Goal: Task Accomplishment & Management: Manage account settings

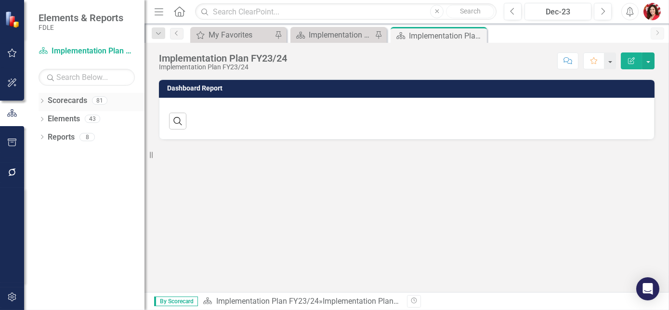
click at [42, 99] on icon "Dropdown" at bounding box center [42, 101] width 7 height 5
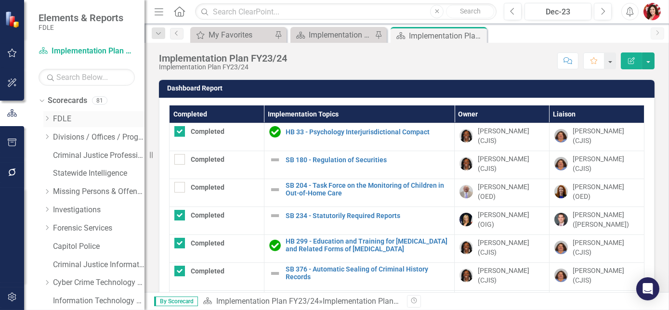
click at [49, 117] on icon "Dropdown" at bounding box center [46, 119] width 7 height 6
click at [57, 194] on div "Dropdown" at bounding box center [56, 192] width 7 height 8
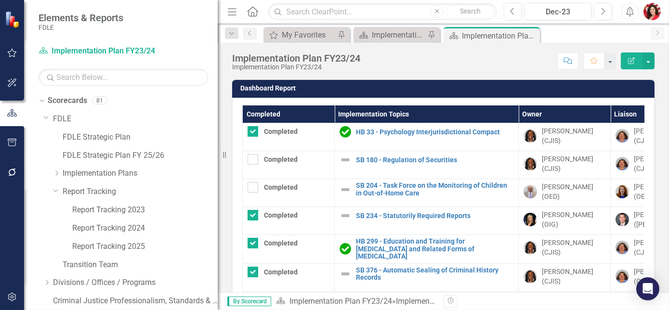
drag, startPoint x: 145, startPoint y: 232, endPoint x: 218, endPoint y: 243, distance: 73.5
click at [218, 243] on div "Resize" at bounding box center [222, 155] width 8 height 310
click at [143, 230] on link "Report Tracking 2024" at bounding box center [145, 228] width 146 height 11
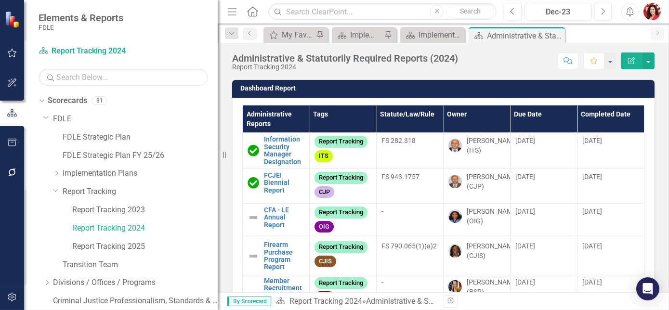
click at [272, 114] on th "Administrative Reports" at bounding box center [276, 119] width 67 height 27
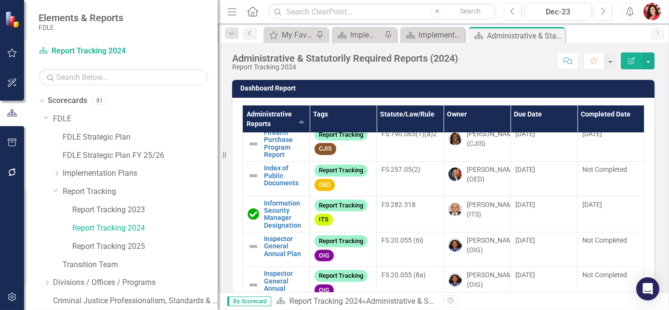
scroll to position [88, 0]
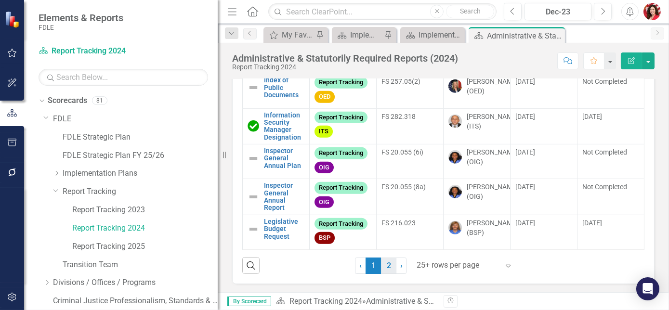
click at [384, 270] on link "2" at bounding box center [388, 266] width 15 height 16
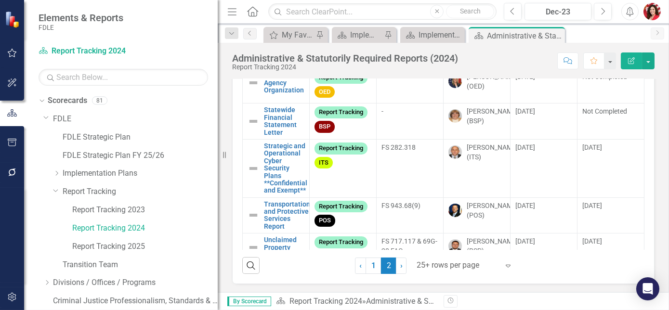
scroll to position [263, 0]
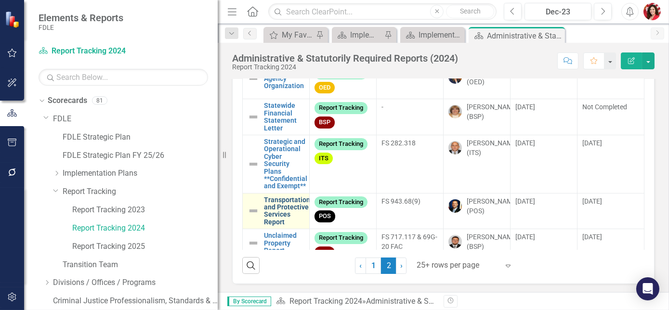
click at [284, 217] on link "Transportation and Protective Services Report" at bounding box center [287, 212] width 46 height 30
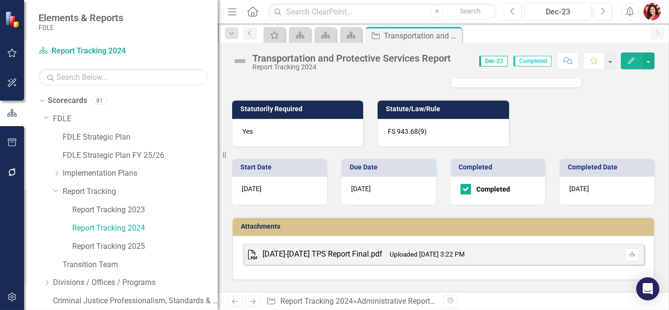
scroll to position [45, 0]
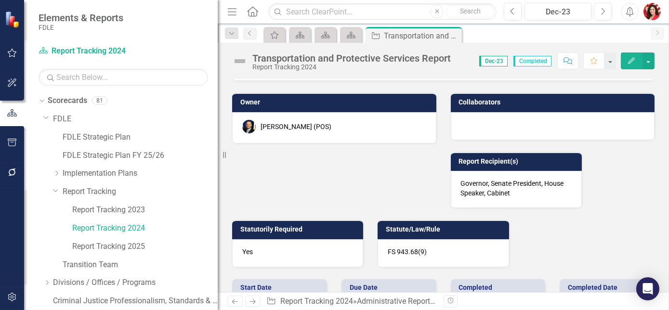
drag, startPoint x: 597, startPoint y: 203, endPoint x: 604, endPoint y: 198, distance: 9.0
click at [604, 198] on div "Objective Description Agencies are required to report information provided by e…" at bounding box center [443, 144] width 437 height 245
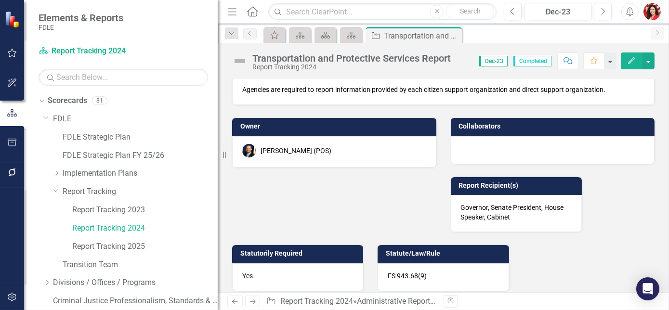
scroll to position [0, 0]
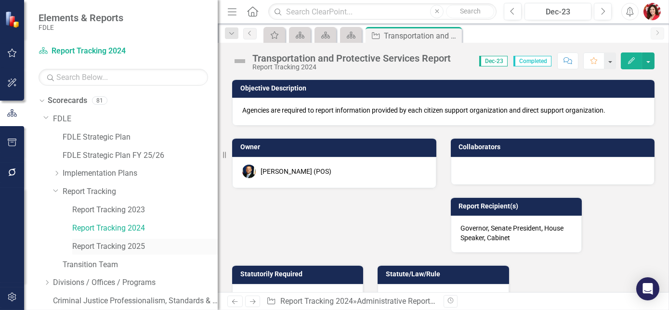
click at [113, 245] on link "Report Tracking 2025" at bounding box center [145, 246] width 146 height 11
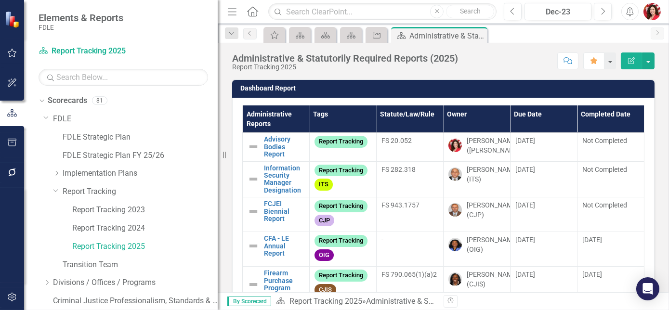
click at [279, 122] on th "Administrative Reports" at bounding box center [276, 119] width 67 height 27
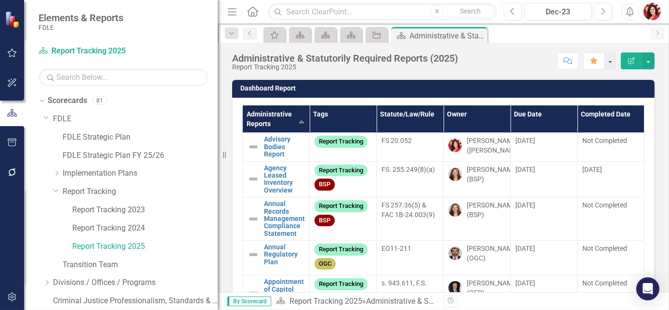
click at [270, 120] on th "Administrative Reports Sort Ascending" at bounding box center [276, 119] width 67 height 27
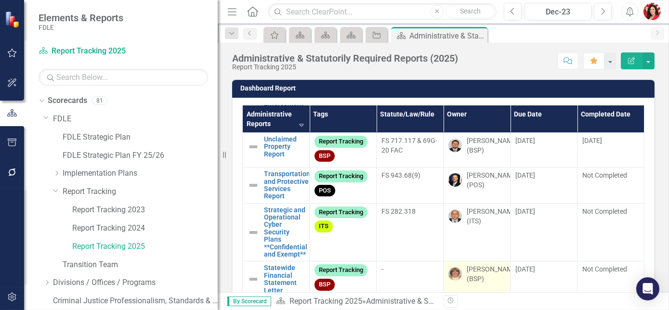
scroll to position [131, 0]
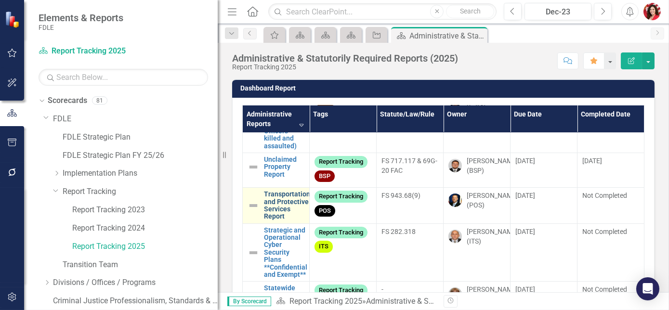
click at [280, 211] on link "Transportation and Protective Services Report" at bounding box center [287, 206] width 46 height 30
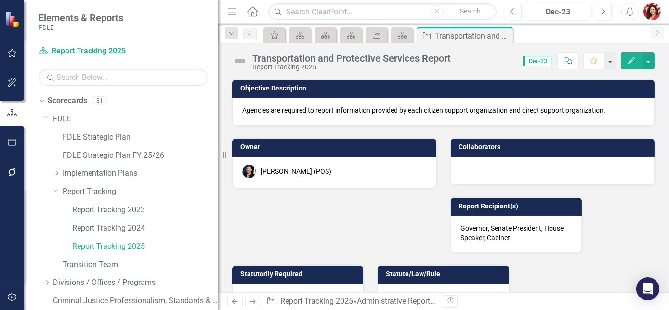
click at [407, 195] on div "Objective Description Agencies are required to report information provided by e…" at bounding box center [443, 189] width 437 height 245
click at [120, 227] on link "Report Tracking 2024" at bounding box center [145, 228] width 146 height 11
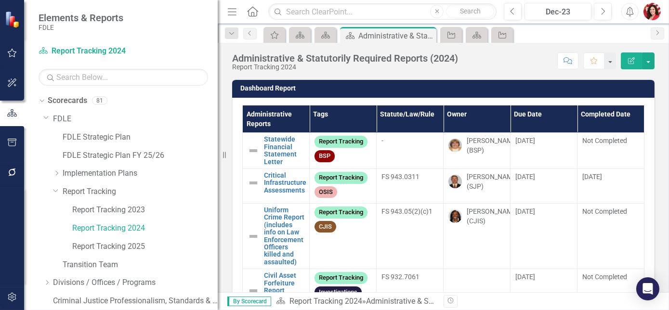
click at [263, 116] on th "Administrative Reports" at bounding box center [276, 119] width 67 height 27
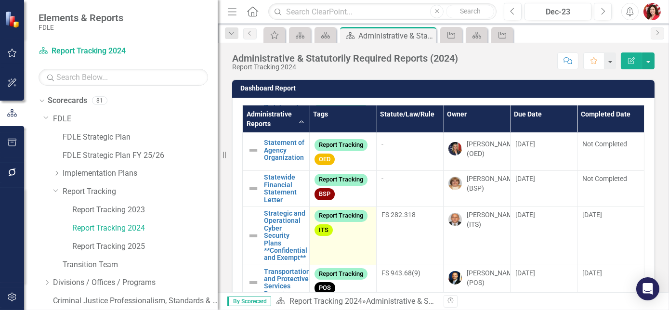
scroll to position [306, 0]
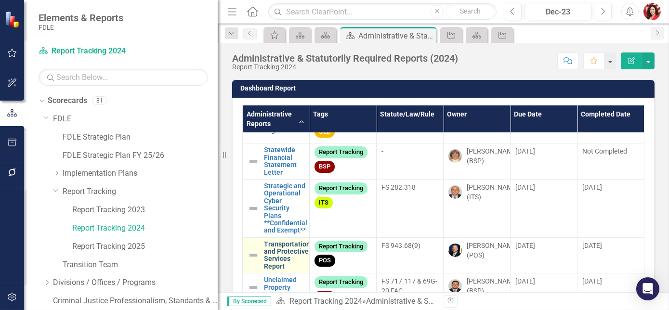
click at [274, 266] on link "Transportation and Protective Services Report" at bounding box center [287, 256] width 46 height 30
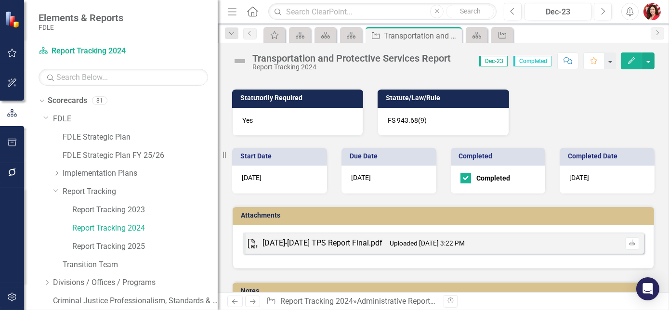
scroll to position [219, 0]
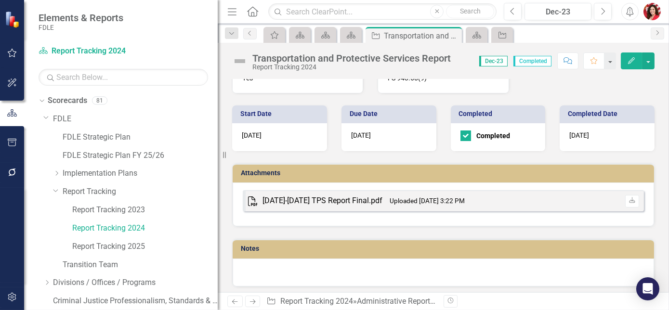
click at [347, 204] on div "2023-2024 TPS Report Final.pdf" at bounding box center [323, 201] width 120 height 11
click at [345, 198] on div "2023-2024 TPS Report Final.pdf" at bounding box center [323, 201] width 120 height 11
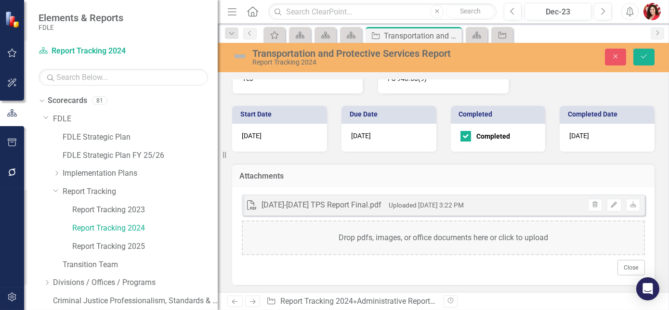
click at [251, 205] on icon at bounding box center [251, 205] width 9 height 10
click at [513, 182] on div "Attachments" at bounding box center [443, 176] width 423 height 24
click at [626, 207] on link "Download" at bounding box center [633, 205] width 14 height 13
click at [630, 202] on icon "Download" at bounding box center [633, 205] width 7 height 6
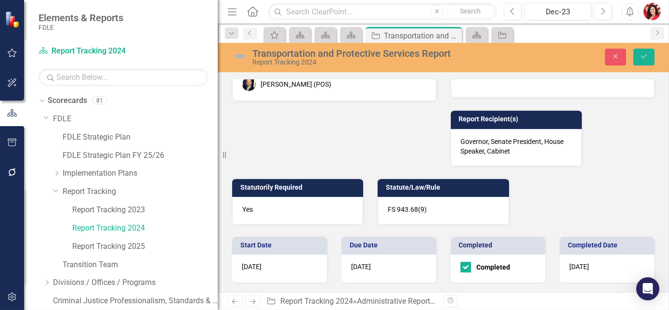
scroll to position [87, 0]
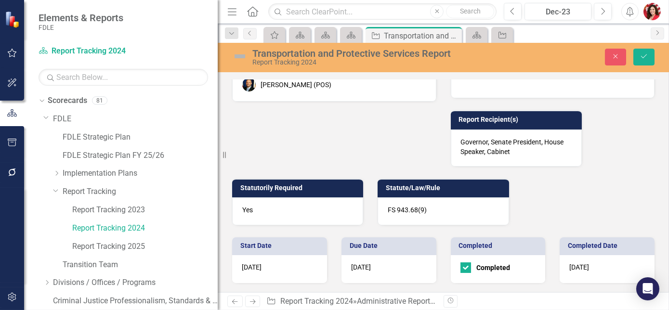
click at [557, 194] on div "Objective Description Agencies are required to report information provided by e…" at bounding box center [443, 102] width 437 height 245
click at [534, 153] on div "Governor, Senate President, House Speaker, Cabinet" at bounding box center [516, 148] width 131 height 37
click at [544, 201] on div "Objective Description Agencies are required to report information provided by e…" at bounding box center [443, 102] width 437 height 245
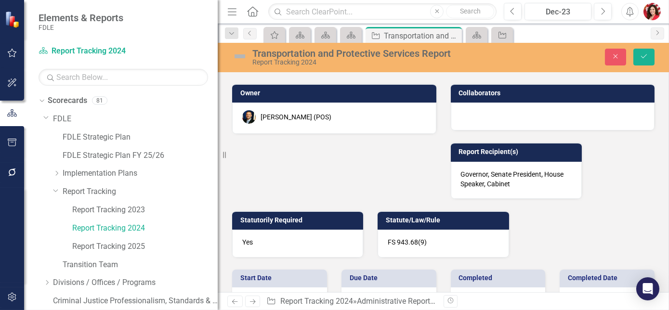
scroll to position [131, 0]
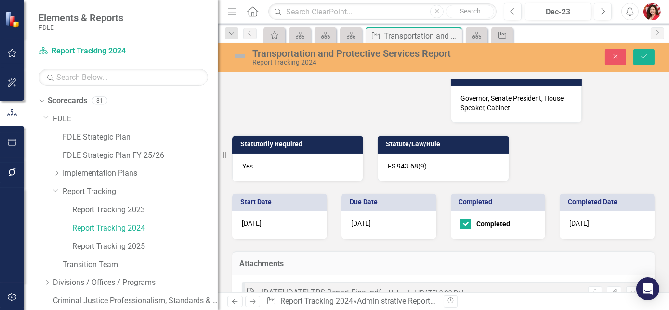
drag, startPoint x: 436, startPoint y: 170, endPoint x: 431, endPoint y: 171, distance: 4.9
click at [431, 171] on div "FS 943.68(9)" at bounding box center [443, 168] width 131 height 28
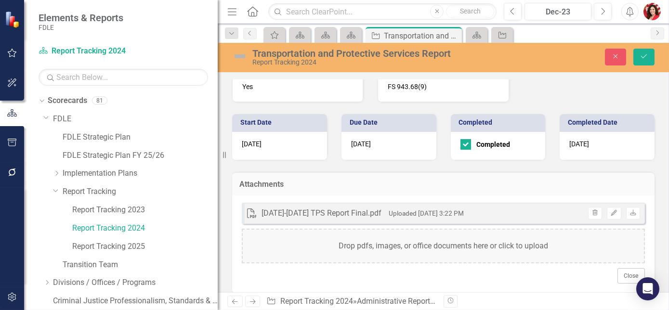
scroll to position [263, 0]
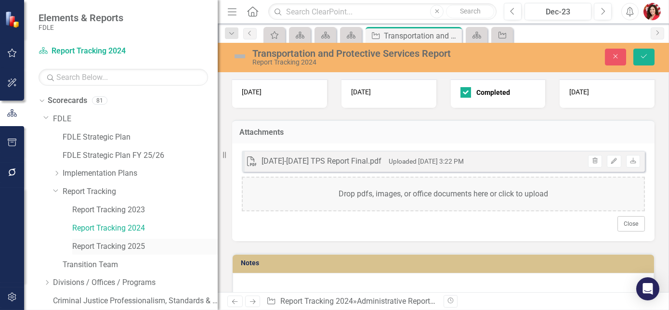
click at [127, 240] on div "Report Tracking 2025" at bounding box center [145, 247] width 146 height 16
click at [127, 242] on link "Report Tracking 2025" at bounding box center [145, 246] width 146 height 11
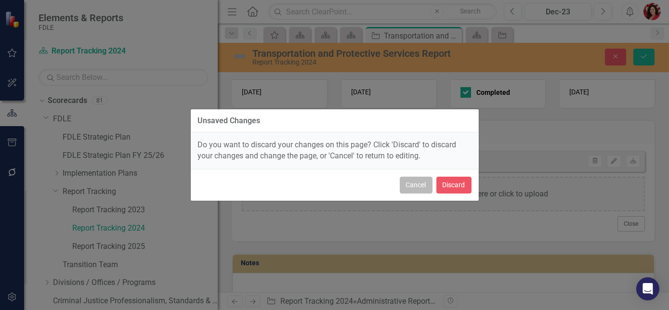
click at [409, 190] on button "Cancel" at bounding box center [416, 185] width 33 height 17
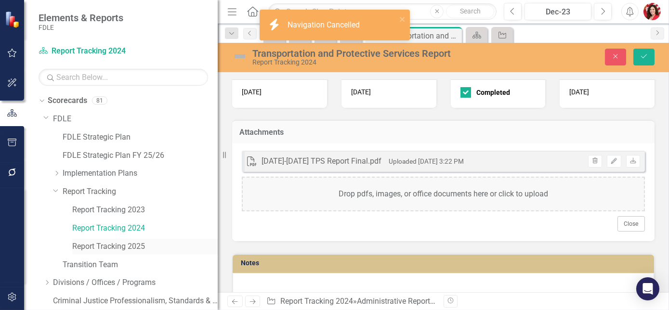
click at [98, 241] on link "Report Tracking 2025" at bounding box center [145, 246] width 146 height 11
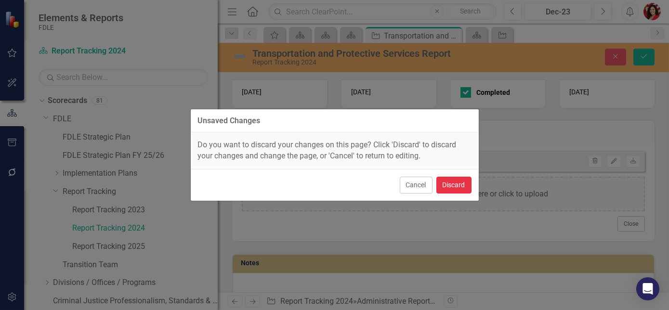
click at [463, 184] on button "Discard" at bounding box center [454, 185] width 35 height 17
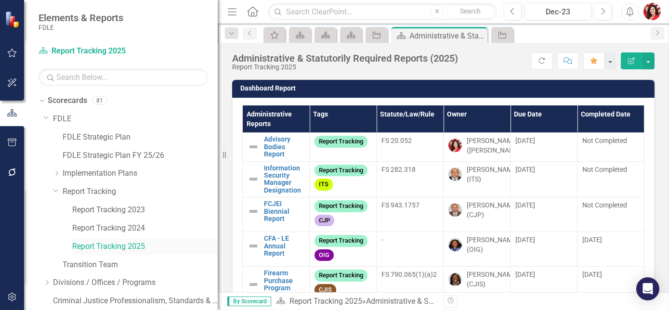
click at [131, 242] on link "Report Tracking 2025" at bounding box center [145, 246] width 146 height 11
click at [271, 116] on th "Administrative Reports" at bounding box center [276, 119] width 67 height 27
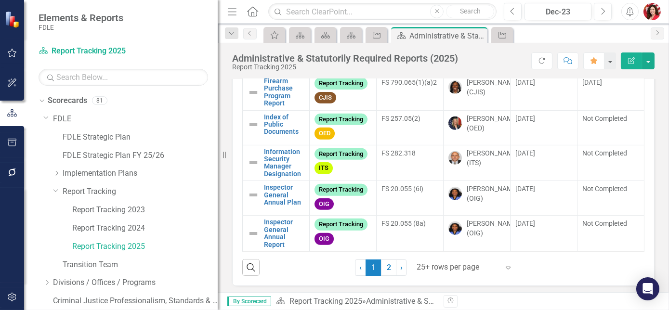
scroll to position [88, 0]
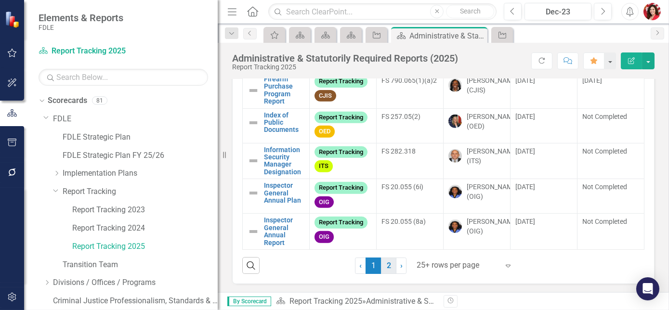
click at [384, 271] on link "2" at bounding box center [388, 266] width 15 height 16
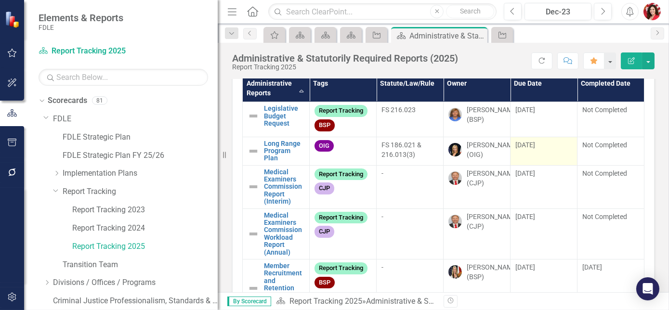
scroll to position [0, 0]
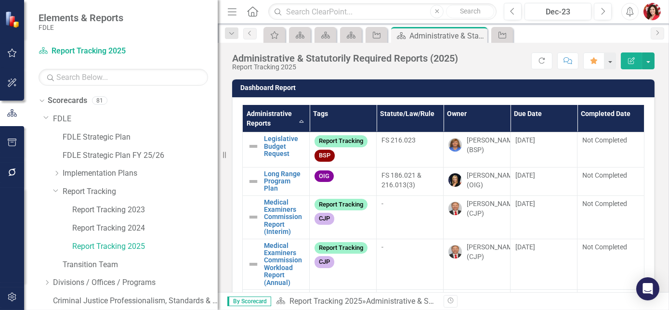
click at [523, 112] on th "Due Date" at bounding box center [544, 118] width 67 height 27
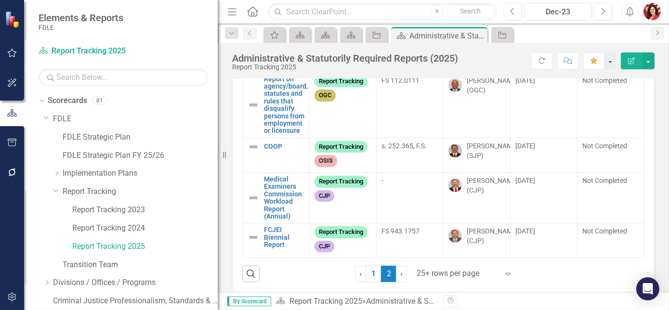
scroll to position [88, 0]
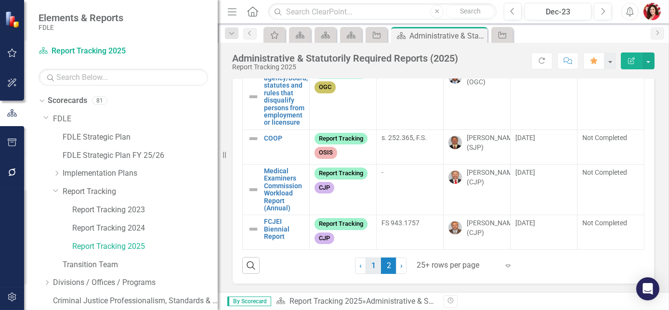
click at [375, 266] on link "1" at bounding box center [373, 266] width 15 height 16
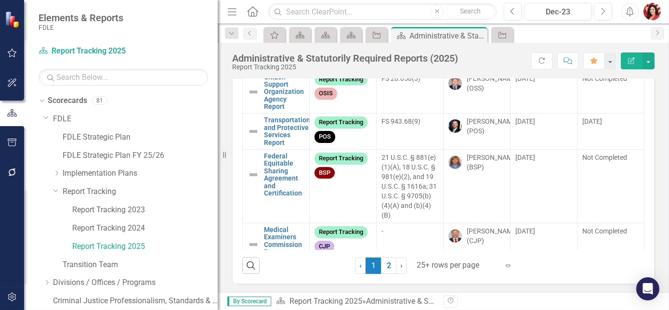
scroll to position [596, 0]
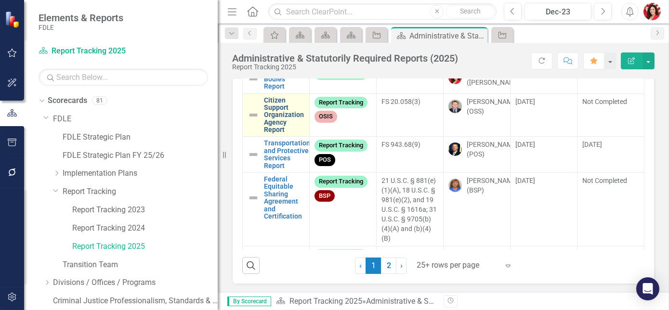
click at [285, 134] on link "Citizen Support Organization Agency Report" at bounding box center [284, 115] width 40 height 37
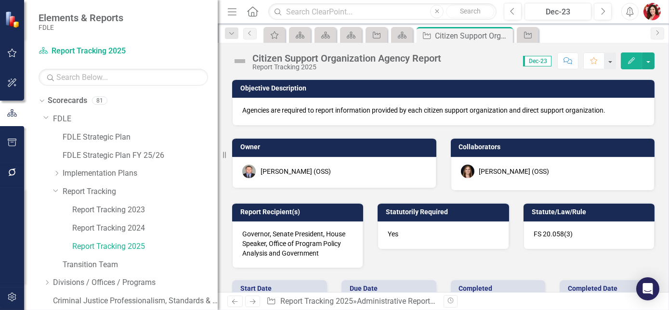
click at [656, 192] on div "Objective Description Agencies are required to report information provided by e…" at bounding box center [444, 261] width 452 height 389
click at [128, 227] on link "Report Tracking 2024" at bounding box center [145, 228] width 146 height 11
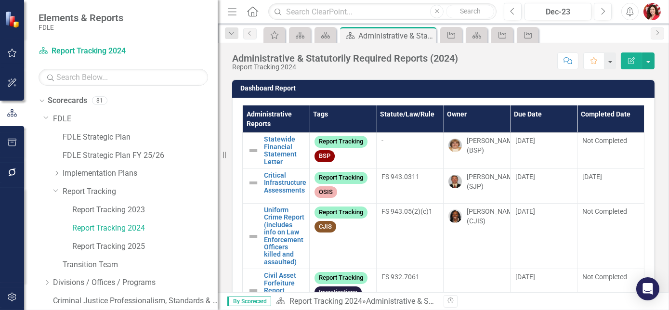
click at [529, 116] on th "Due Date" at bounding box center [544, 119] width 67 height 27
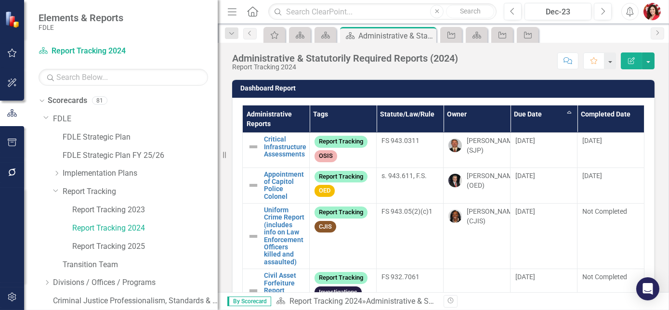
click at [529, 116] on th "Due Date Sort Ascending" at bounding box center [544, 119] width 67 height 27
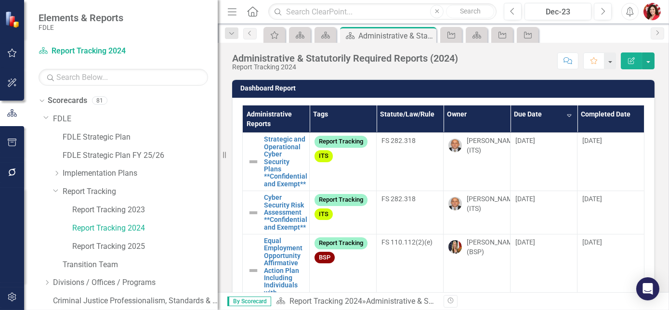
click at [532, 121] on th "Due Date Sort Descending" at bounding box center [544, 119] width 67 height 27
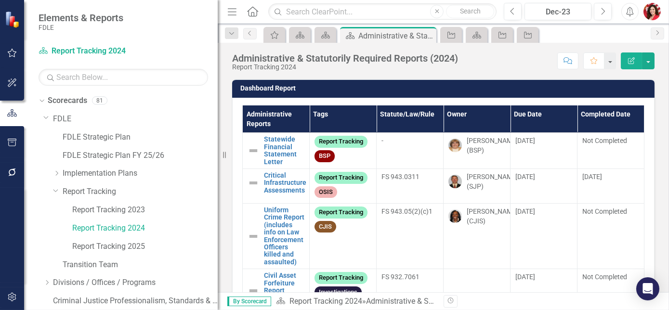
click at [532, 121] on th "Due Date" at bounding box center [544, 119] width 67 height 27
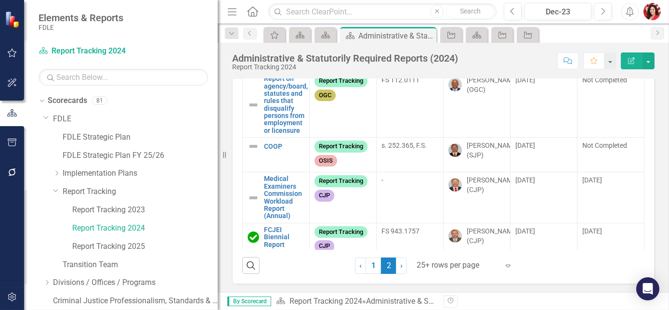
scroll to position [449, 0]
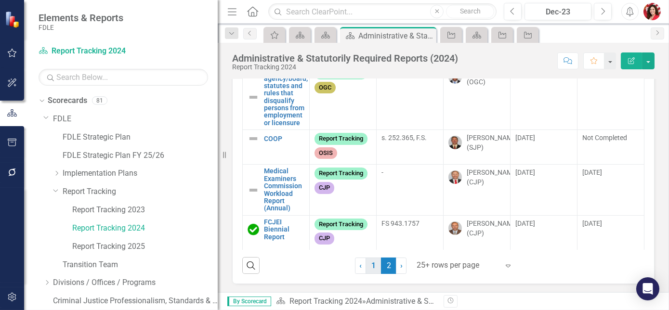
click at [374, 271] on link "1" at bounding box center [373, 266] width 15 height 16
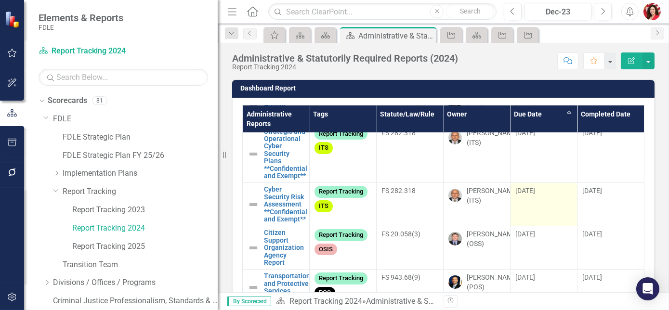
scroll to position [525, 0]
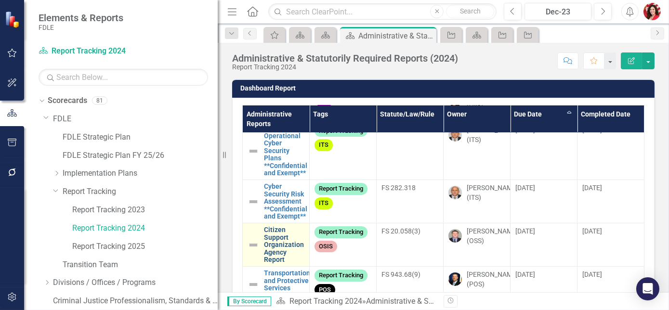
click at [271, 257] on link "Citizen Support Organization Agency Report" at bounding box center [284, 244] width 40 height 37
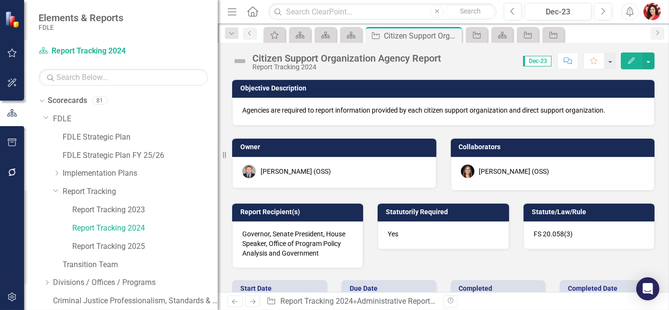
checkbox input "true"
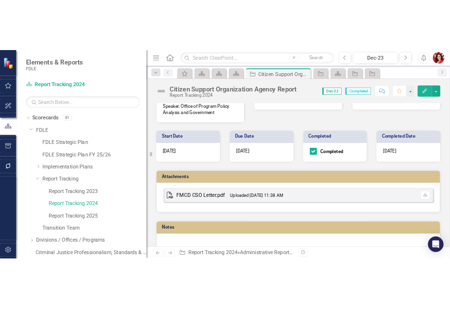
scroll to position [176, 0]
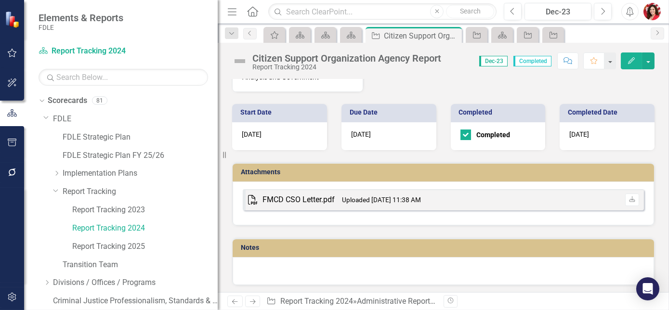
click at [283, 199] on div "FMCD CSO Letter.pdf" at bounding box center [299, 200] width 72 height 11
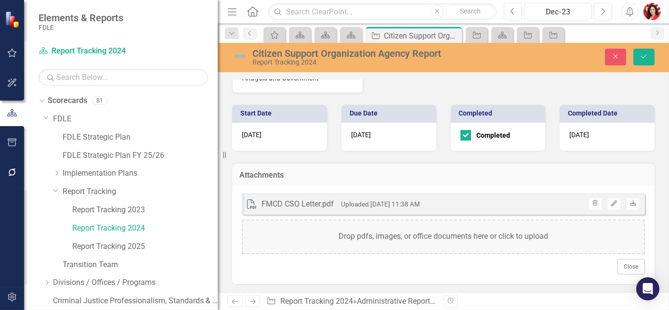
click at [630, 204] on icon "Download" at bounding box center [633, 204] width 7 height 6
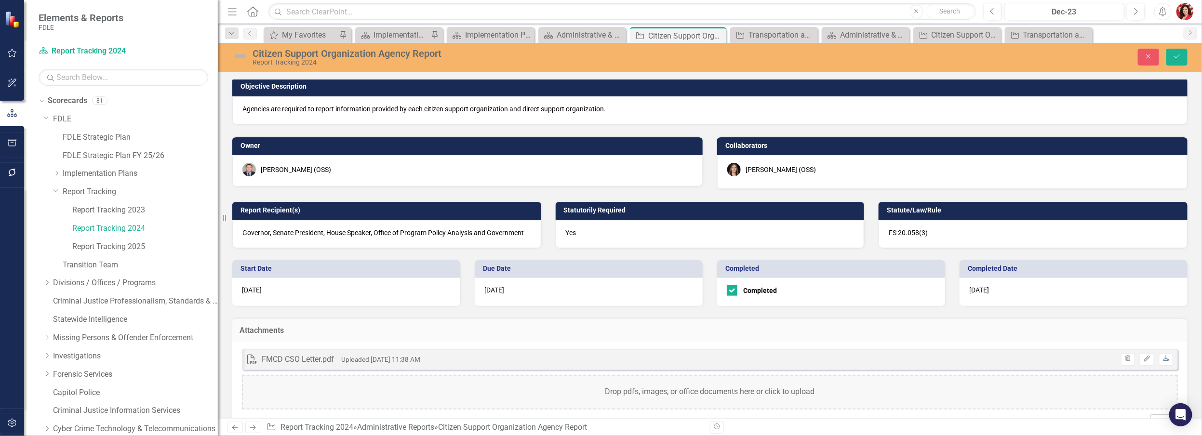
scroll to position [0, 0]
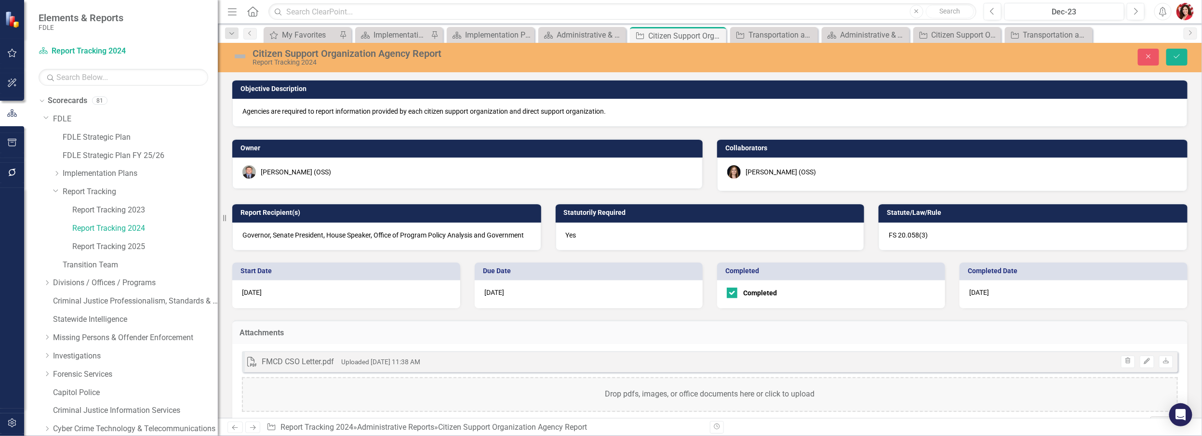
click at [523, 234] on span "Governor, Senate President, House Speaker, Office of Program Policy Analysis an…" at bounding box center [382, 235] width 281 height 8
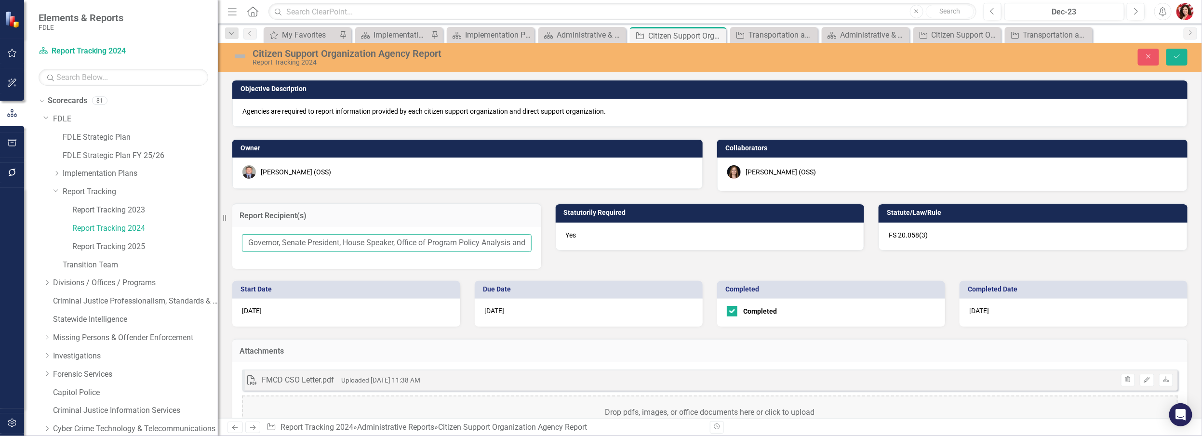
scroll to position [0, 47]
drag, startPoint x: 249, startPoint y: 243, endPoint x: 595, endPoint y: 245, distance: 346.5
click at [595, 245] on div "Objective Description Agencies are required to report information provided by e…" at bounding box center [710, 167] width 970 height 201
click at [493, 243] on input "Governor, Senate President, House Speaker, Office of Program Policy Analysis an…" at bounding box center [387, 243] width 290 height 18
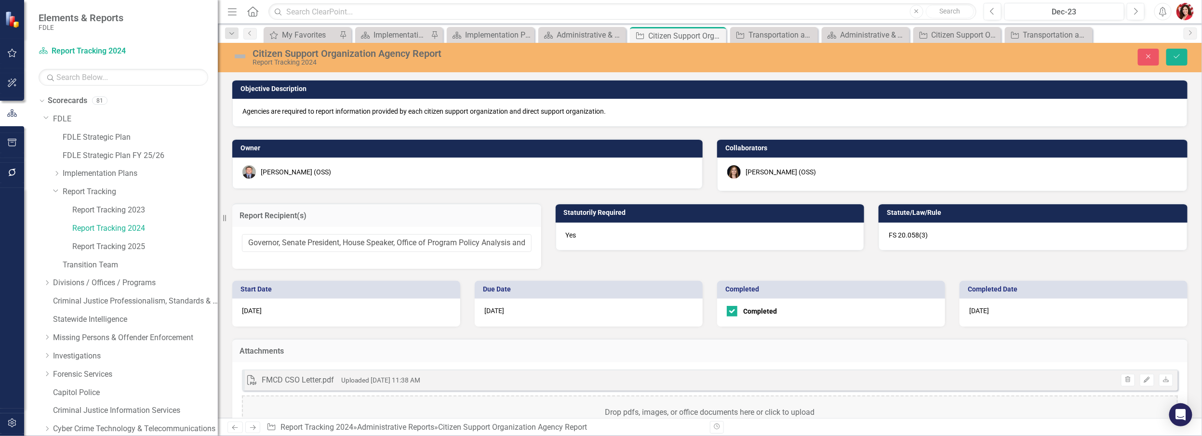
click at [669, 168] on div "Heather Faulkner (OSS)" at bounding box center [952, 171] width 450 height 13
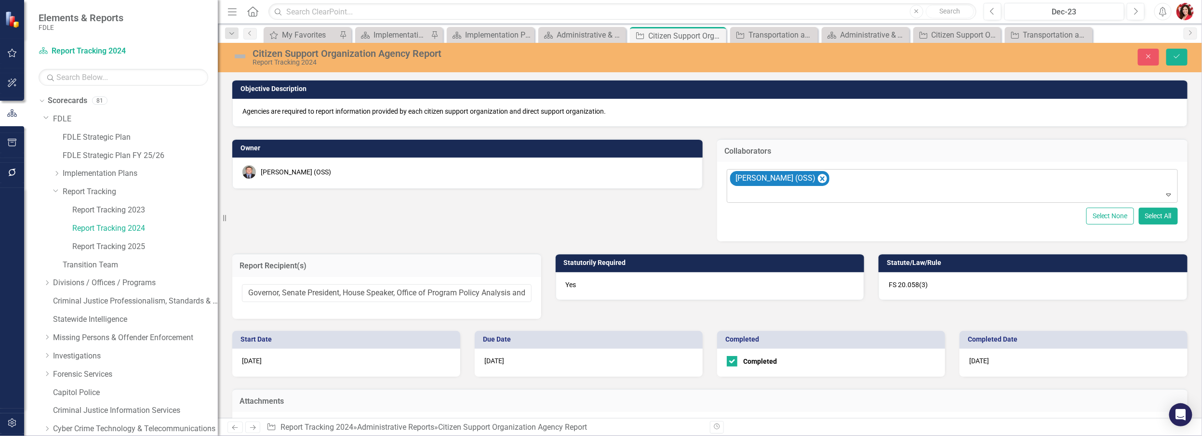
click at [669, 194] on icon "Expand" at bounding box center [1169, 195] width 10 height 8
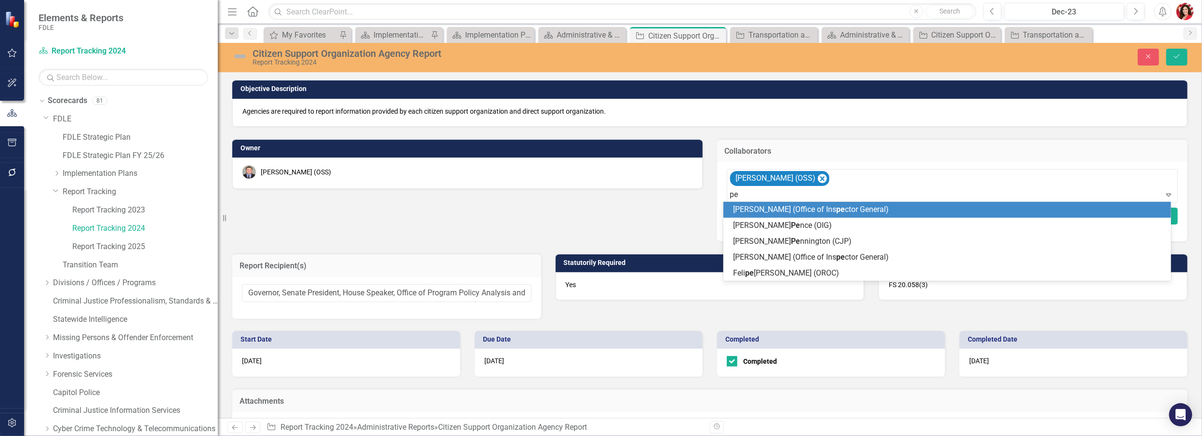
type input "p"
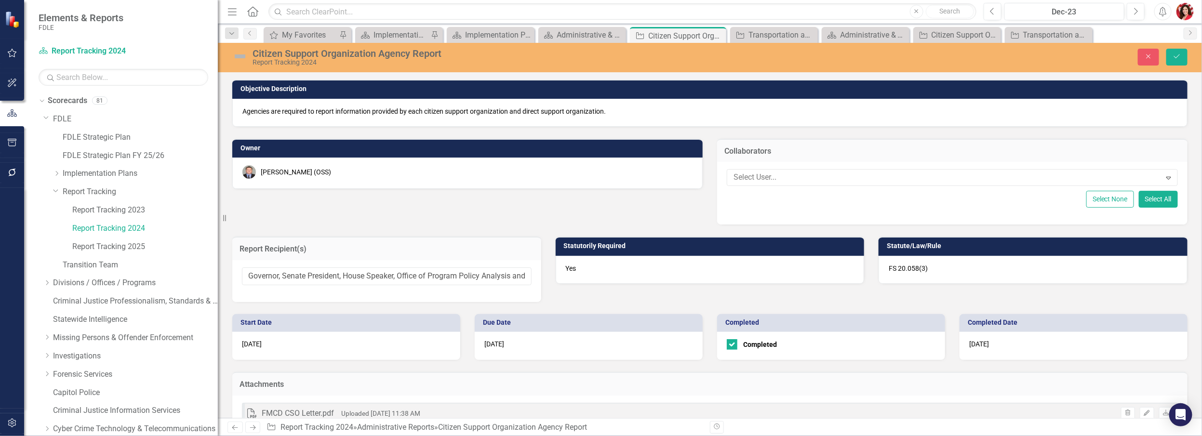
click at [659, 214] on div "Objective Description Agencies are required to report information provided by e…" at bounding box center [710, 184] width 970 height 234
click at [669, 56] on icon "Close" at bounding box center [1148, 56] width 9 height 7
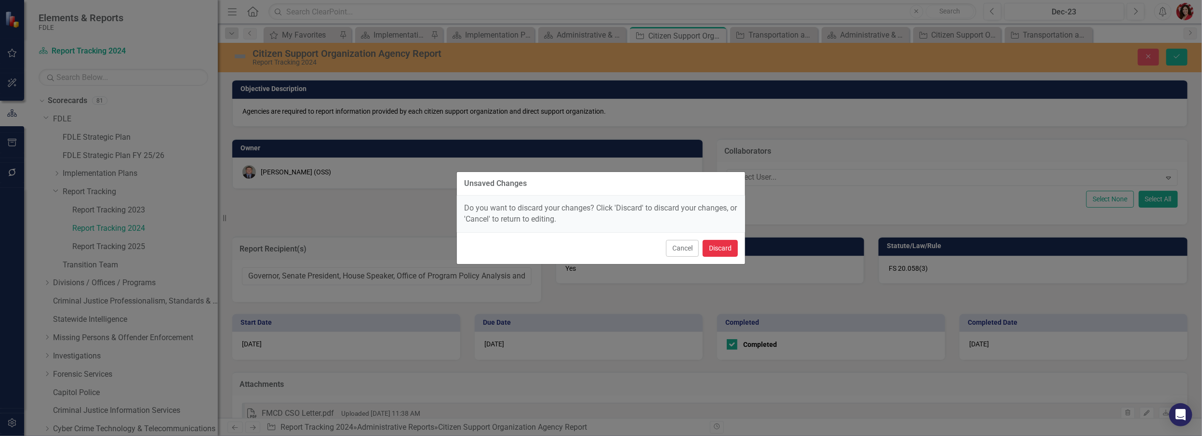
click at [669, 253] on button "Discard" at bounding box center [720, 248] width 35 height 17
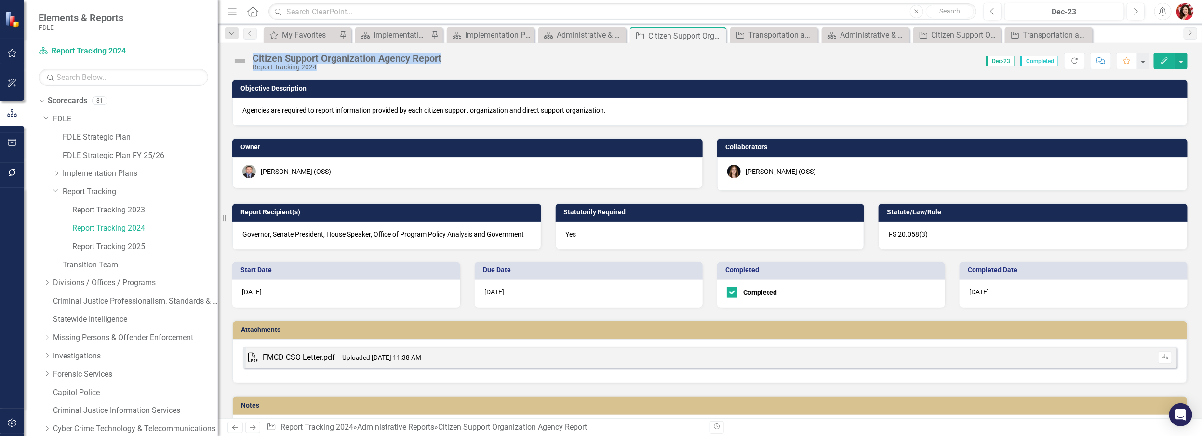
drag, startPoint x: 469, startPoint y: 59, endPoint x: 254, endPoint y: 60, distance: 214.9
click at [254, 60] on div "Citizen Support Organization Agency Report Report Tracking 2024 Score: N/A Dec-…" at bounding box center [710, 57] width 984 height 29
drag, startPoint x: 254, startPoint y: 60, endPoint x: 363, endPoint y: 66, distance: 109.5
click at [363, 66] on div "Report Tracking 2024" at bounding box center [347, 67] width 189 height 7
click at [359, 66] on div "Report Tracking 2024" at bounding box center [347, 67] width 189 height 7
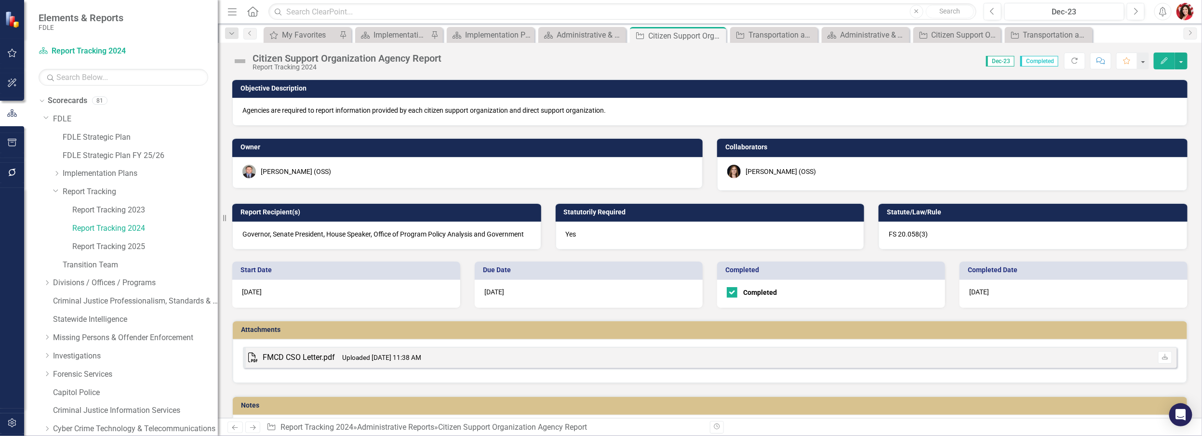
click at [353, 70] on div "Report Tracking 2024" at bounding box center [347, 67] width 189 height 7
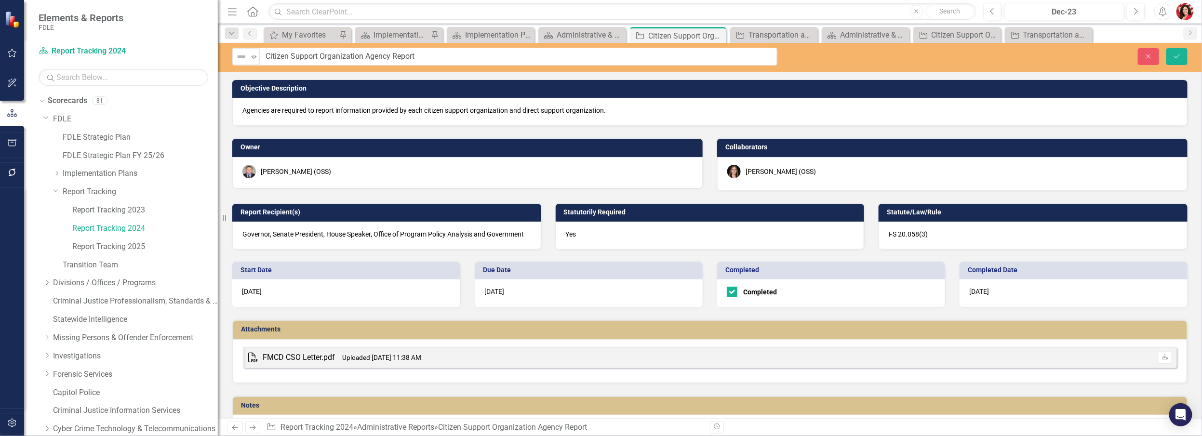
drag, startPoint x: 353, startPoint y: 70, endPoint x: 257, endPoint y: 55, distance: 96.6
click at [398, 54] on input "Citizen Support Organization Agency Report" at bounding box center [519, 57] width 518 height 18
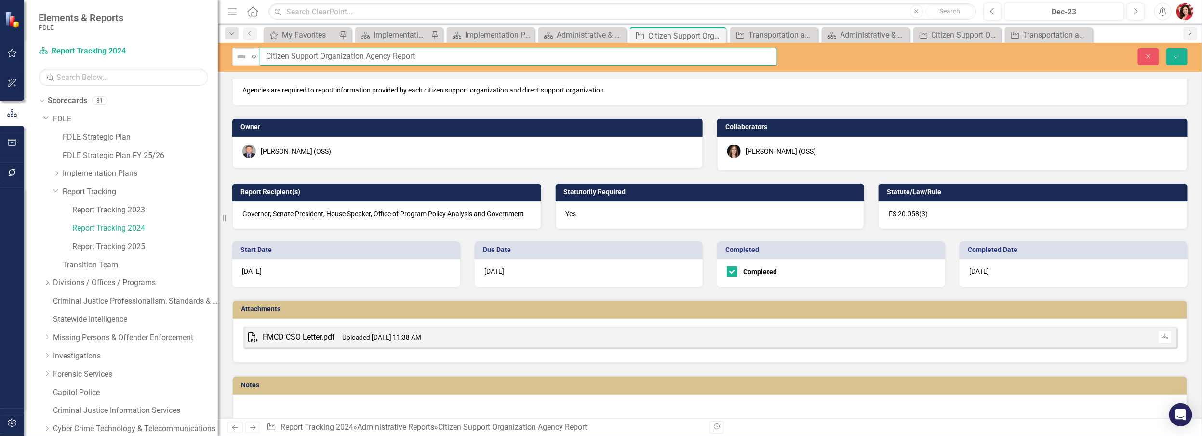
scroll to position [31, 0]
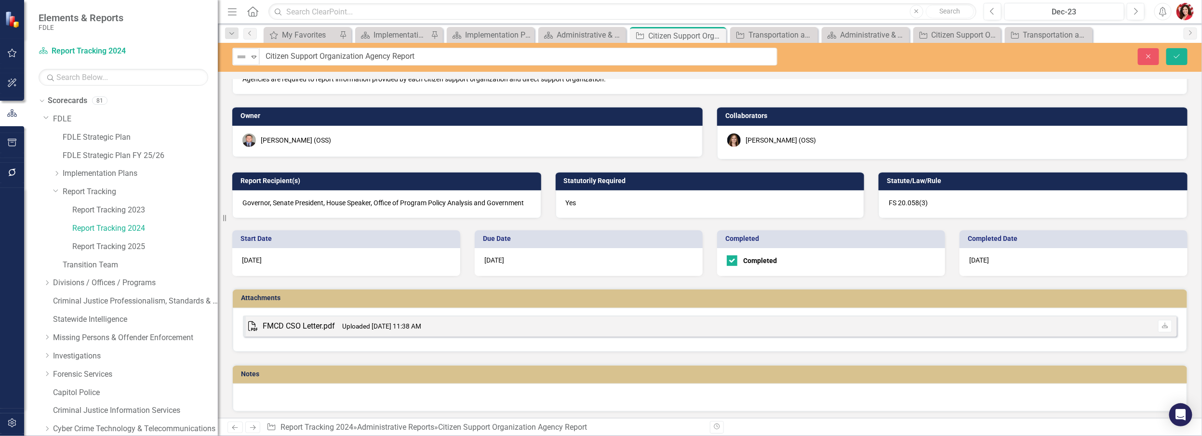
click at [383, 310] on div "Notes" at bounding box center [710, 382] width 970 height 60
drag, startPoint x: 383, startPoint y: 353, endPoint x: 345, endPoint y: 357, distance: 38.3
click at [346, 310] on div "Notes" at bounding box center [710, 382] width 970 height 60
click at [669, 310] on icon "Download" at bounding box center [1164, 326] width 7 height 6
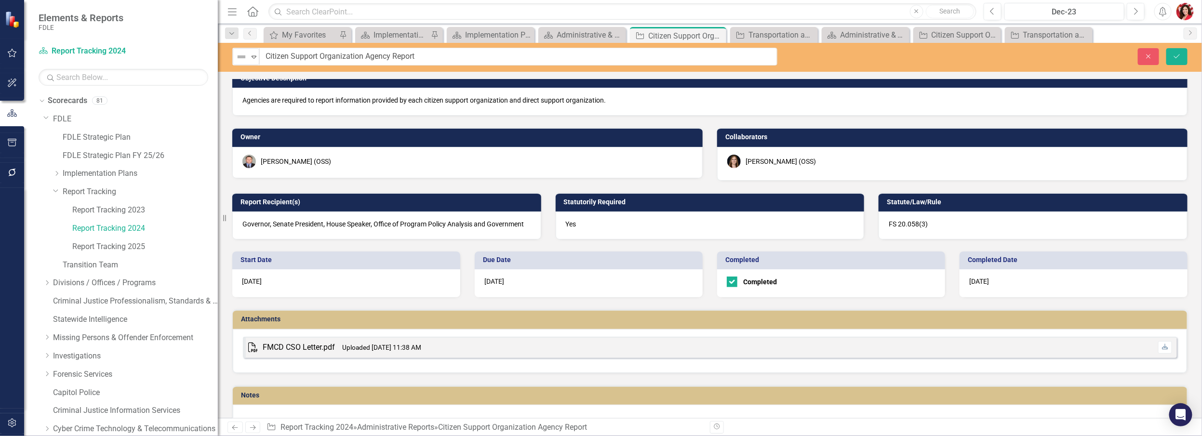
scroll to position [0, 0]
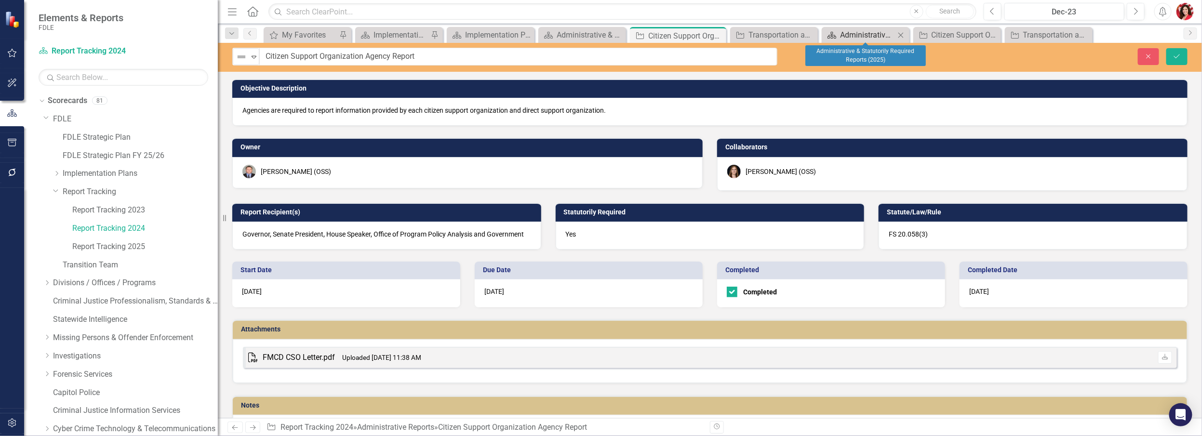
click at [669, 35] on div "Administrative & Statutorily Required Reports (2025)" at bounding box center [867, 35] width 55 height 12
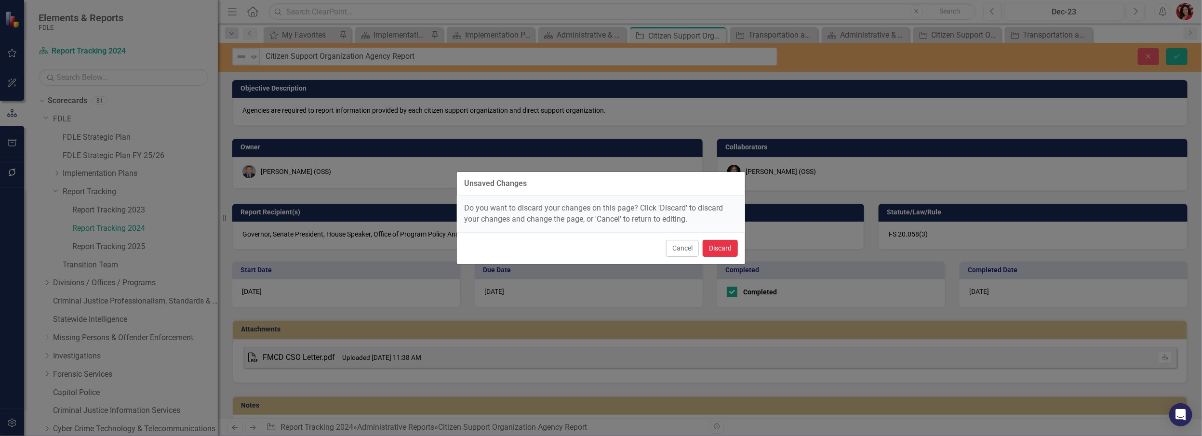
click at [669, 240] on button "Discard" at bounding box center [720, 248] width 35 height 17
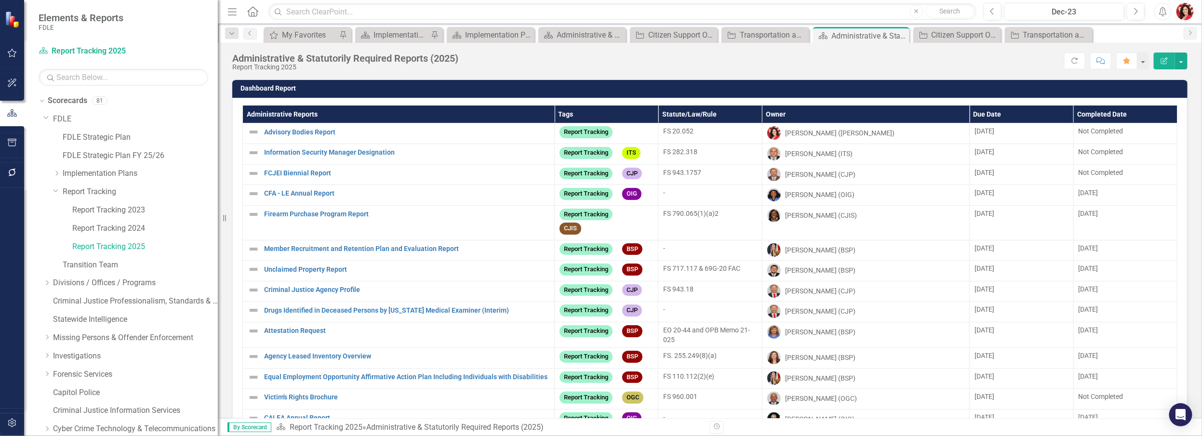
click at [295, 114] on th "Administrative Reports" at bounding box center [399, 115] width 312 height 18
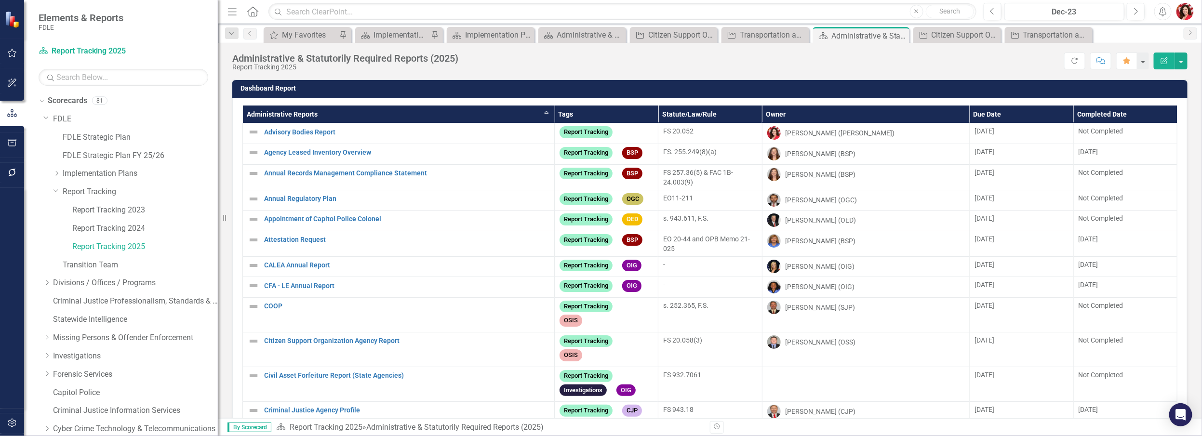
click at [293, 115] on th "Administrative Reports Sort Ascending" at bounding box center [399, 115] width 312 height 18
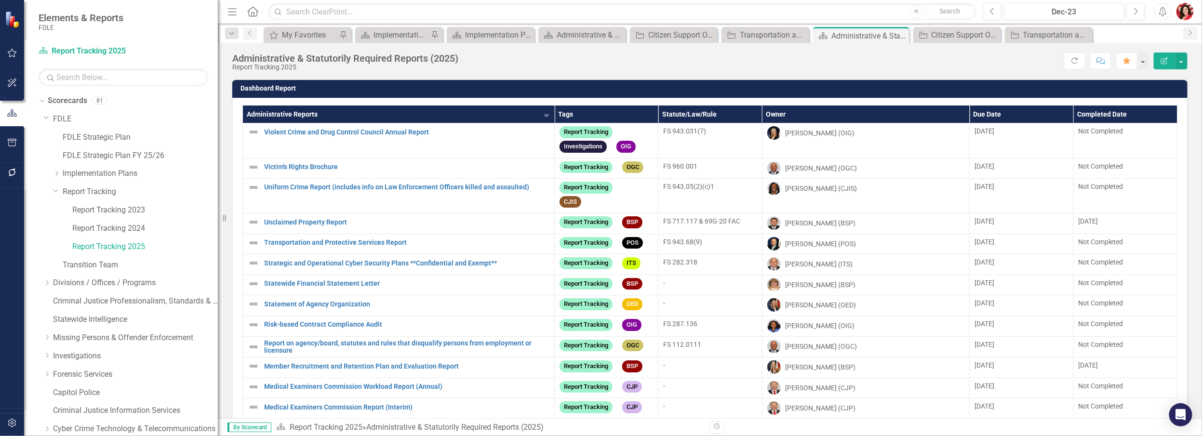
click at [305, 110] on th "Administrative Reports Sort Descending" at bounding box center [399, 115] width 312 height 18
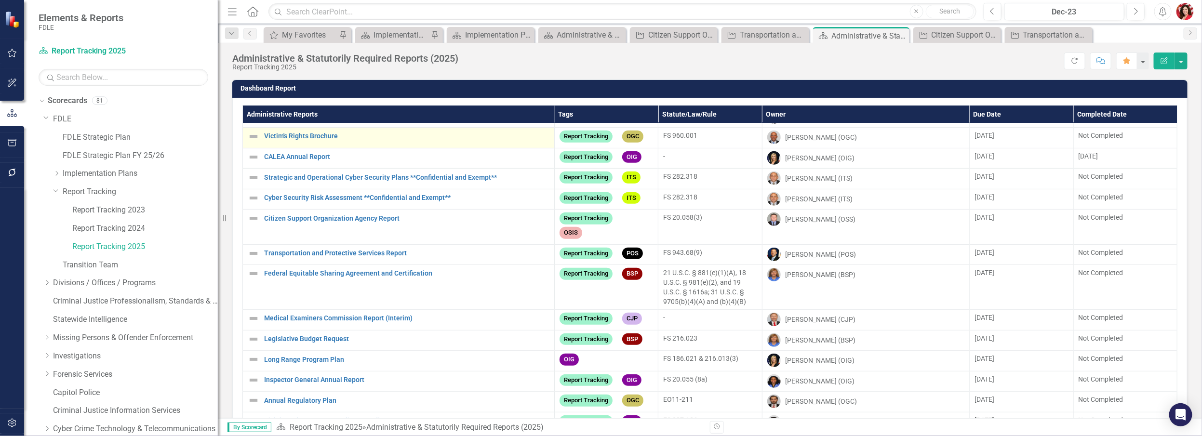
scroll to position [350, 0]
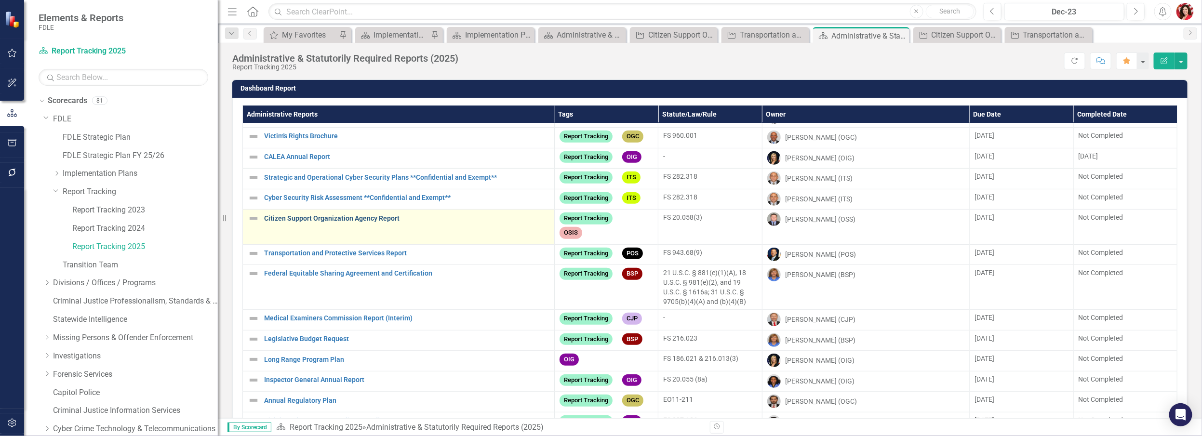
click at [376, 222] on link "Citizen Support Organization Agency Report" at bounding box center [406, 218] width 285 height 7
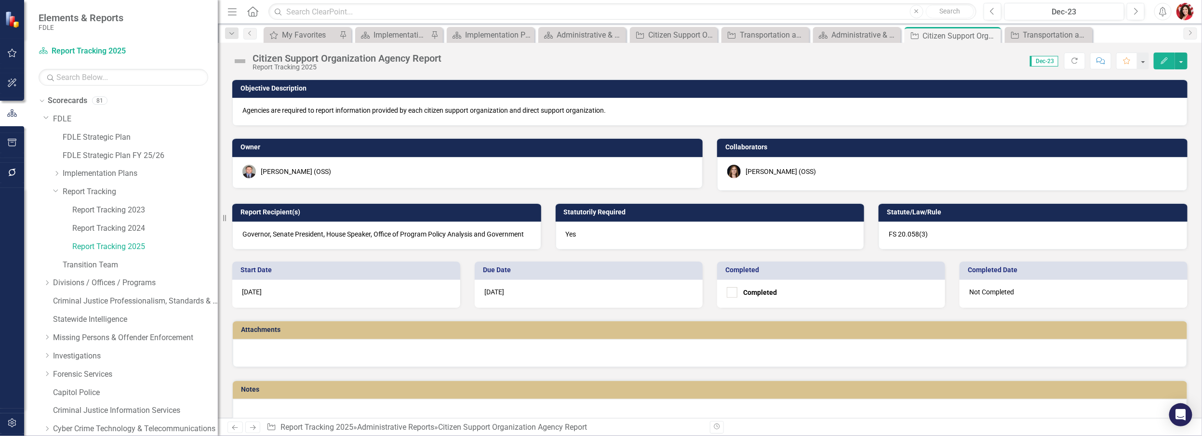
click at [428, 253] on div "Start Date 6/15/24" at bounding box center [346, 279] width 242 height 58
click at [548, 251] on div "Due Date 8/15/25" at bounding box center [588, 279] width 242 height 58
click at [669, 192] on div "Statutorily Required Yes" at bounding box center [709, 220] width 323 height 59
click at [498, 192] on div "Report Recipient(s) Governor, Senate President, House Speaker, Office of Progra…" at bounding box center [386, 220] width 323 height 59
click at [669, 295] on div "Due Date 8/15/25" at bounding box center [588, 279] width 242 height 58
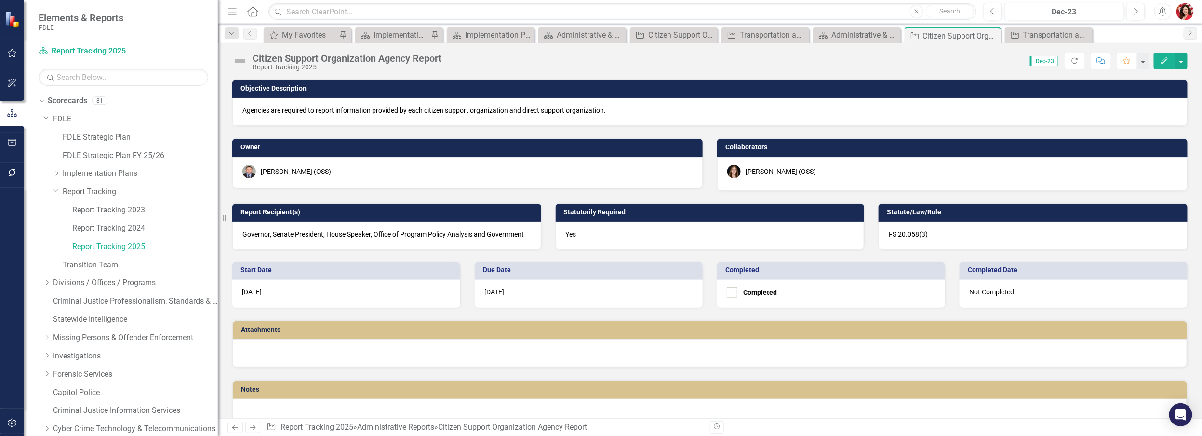
drag, startPoint x: 824, startPoint y: 178, endPoint x: 735, endPoint y: 172, distance: 89.4
click at [669, 172] on div "Heather Faulkner (OSS)" at bounding box center [952, 174] width 470 height 34
click at [669, 200] on div "Statutorily Required Yes" at bounding box center [709, 220] width 323 height 59
click at [669, 198] on div "Statutorily Required Yes" at bounding box center [709, 220] width 323 height 59
click at [661, 36] on div "Citizen Support Organization Agency Report" at bounding box center [675, 35] width 55 height 12
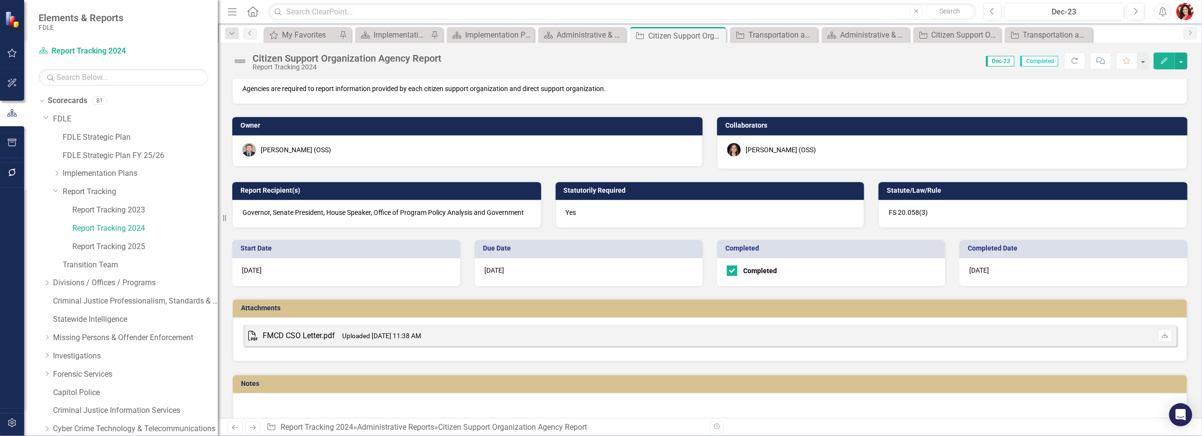
scroll to position [32, 0]
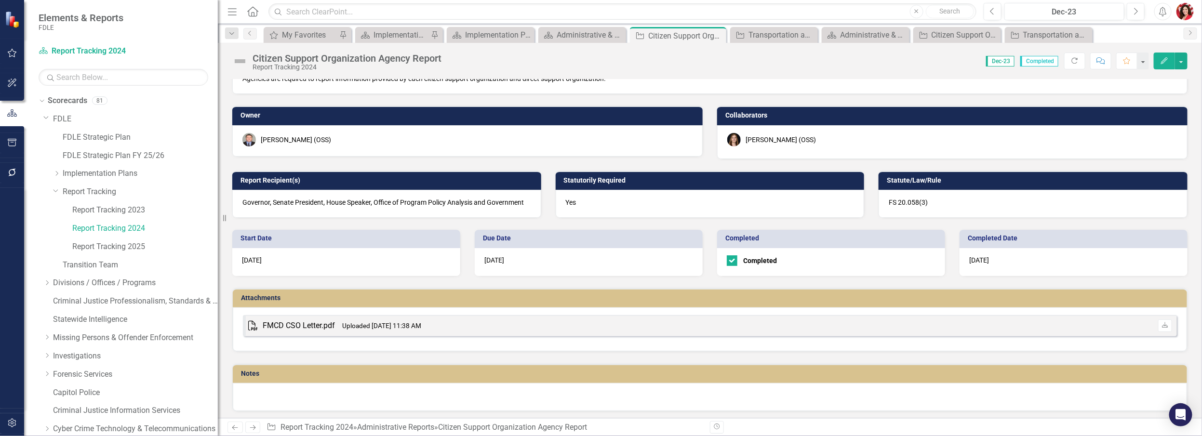
click at [353, 310] on small "Uploaded Sep 6, 2024 11:38 AM" at bounding box center [381, 326] width 79 height 8
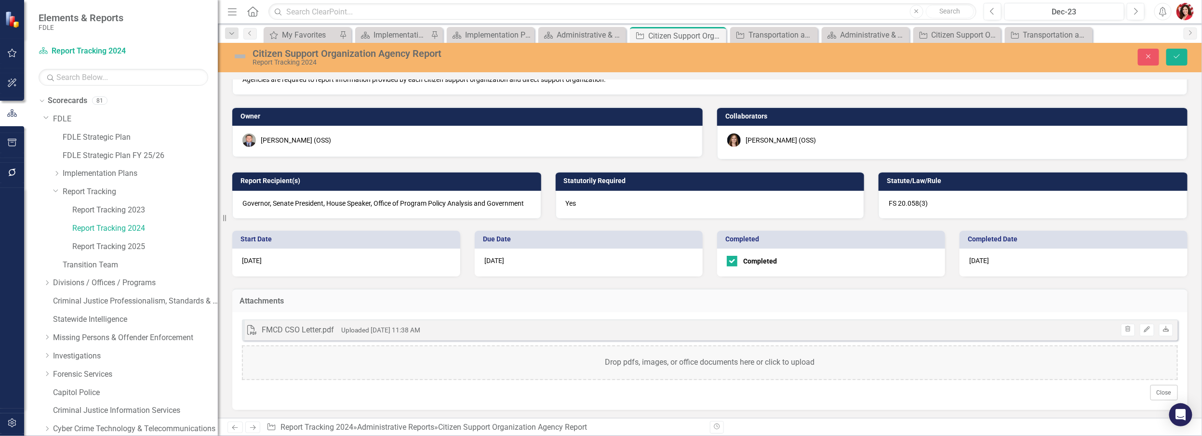
click at [669, 310] on link "Download" at bounding box center [1166, 330] width 14 height 13
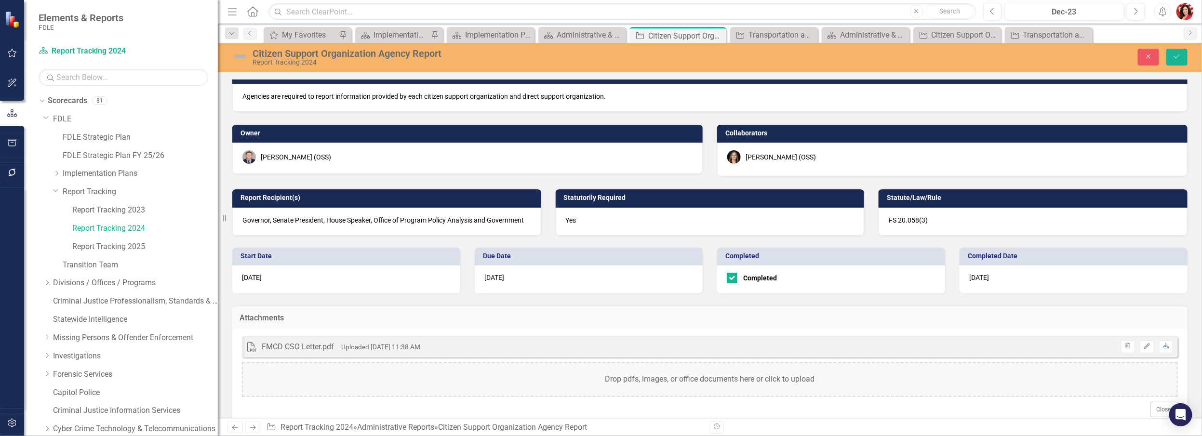
scroll to position [0, 0]
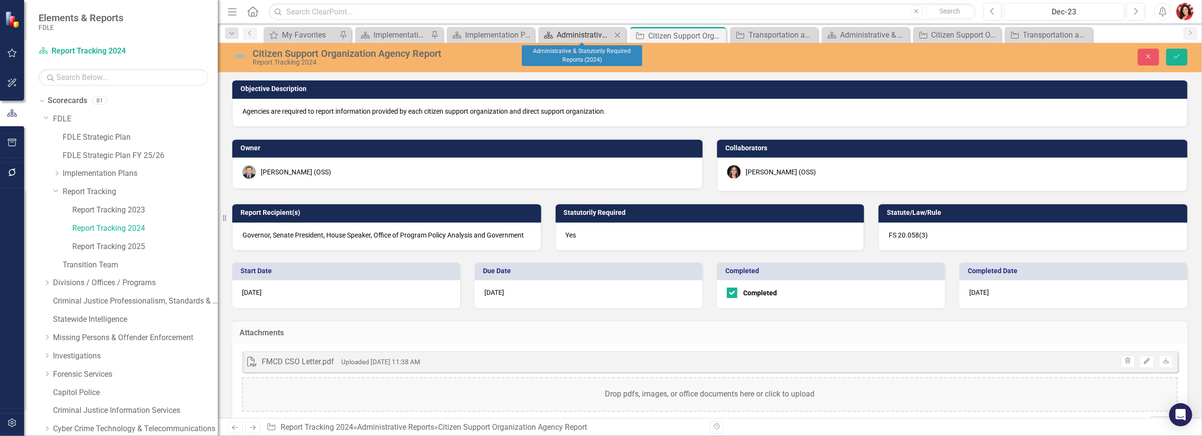
click at [580, 29] on div "Administrative & Statutorily Required Reports (2024)" at bounding box center [584, 35] width 55 height 12
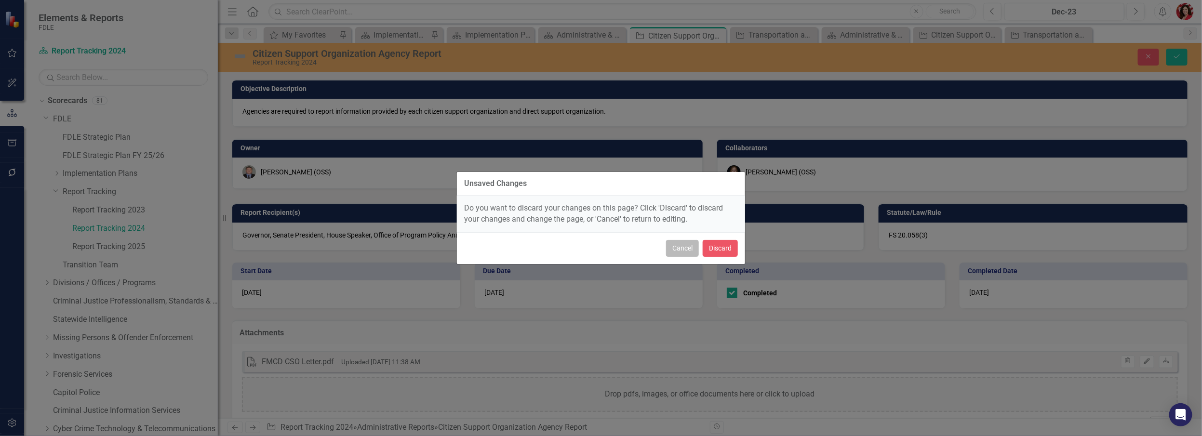
click at [669, 247] on button "Cancel" at bounding box center [682, 248] width 33 height 17
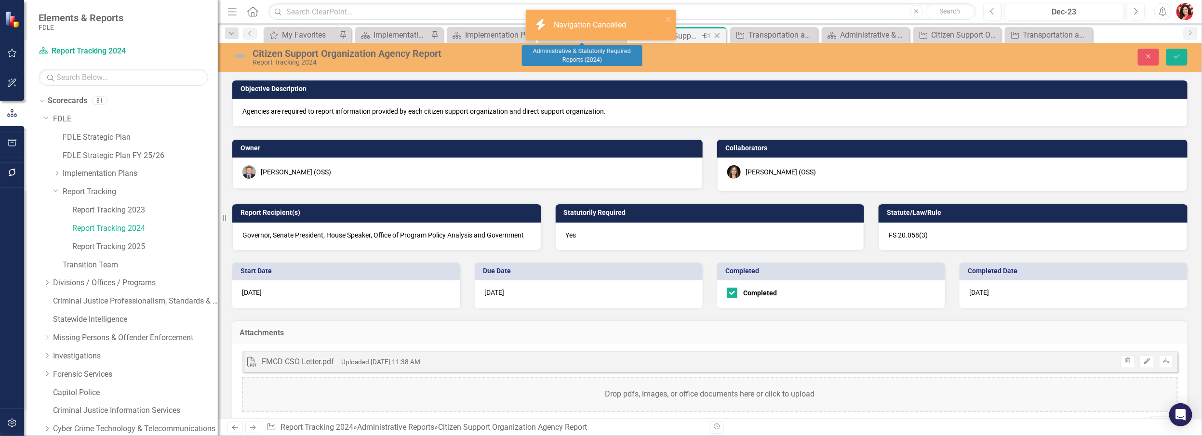
click at [669, 31] on div "Citizen Support Organization Agency Report" at bounding box center [674, 36] width 52 height 12
click at [669, 33] on div "Citizen Support Organization Agency Report" at bounding box center [674, 36] width 52 height 12
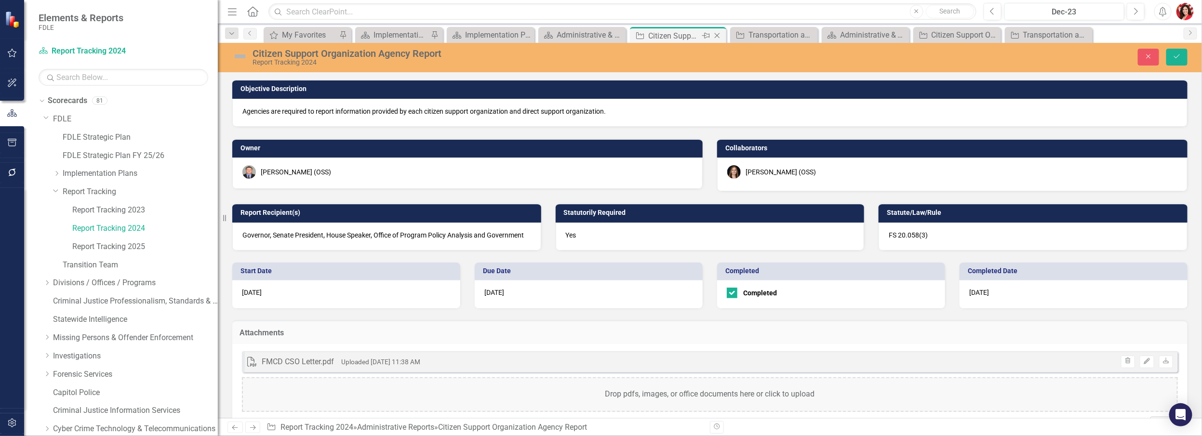
click at [669, 35] on icon at bounding box center [717, 35] width 5 height 5
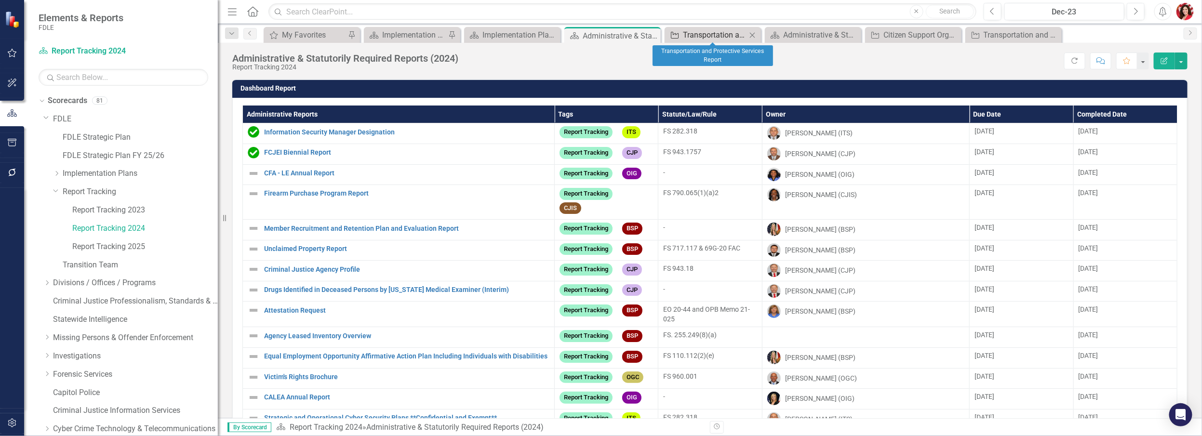
click at [669, 36] on div "Transportation and Protective Services Report" at bounding box center [715, 35] width 64 height 12
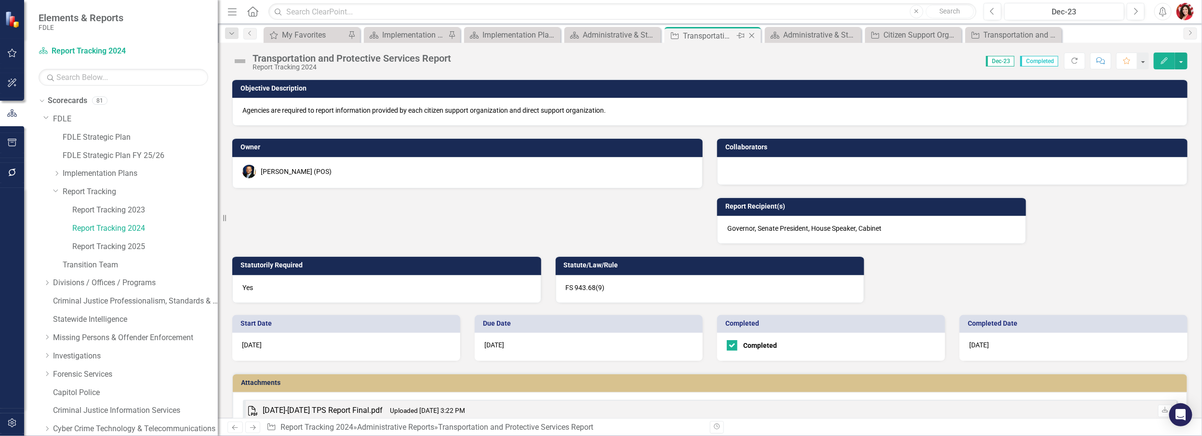
click at [669, 35] on icon "Close" at bounding box center [752, 36] width 10 height 8
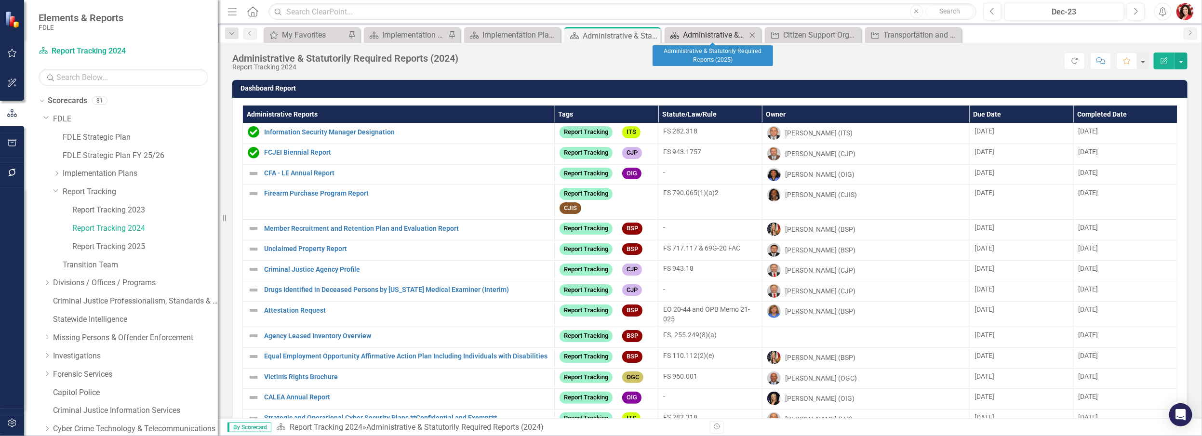
click at [669, 37] on div "Administrative & Statutorily Required Reports (2025)" at bounding box center [715, 35] width 64 height 12
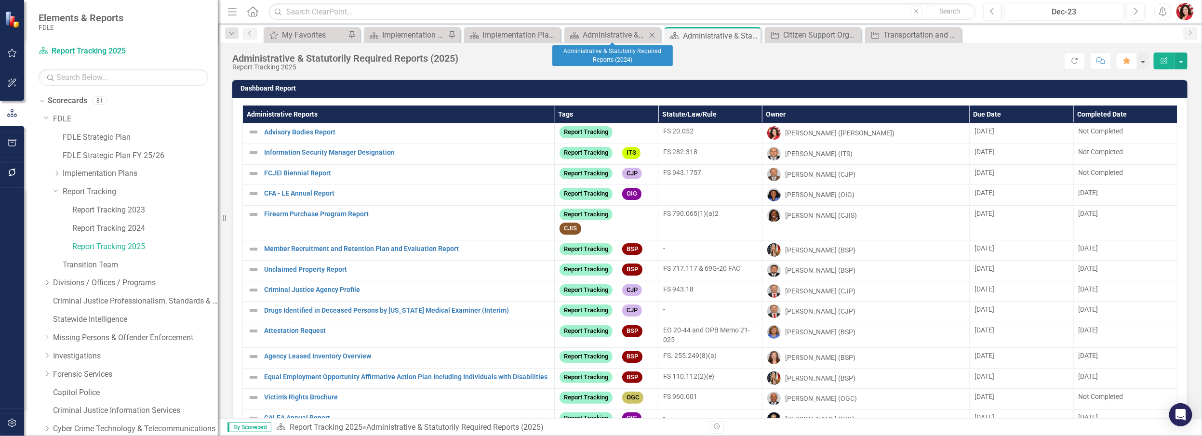
click at [651, 36] on icon "Close" at bounding box center [652, 35] width 10 height 8
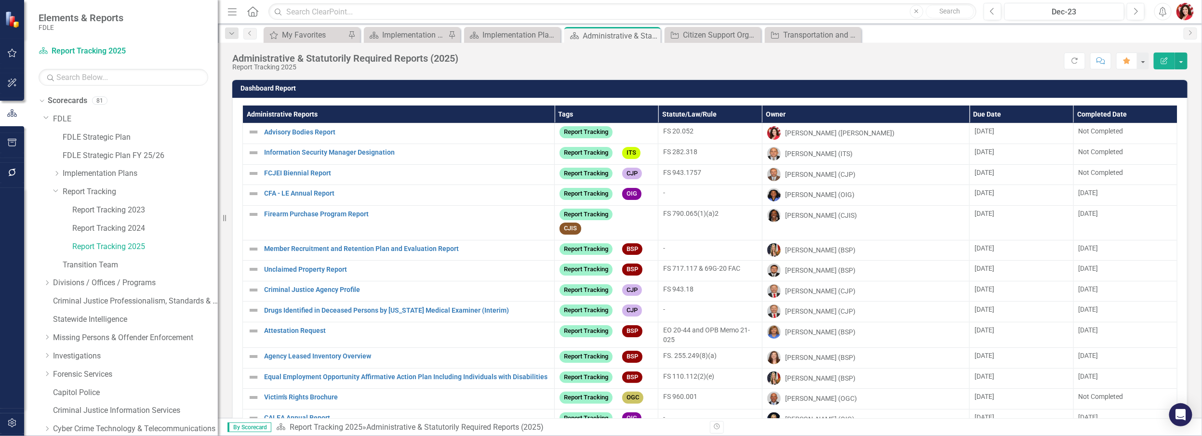
click at [669, 116] on th "Due Date" at bounding box center [1022, 115] width 104 height 18
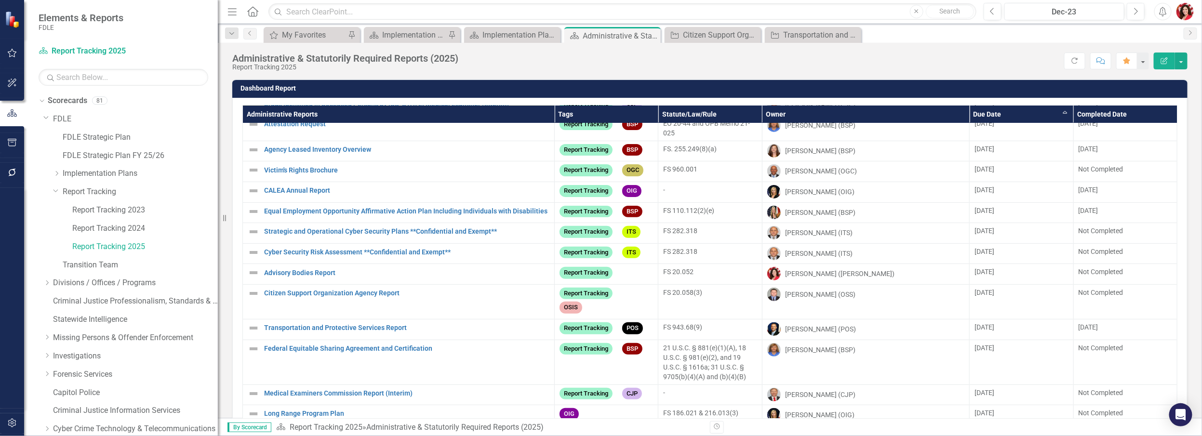
scroll to position [175, 0]
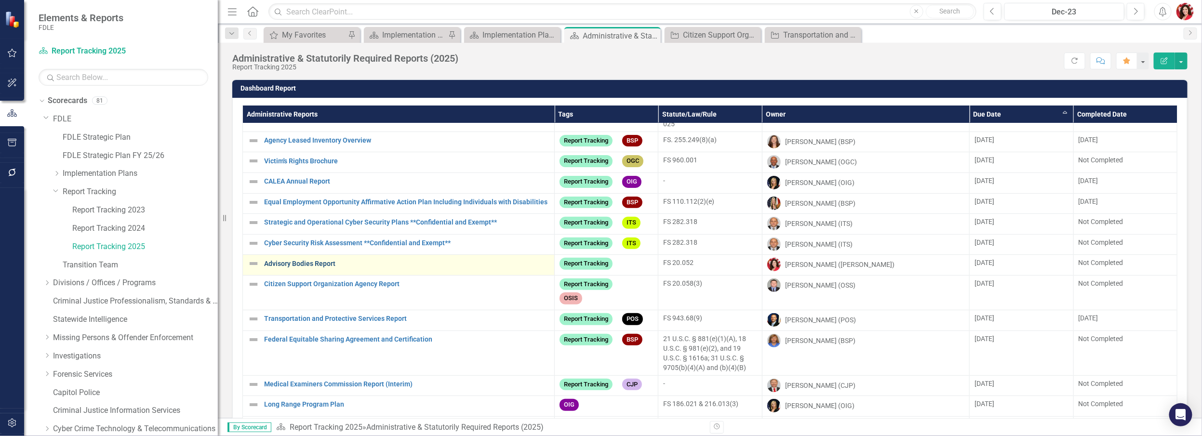
click at [318, 267] on link "Advisory Bodies Report" at bounding box center [406, 263] width 285 height 7
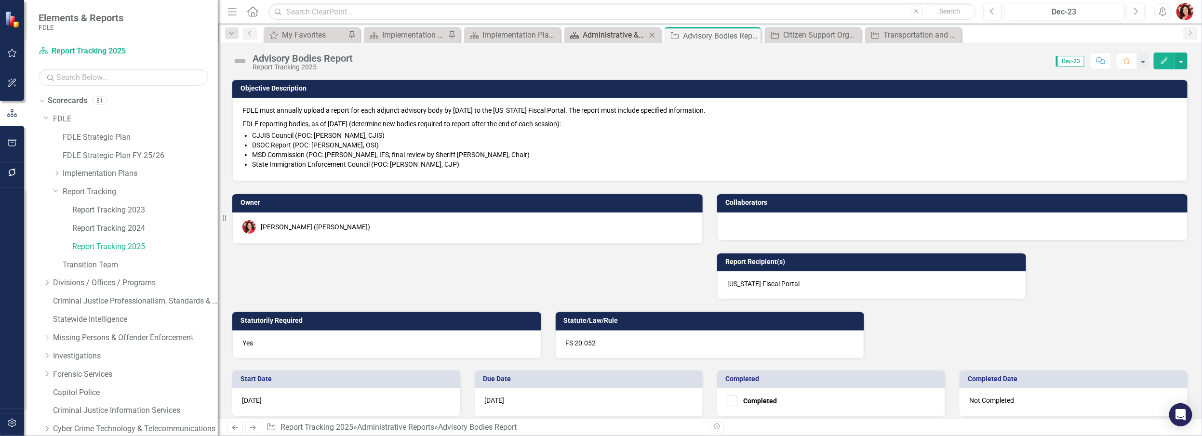
click at [610, 35] on div "Administrative & Statutorily Required Reports (2025)" at bounding box center [615, 35] width 64 height 12
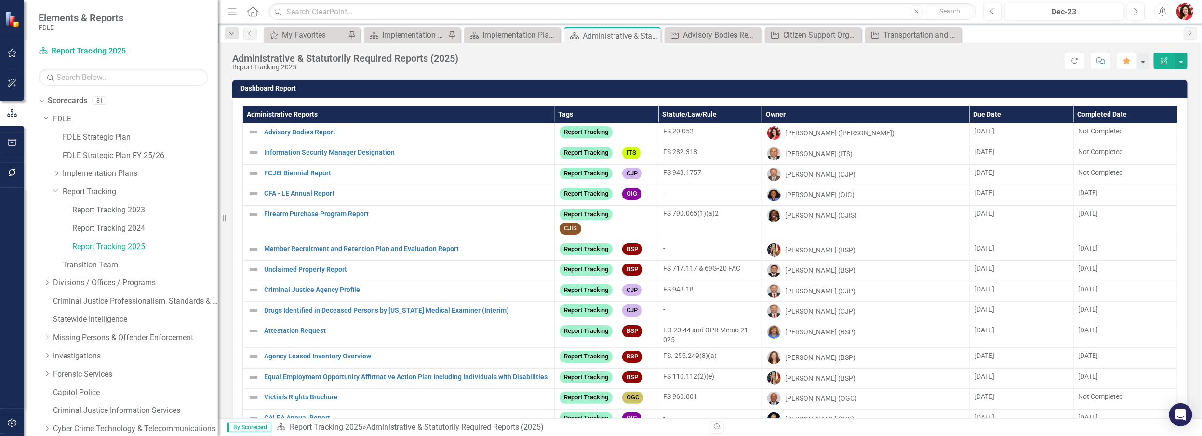
click at [669, 115] on th "Due Date" at bounding box center [1022, 115] width 104 height 18
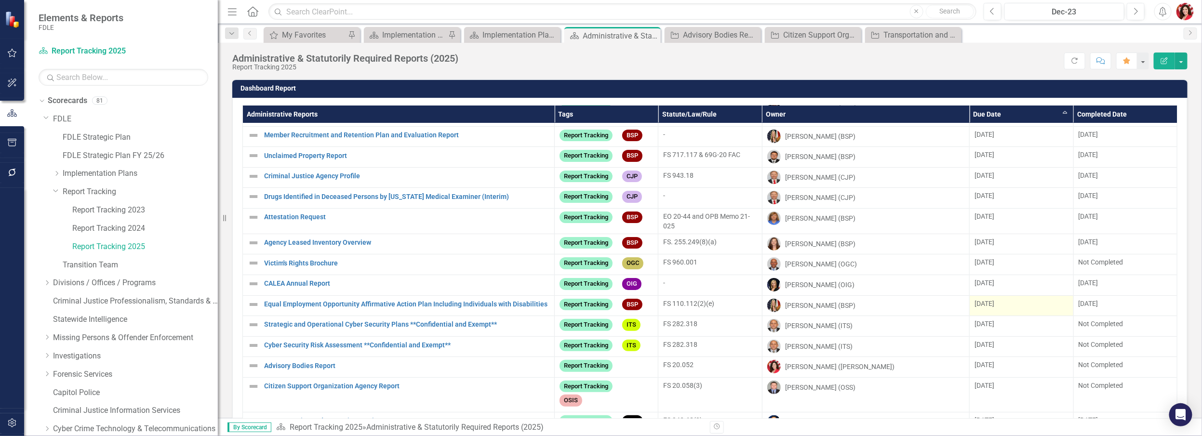
scroll to position [175, 0]
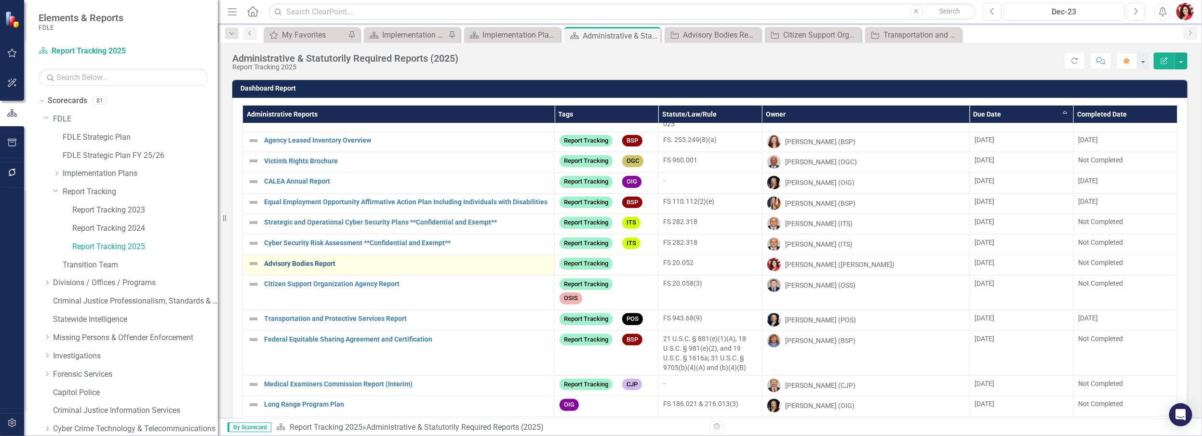
click at [291, 267] on link "Advisory Bodies Report" at bounding box center [406, 263] width 285 height 7
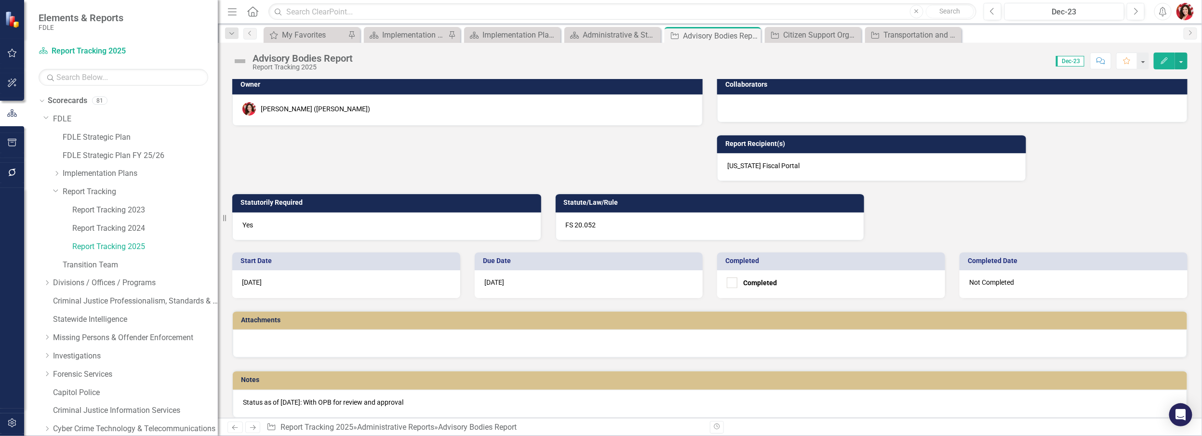
scroll to position [124, 0]
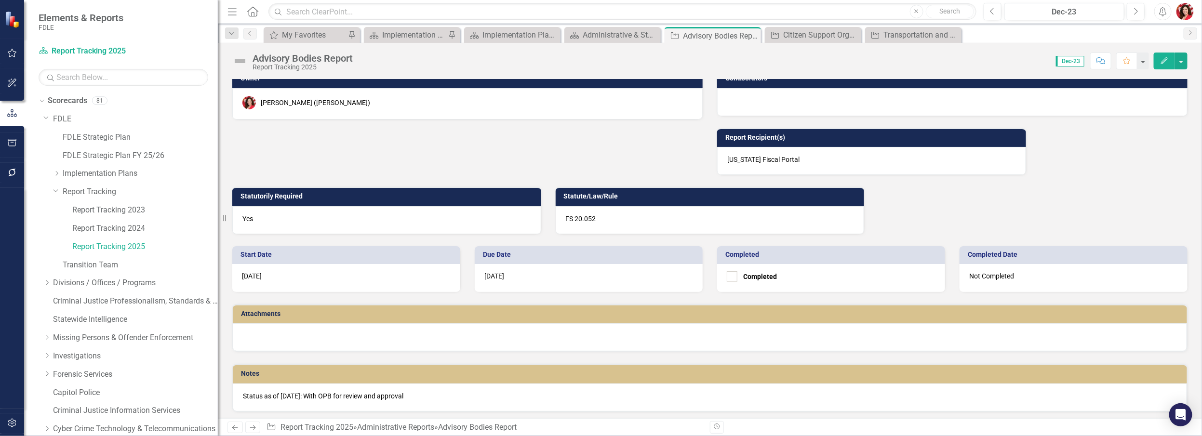
click at [350, 310] on p "Status as of August 11, 2025: With OPB for review and approval" at bounding box center [710, 396] width 934 height 10
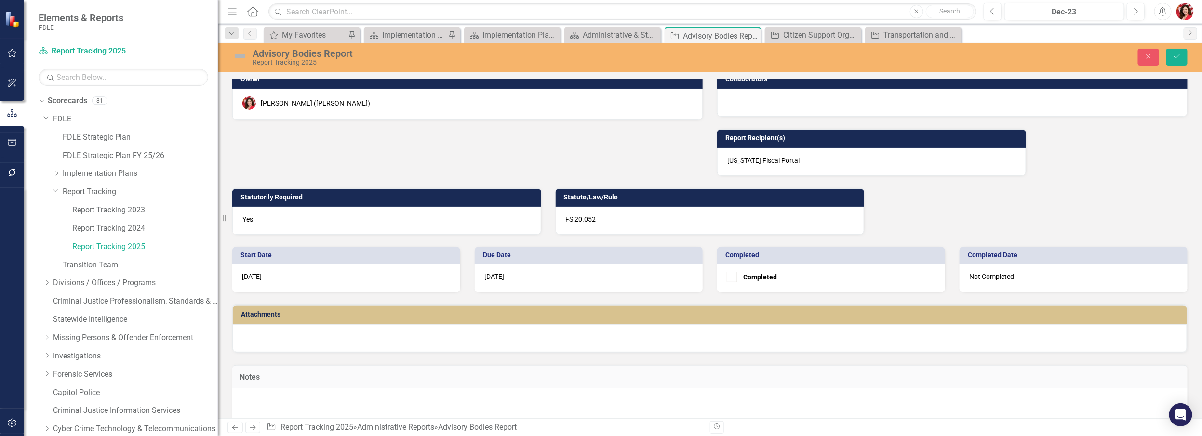
type textarea "<p>Status as of August 11, 2025: With OPB for review and approval</p>"
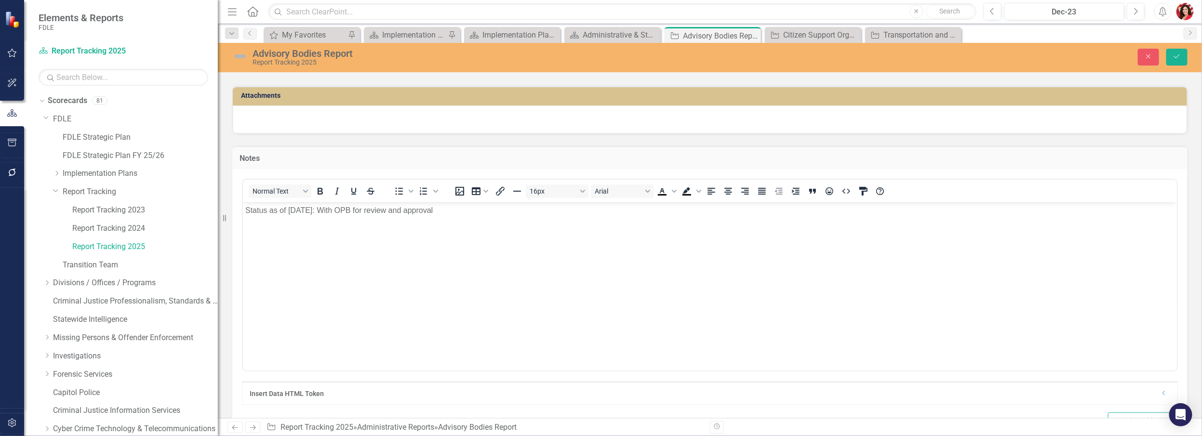
scroll to position [0, 0]
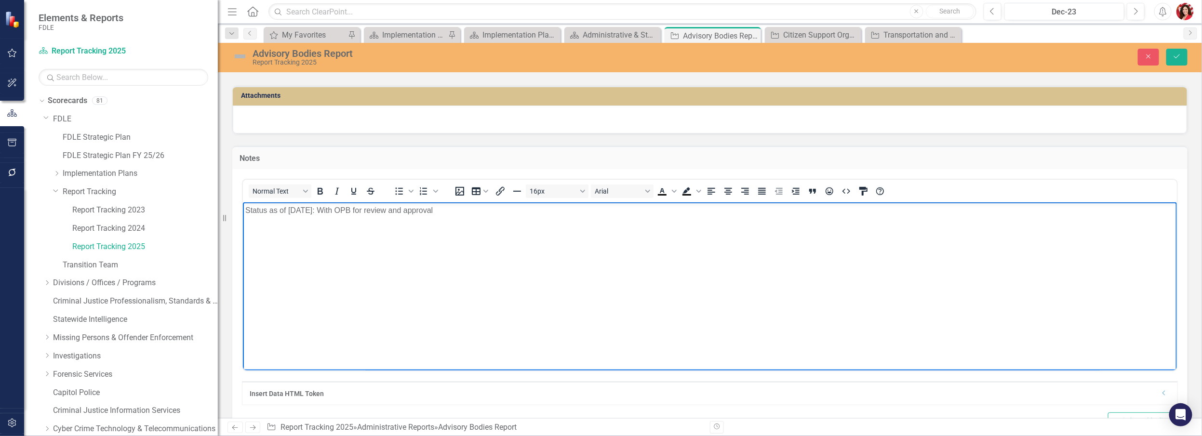
click at [499, 270] on body "Status as of August 11, 2025: With OPB for review and approval" at bounding box center [709, 274] width 934 height 145
drag, startPoint x: 552, startPoint y: 248, endPoint x: 162, endPoint y: 204, distance: 391.9
click at [242, 204] on html "Status as of August 11, 2025: With OPB for review and approval" at bounding box center [709, 274] width 934 height 145
click at [669, 55] on icon "Save" at bounding box center [1176, 56] width 9 height 7
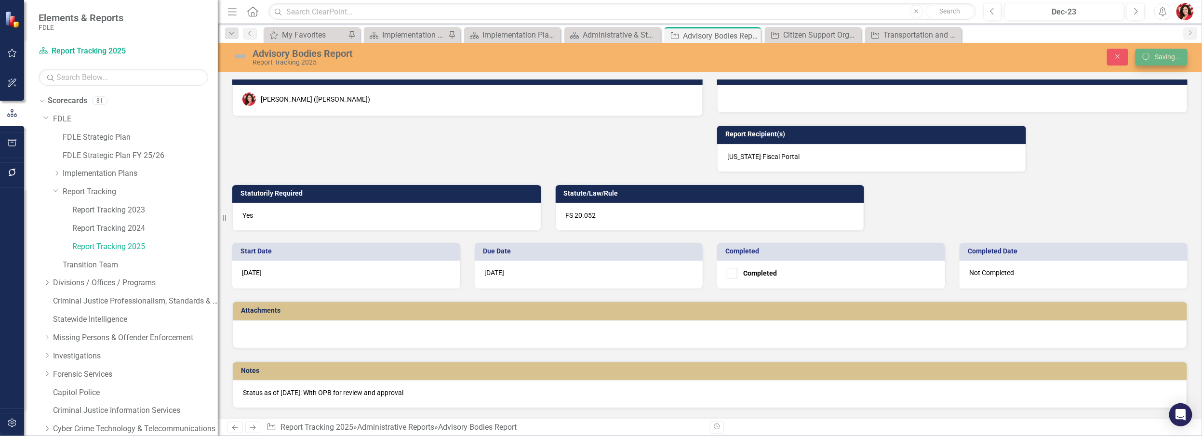
scroll to position [125, 0]
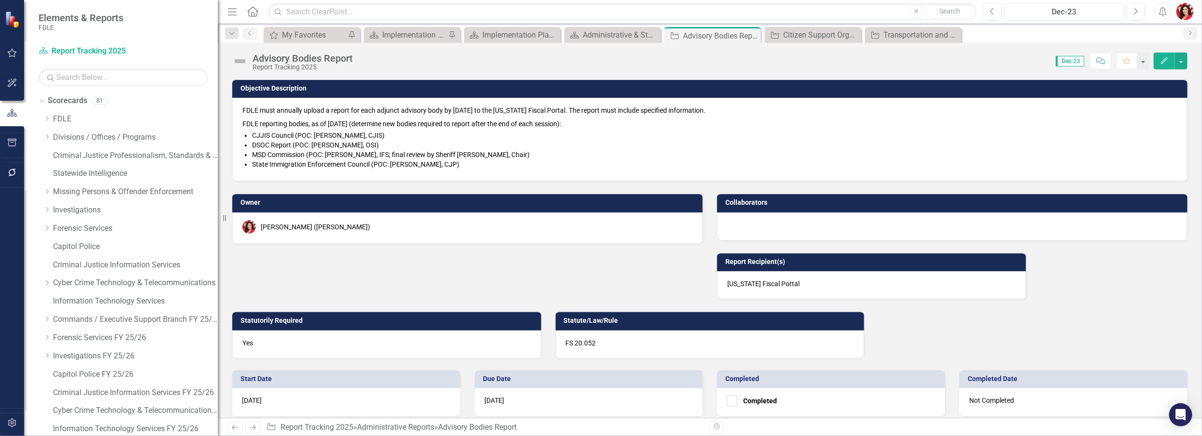
click at [669, 290] on div "Objective Description FDLE must annually upload a report for each adjunct advis…" at bounding box center [710, 213] width 970 height 292
click at [598, 31] on div "Administrative & Statutorily Required Reports (2025)" at bounding box center [615, 35] width 64 height 12
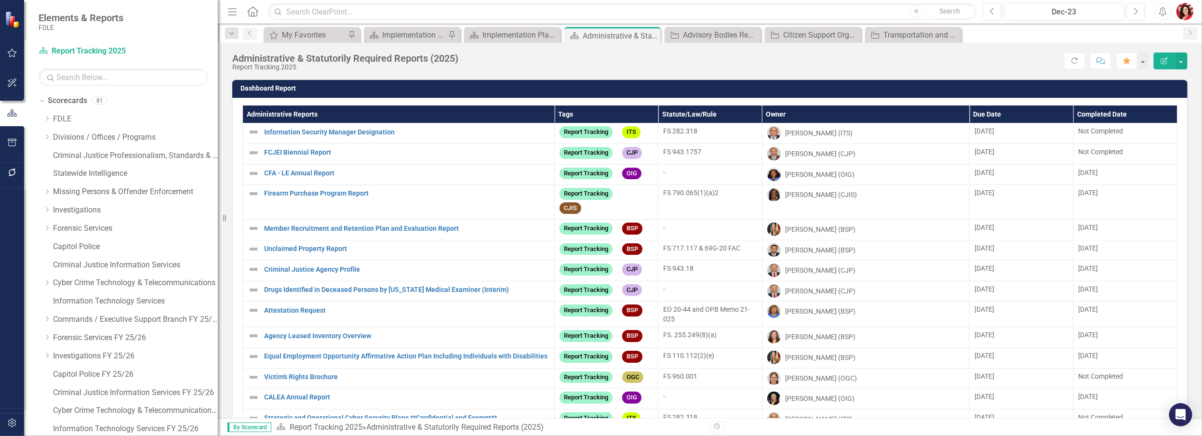
click at [669, 68] on div "Score: N/A Dec-23 Completed Refresh Comment Favorite Edit Report" at bounding box center [825, 61] width 724 height 16
click at [294, 111] on th "Administrative Reports" at bounding box center [399, 115] width 312 height 18
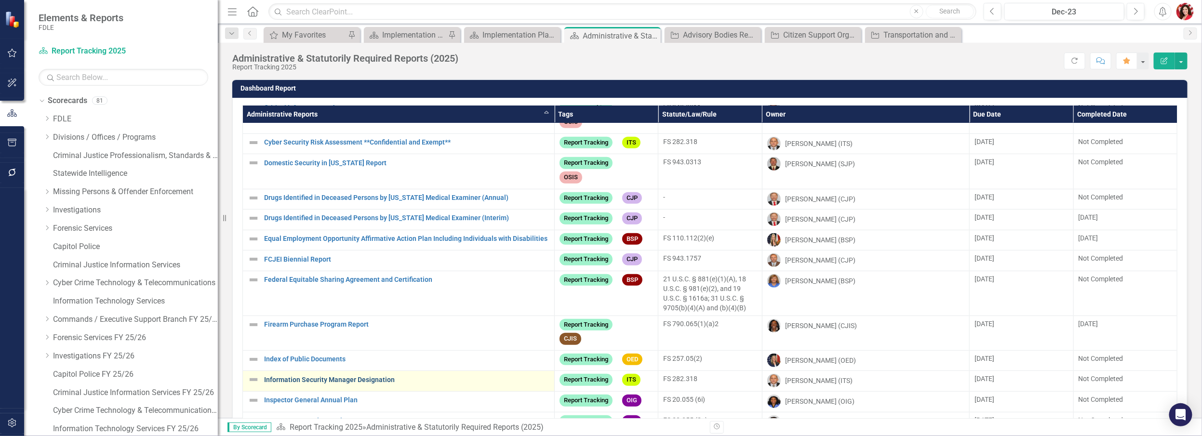
scroll to position [43, 0]
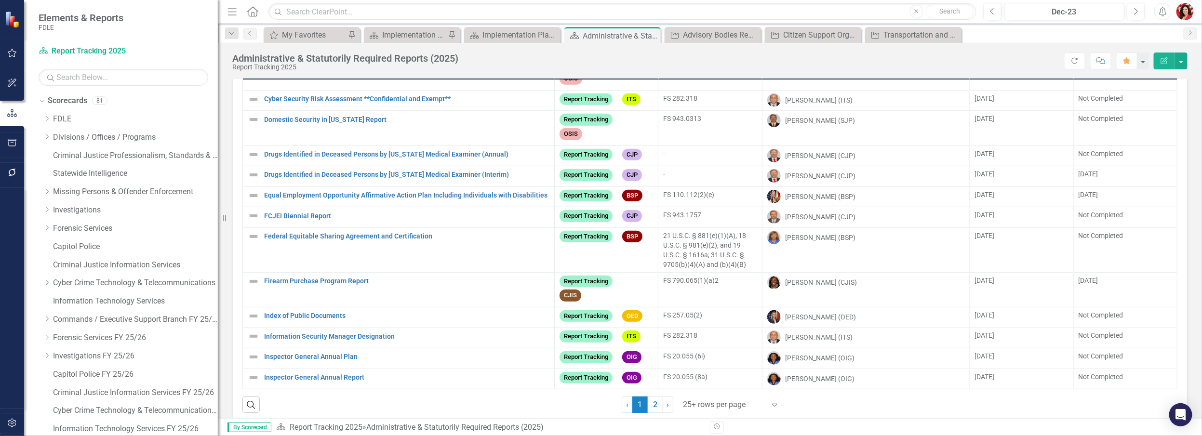
click at [643, 310] on span "1 (current)" at bounding box center [639, 405] width 15 height 16
click at [651, 310] on link "2" at bounding box center [655, 405] width 15 height 16
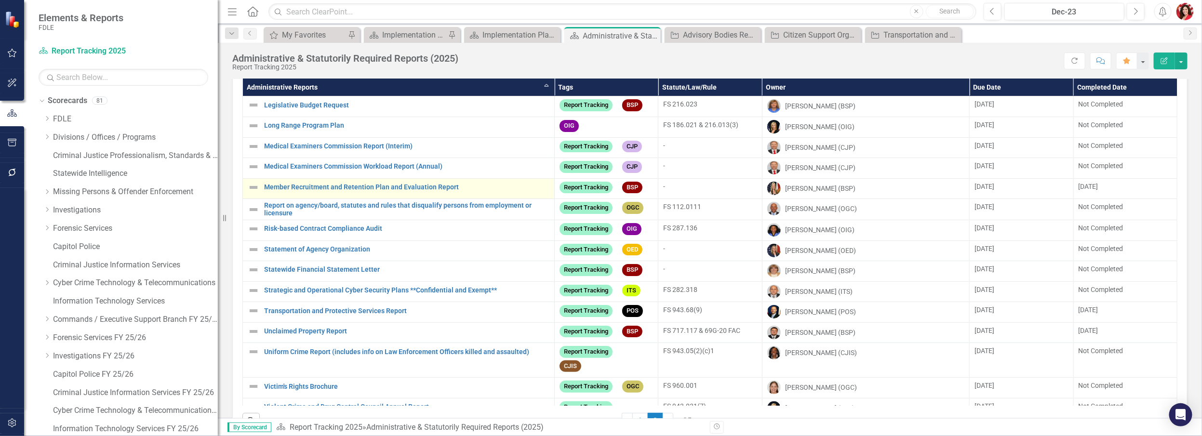
scroll to position [0, 0]
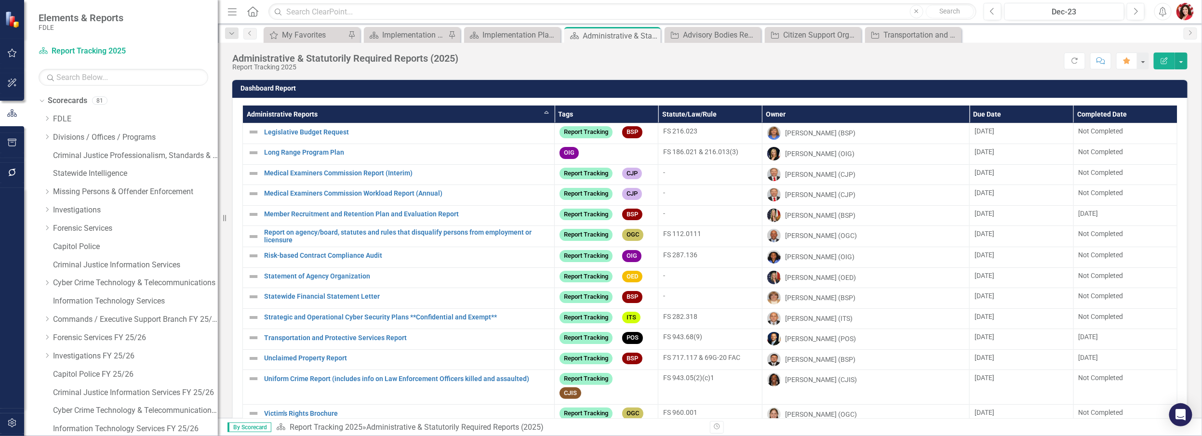
click at [315, 118] on th "Administrative Reports Sort Ascending" at bounding box center [399, 115] width 312 height 18
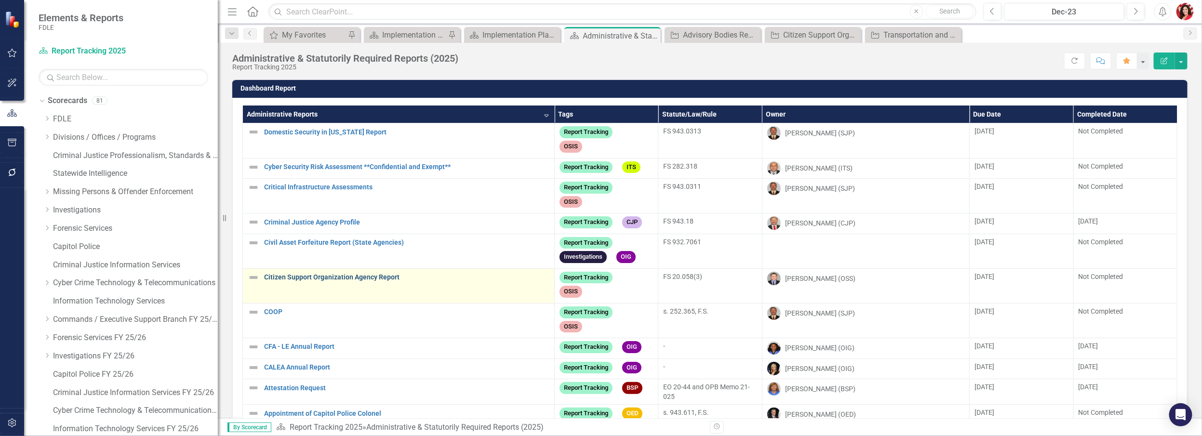
click at [367, 281] on link "Citizen Support Organization Agency Report" at bounding box center [406, 277] width 285 height 7
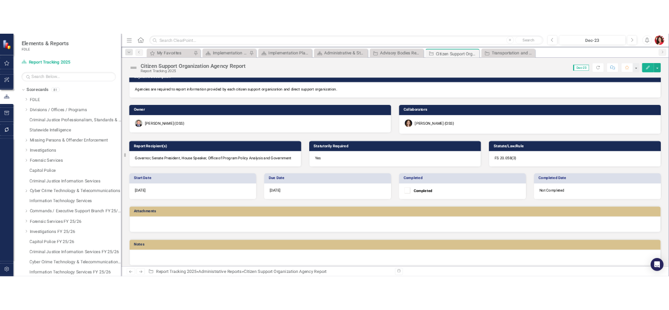
scroll to position [16, 0]
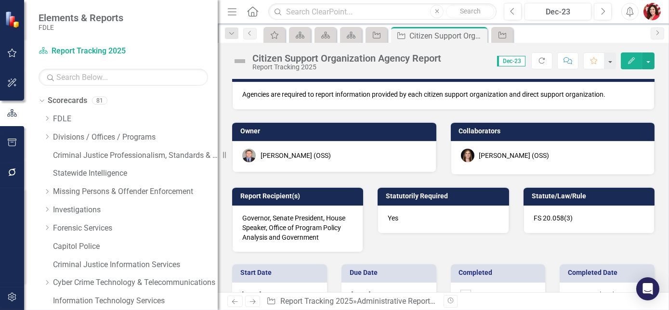
click at [530, 155] on div "Heather Faulkner (OSS)" at bounding box center [514, 156] width 70 height 10
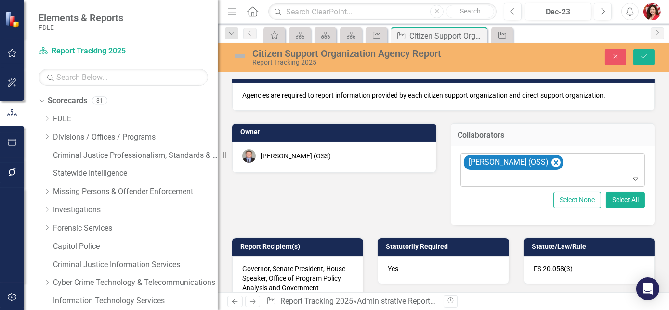
click at [631, 179] on icon "Expand" at bounding box center [636, 179] width 10 height 8
type input "mcc"
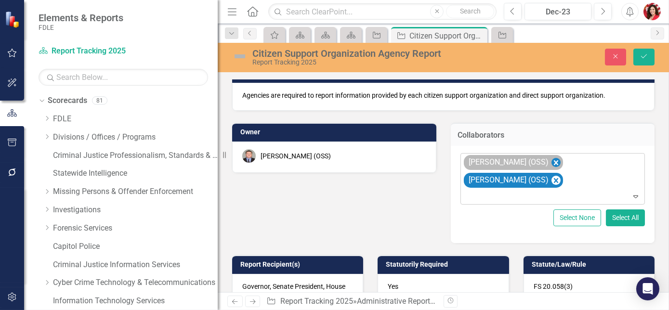
click at [551, 164] on icon "Remove Heather Faulkner (OSS)" at bounding box center [555, 163] width 9 height 12
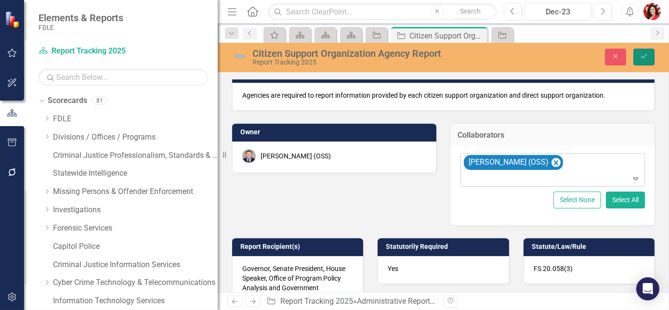
click at [649, 61] on button "Save" at bounding box center [644, 57] width 21 height 17
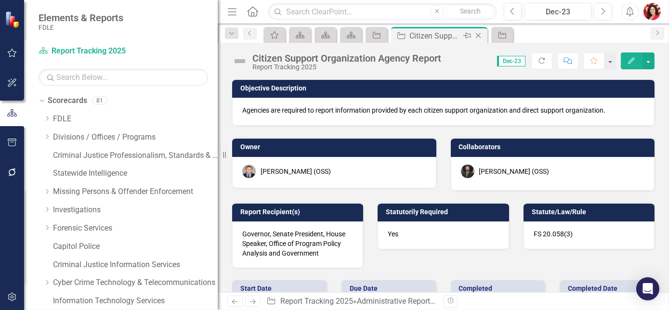
drag, startPoint x: 416, startPoint y: 34, endPoint x: 427, endPoint y: 39, distance: 11.5
click at [416, 34] on div "Citizen Support Organization Agency Report" at bounding box center [436, 36] width 52 height 12
click at [481, 34] on icon "Close" at bounding box center [479, 36] width 10 height 8
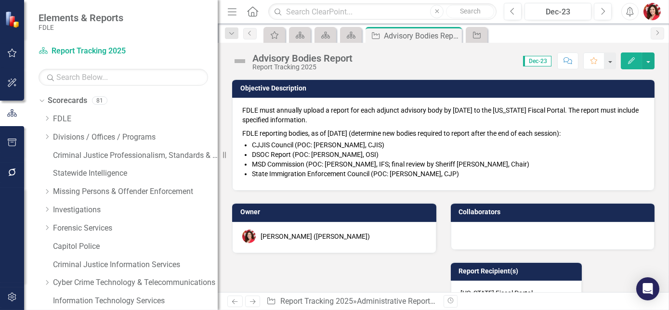
click at [452, 161] on span "MSD Commission (POC: [PERSON_NAME], IFS; final review by Sheriff [PERSON_NAME],…" at bounding box center [391, 164] width 278 height 8
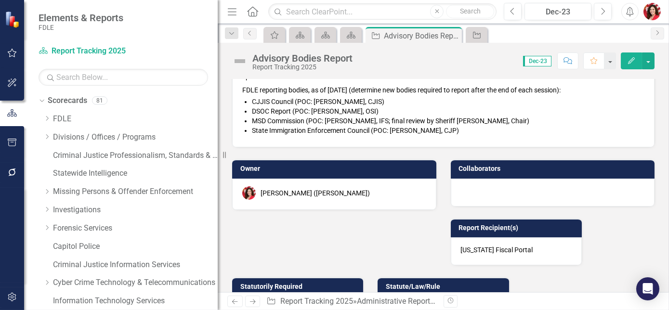
click at [493, 190] on div at bounding box center [553, 193] width 204 height 28
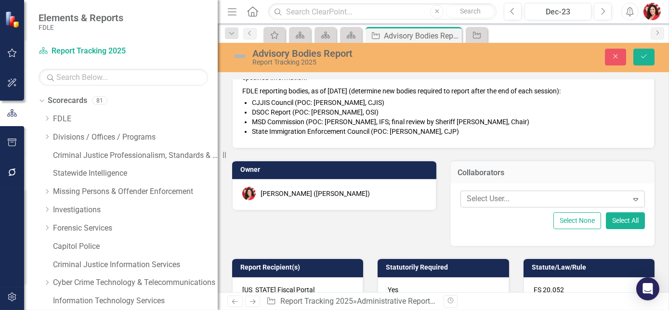
click at [559, 198] on div at bounding box center [546, 199] width 165 height 13
type input "wil"
click at [356, 193] on div "[PERSON_NAME] ([PERSON_NAME])" at bounding box center [334, 193] width 184 height 13
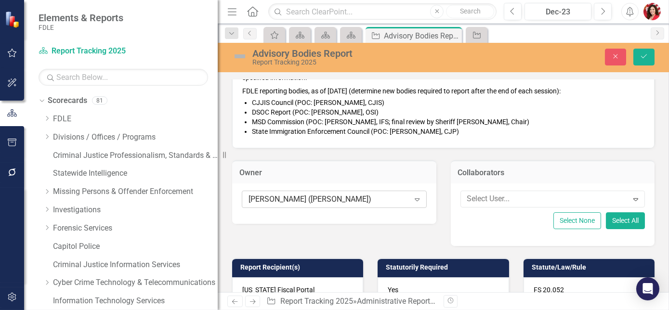
click at [374, 199] on div "[PERSON_NAME] ([PERSON_NAME])" at bounding box center [329, 199] width 161 height 11
type input "wil"
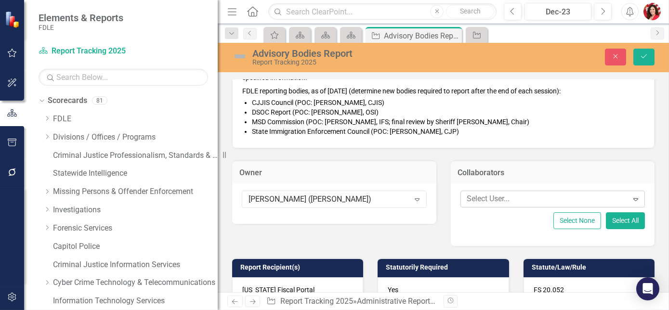
click at [505, 198] on div at bounding box center [546, 199] width 165 height 13
type input "caitlin"
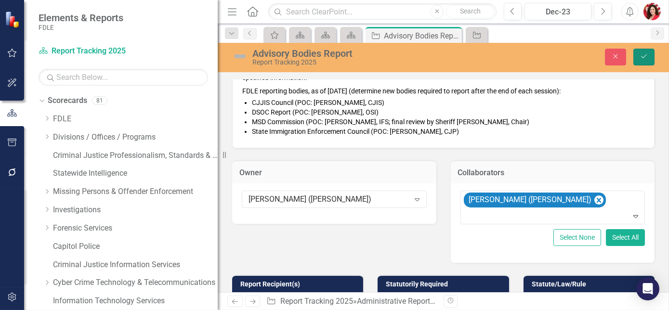
click at [638, 58] on button "Save" at bounding box center [644, 57] width 21 height 17
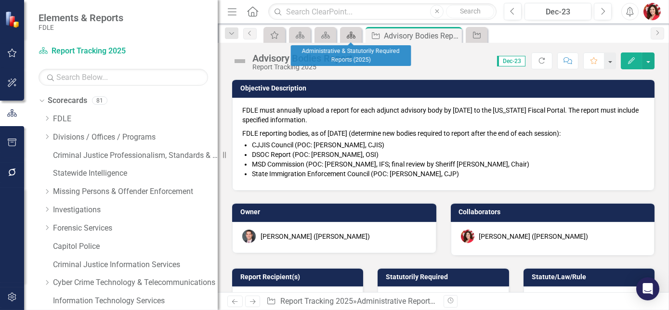
click at [349, 37] on icon at bounding box center [351, 35] width 9 height 7
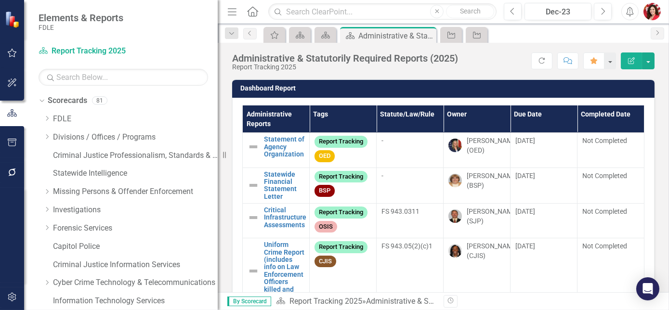
click at [271, 109] on th "Administrative Reports" at bounding box center [276, 119] width 67 height 27
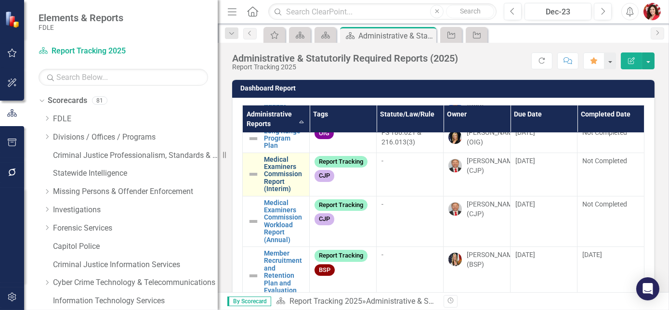
scroll to position [175, 0]
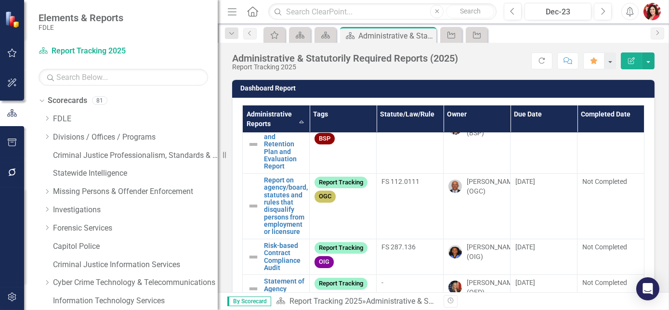
click at [517, 109] on th "Due Date" at bounding box center [544, 119] width 67 height 27
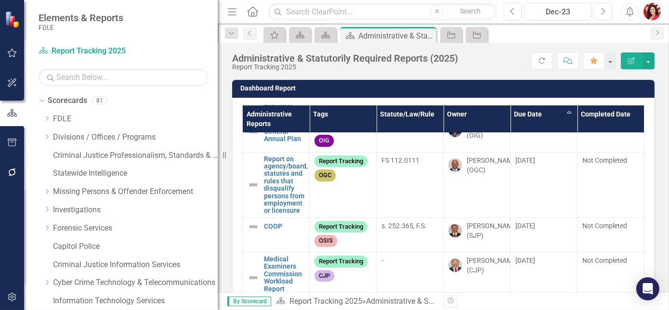
scroll to position [482, 0]
click at [529, 111] on th "Due Date Sort Ascending" at bounding box center [544, 119] width 67 height 27
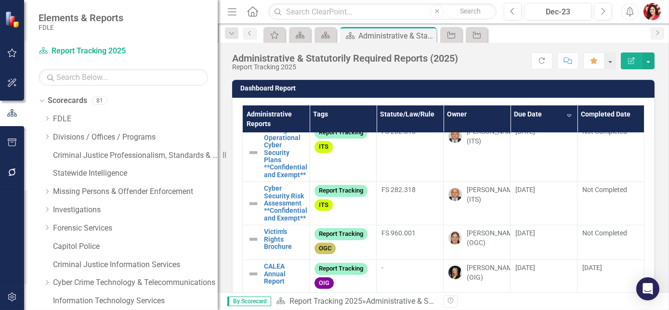
scroll to position [0, 0]
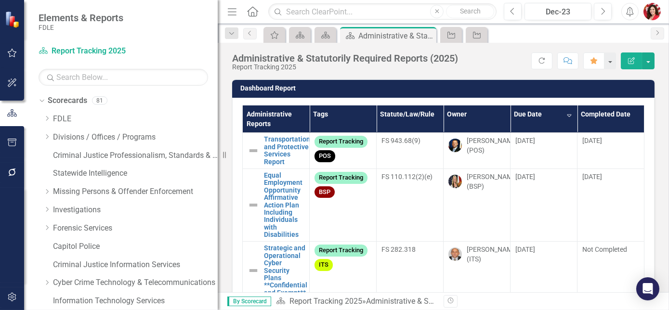
click at [521, 121] on th "Due Date Sort Descending" at bounding box center [544, 119] width 67 height 27
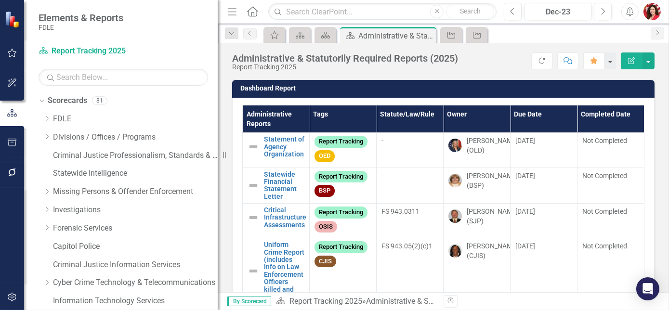
click at [534, 112] on th "Due Date" at bounding box center [544, 119] width 67 height 27
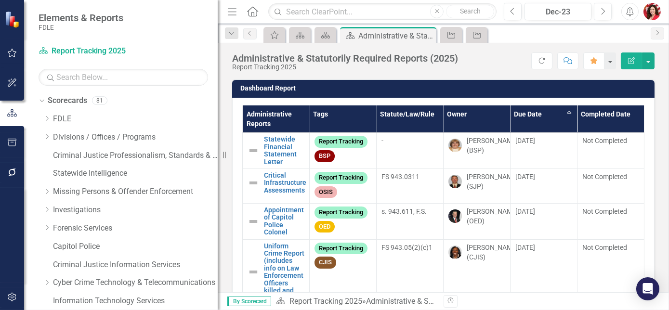
click at [539, 114] on th "Due Date Sort Ascending" at bounding box center [544, 119] width 67 height 27
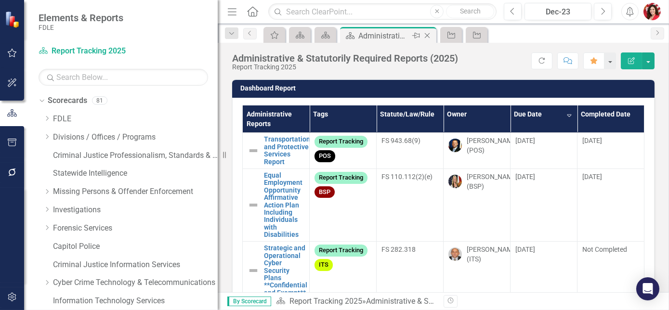
click at [427, 35] on icon at bounding box center [427, 35] width 5 height 5
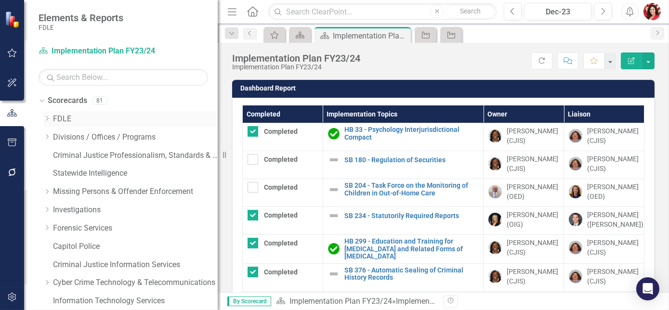
click at [48, 120] on icon "Dropdown" at bounding box center [46, 119] width 7 height 6
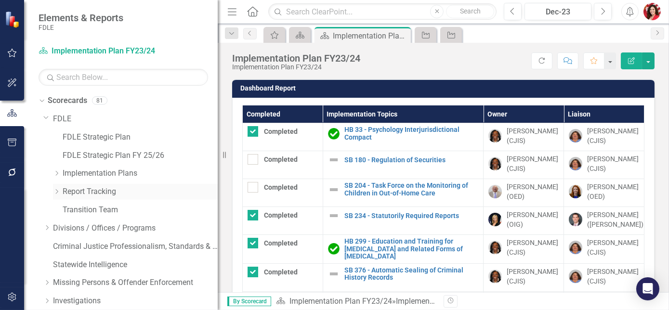
click at [54, 188] on div "Dropdown" at bounding box center [56, 192] width 7 height 8
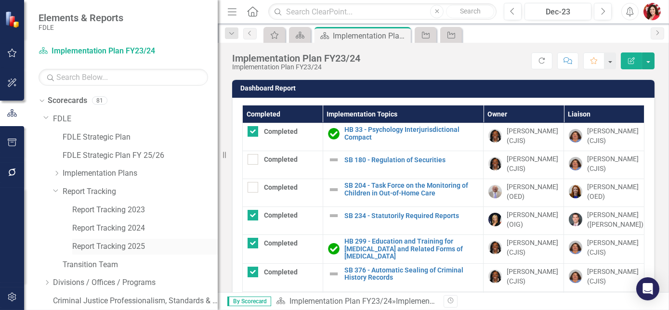
click at [86, 248] on link "Report Tracking 2025" at bounding box center [145, 246] width 146 height 11
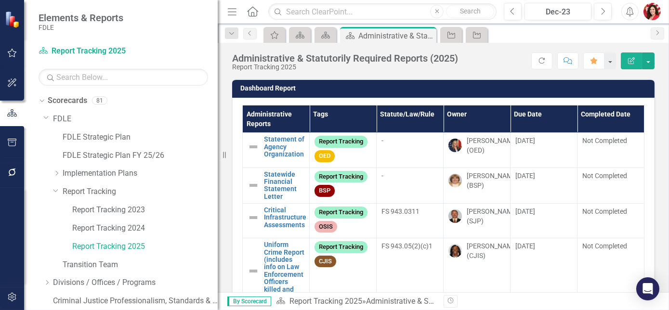
click at [520, 114] on th "Due Date" at bounding box center [544, 119] width 67 height 27
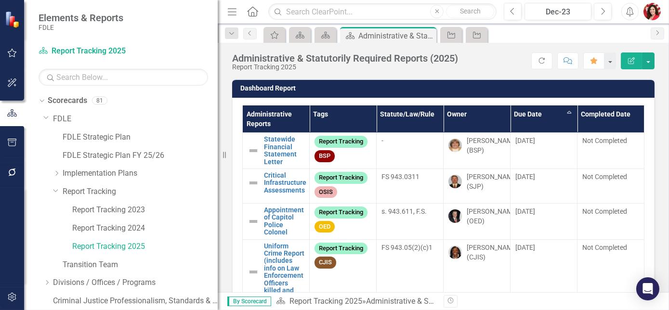
click at [560, 112] on th "Due Date Sort Ascending" at bounding box center [544, 119] width 67 height 27
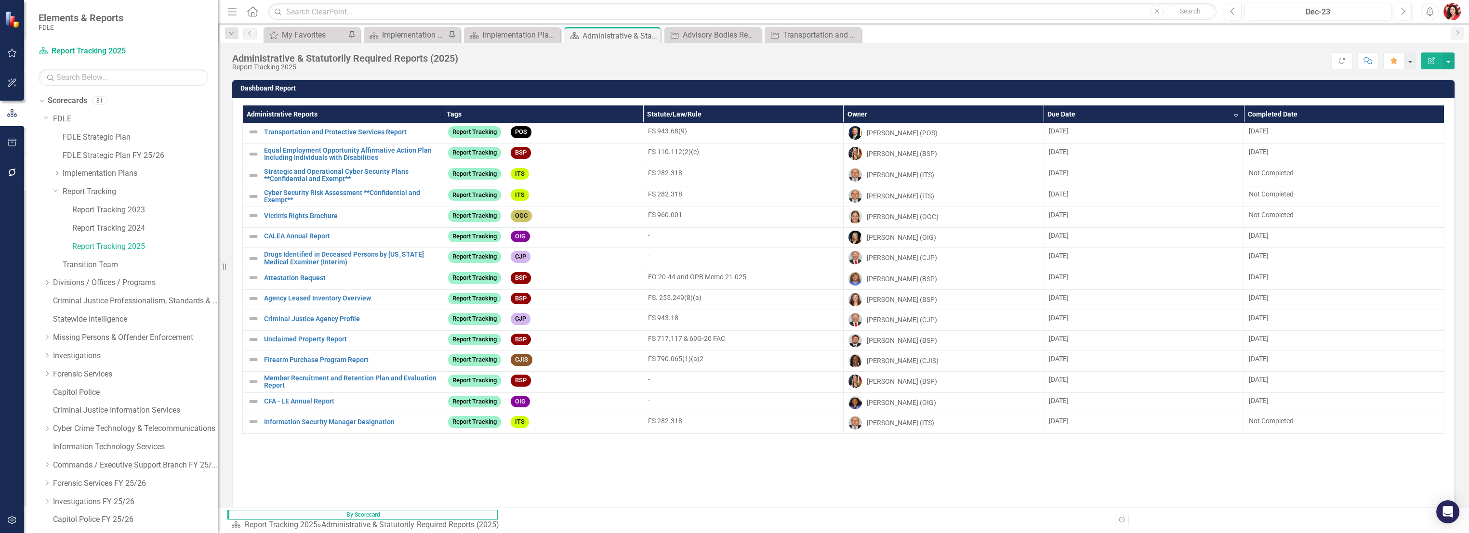
scroll to position [31, 0]
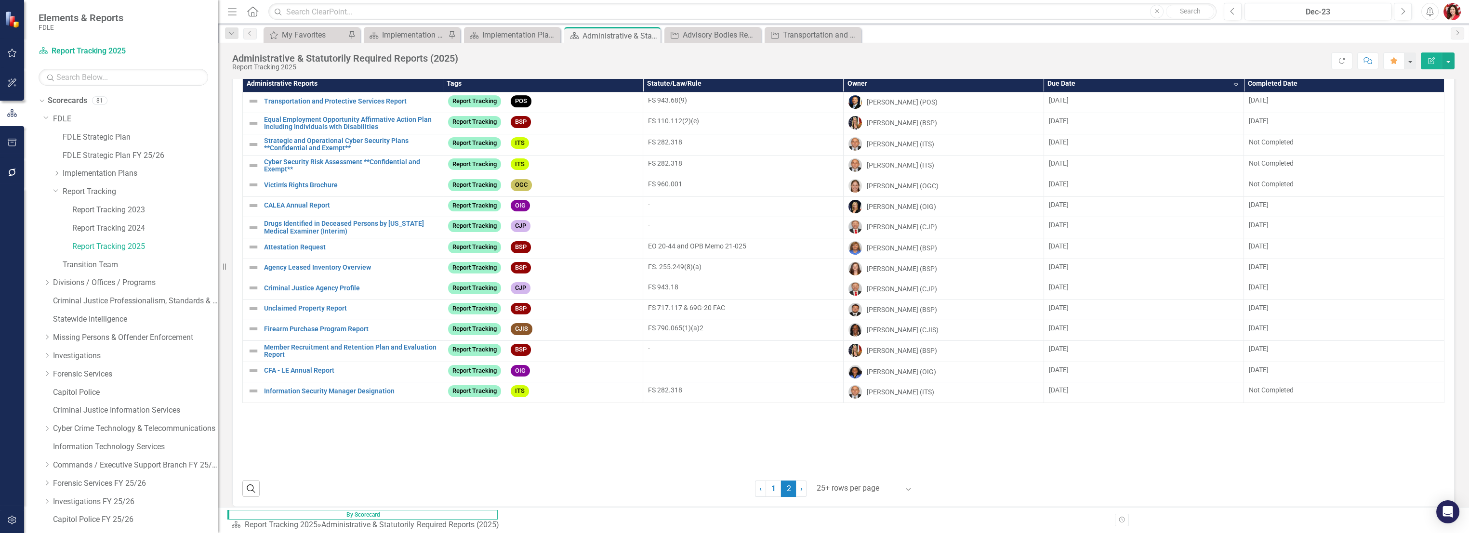
click at [669, 310] on div at bounding box center [858, 488] width 82 height 13
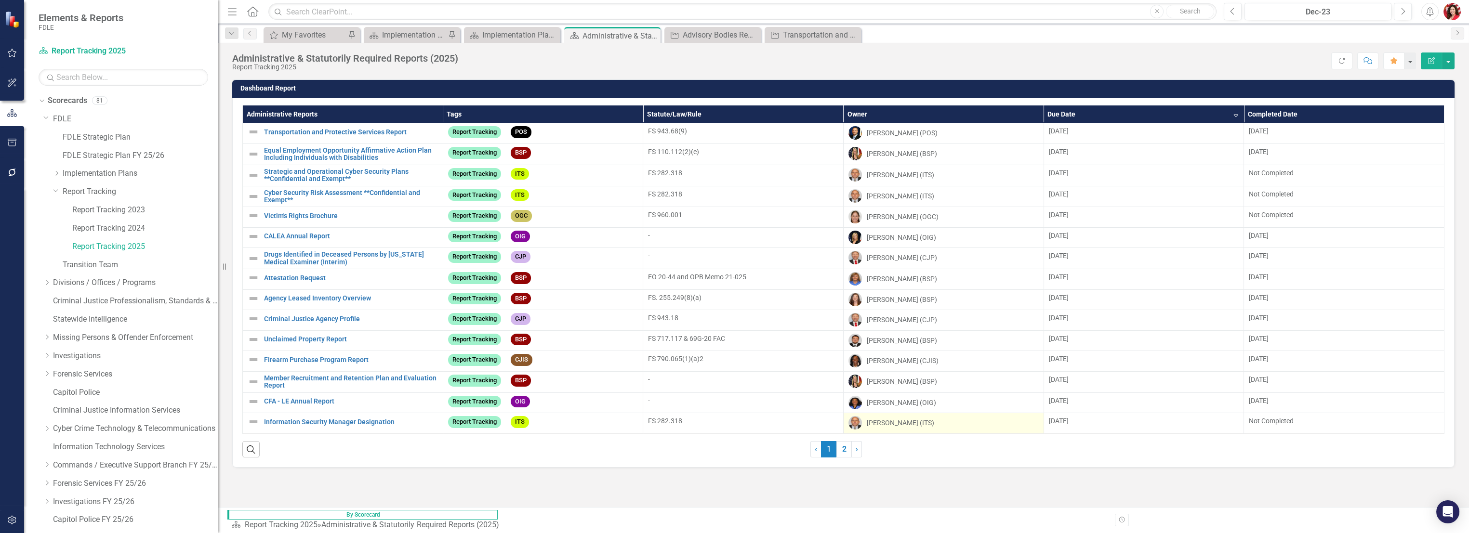
scroll to position [0, 0]
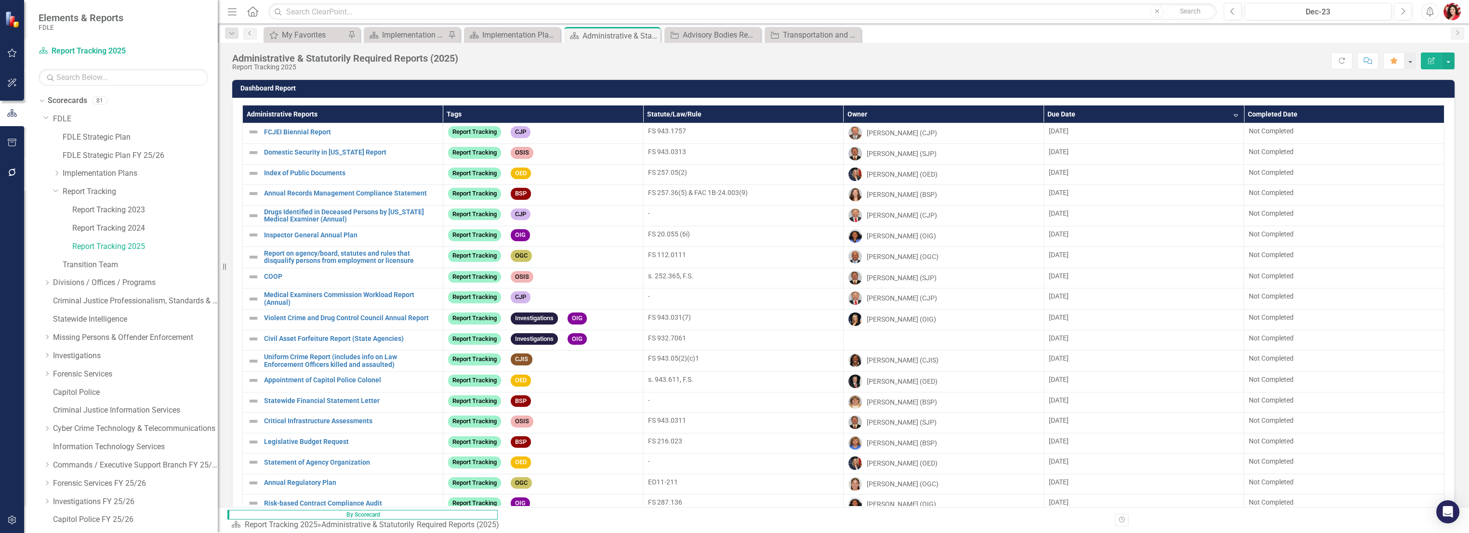
click at [669, 111] on th "Due Date Sort Descending" at bounding box center [1144, 115] width 200 height 18
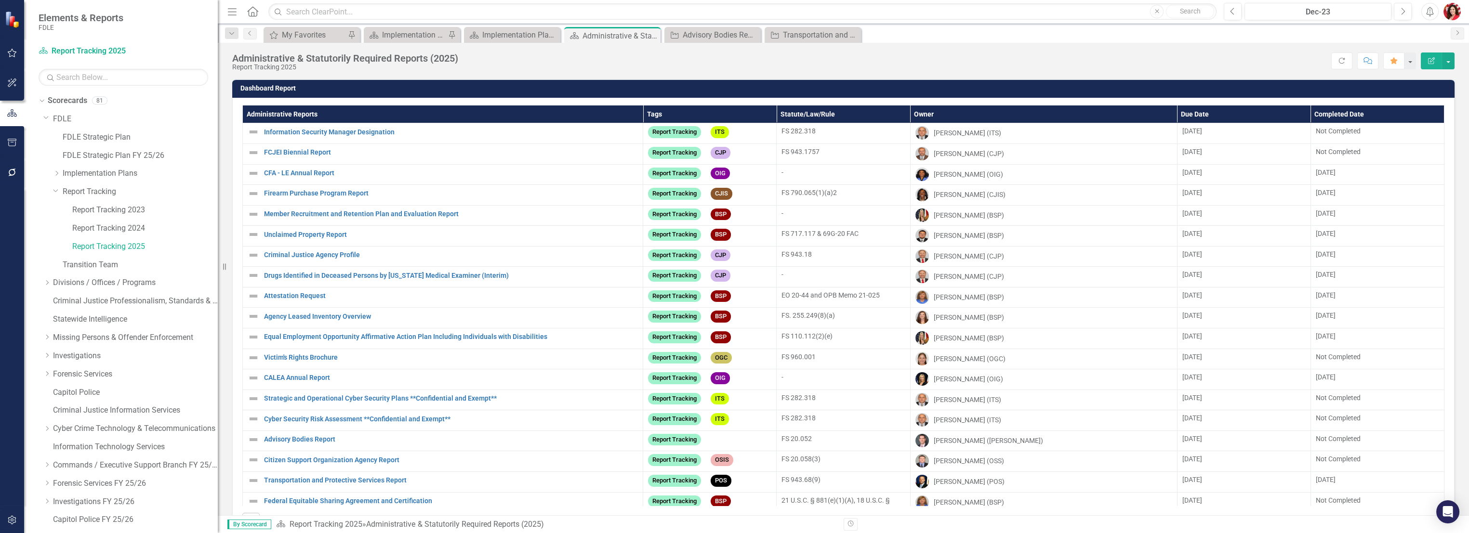
click at [1192, 118] on th "Due Date" at bounding box center [1243, 115] width 133 height 18
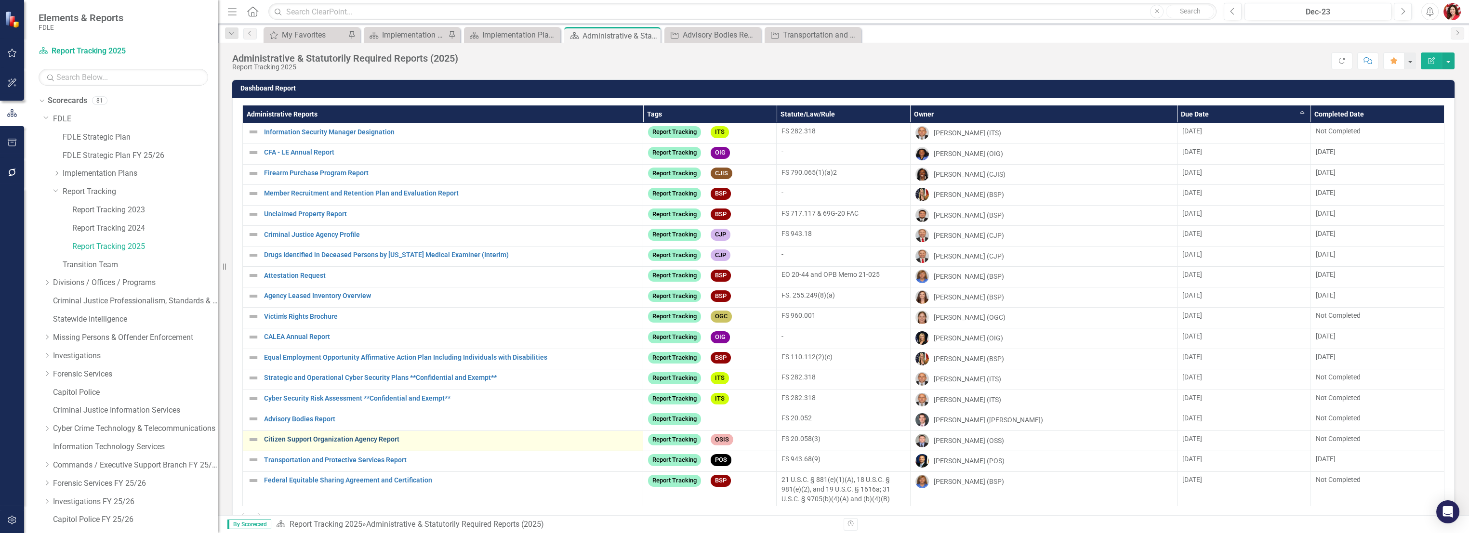
click at [343, 442] on link "Citizen Support Organization Agency Report" at bounding box center [451, 439] width 374 height 7
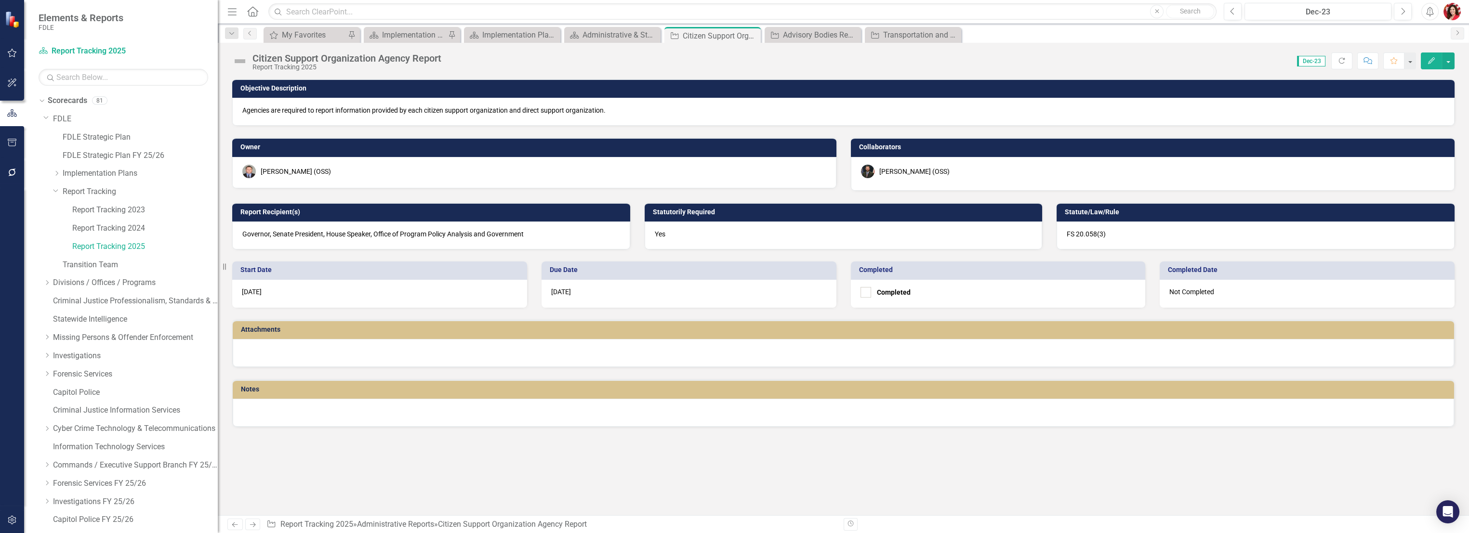
click at [891, 176] on div "John McClellan (OSS)" at bounding box center [1153, 171] width 584 height 13
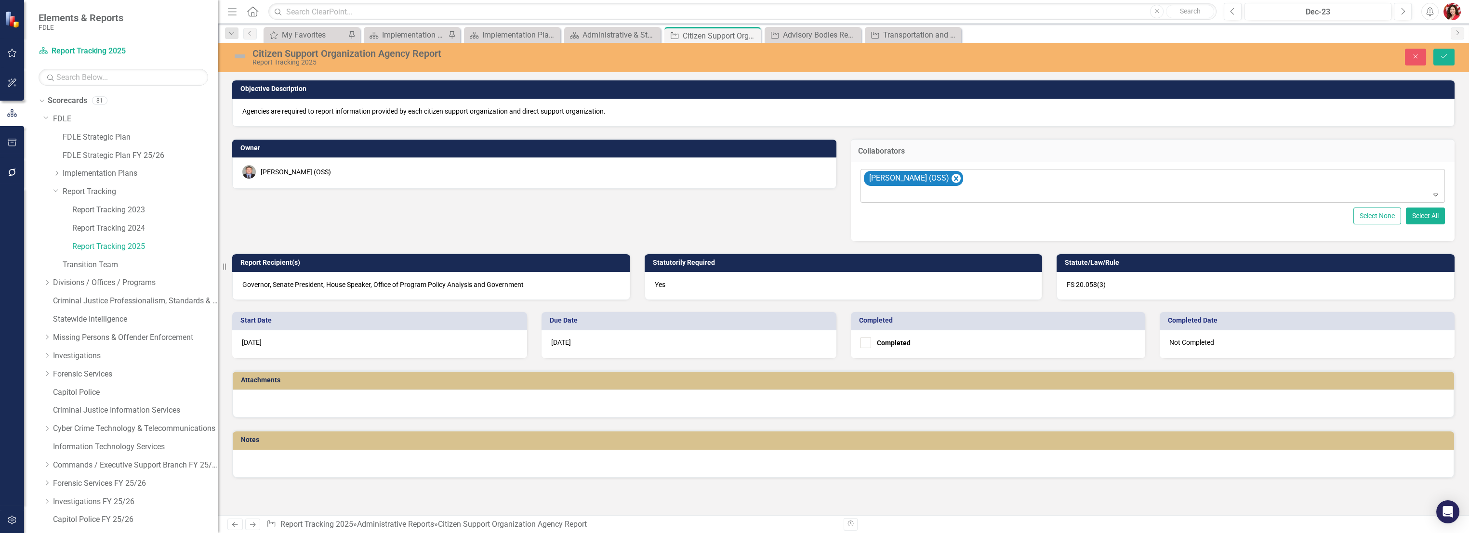
click at [1425, 194] on div at bounding box center [1154, 194] width 581 height 13
type input "walker"
click at [1445, 53] on icon "Save" at bounding box center [1444, 56] width 9 height 7
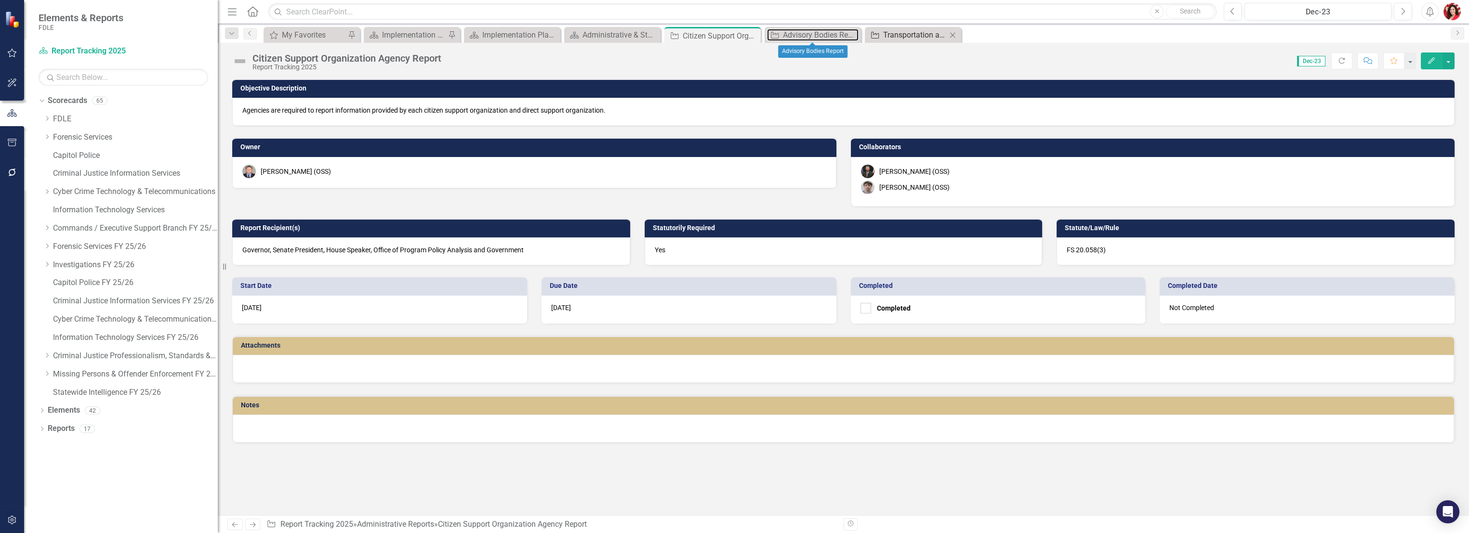
drag, startPoint x: 815, startPoint y: 34, endPoint x: 889, endPoint y: 34, distance: 73.2
click at [815, 34] on div "Advisory Bodies Report" at bounding box center [821, 35] width 76 height 12
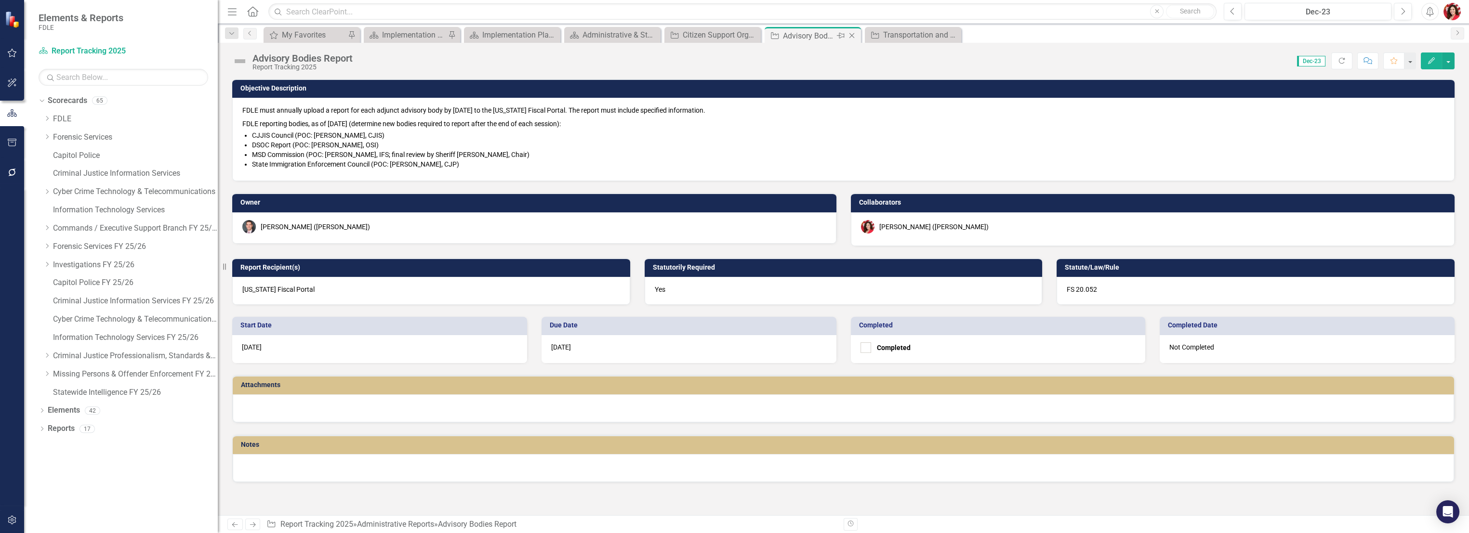
click at [852, 35] on icon at bounding box center [852, 35] width 5 height 5
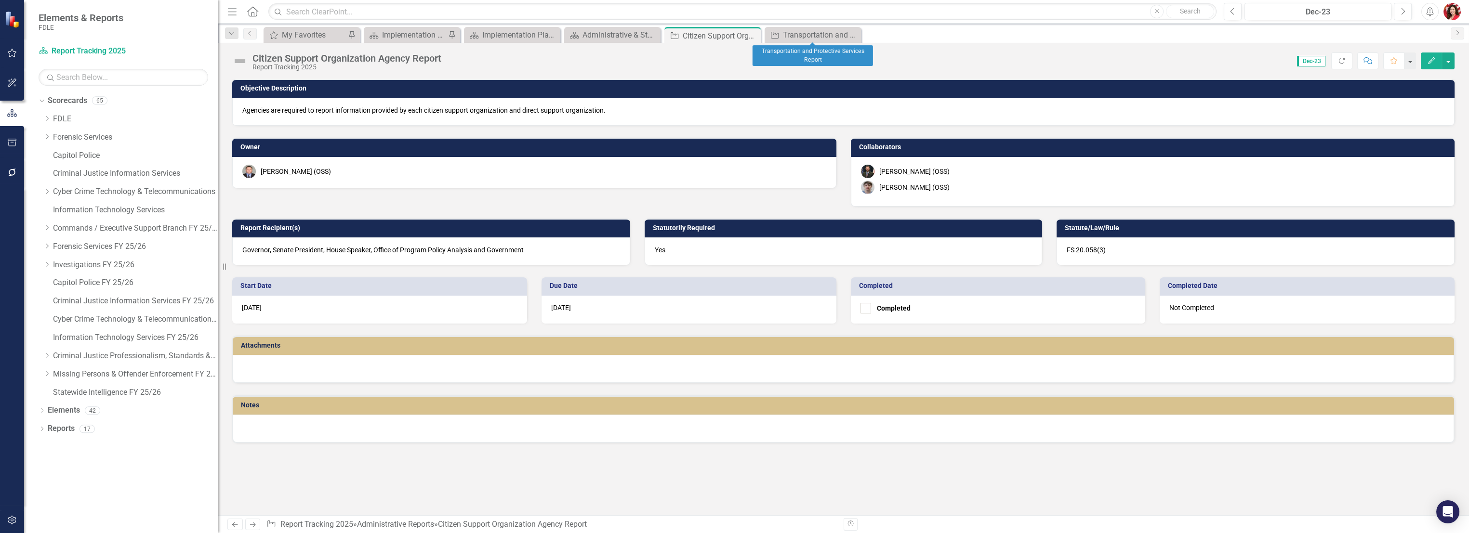
click at [0, 0] on icon at bounding box center [0, 0] width 0 height 0
click at [401, 36] on div "Implementation Plan FY25/26" at bounding box center [414, 35] width 64 height 12
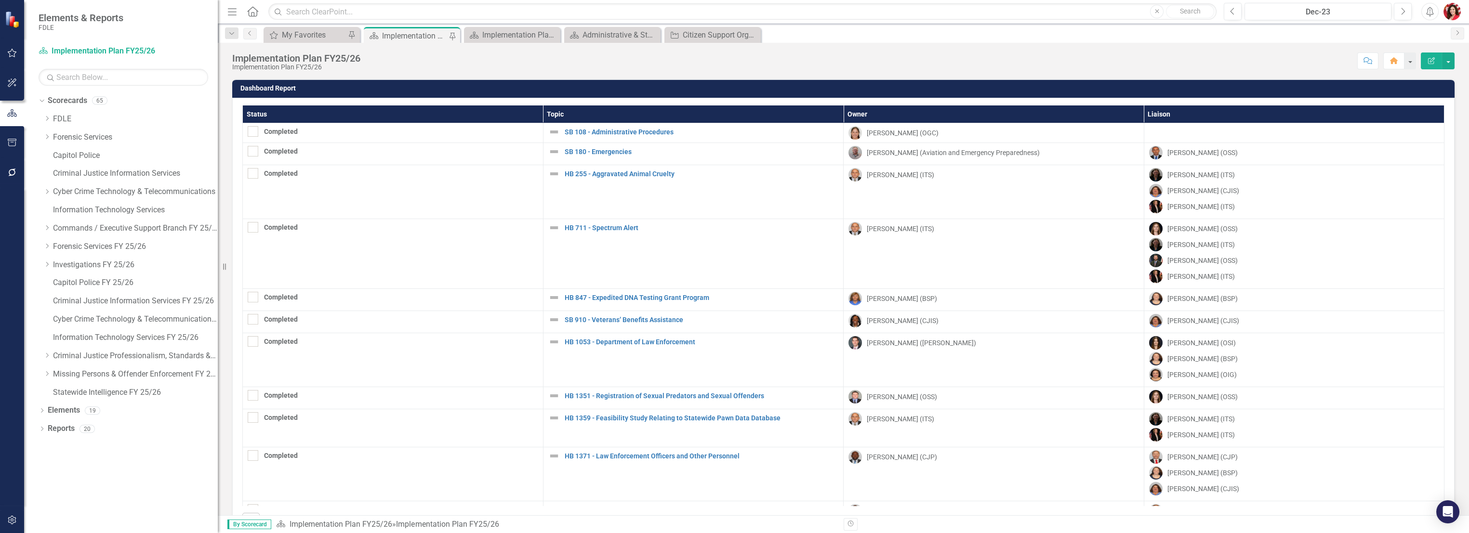
click at [42, 124] on div "Dropdown Scorecards 65 Dropdown FDLE FDLE Strategic Plan FY 25/26 Dropdown Impl…" at bounding box center [128, 248] width 179 height 310
click at [46, 120] on icon "Dropdown" at bounding box center [46, 119] width 7 height 6
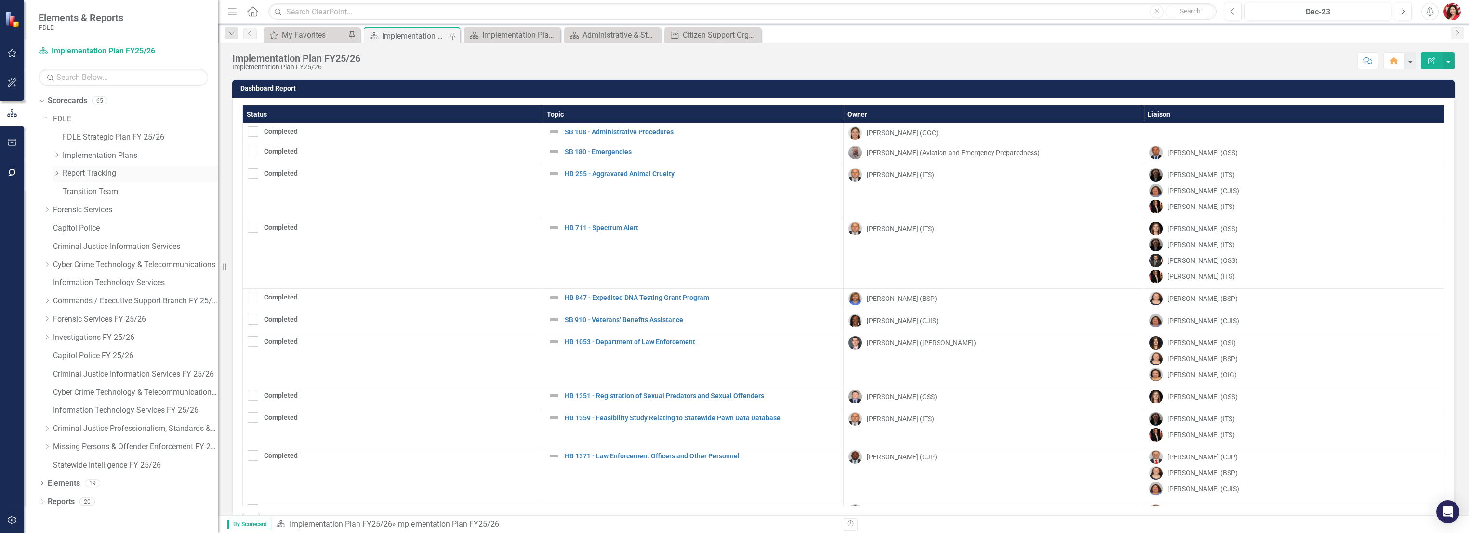
click at [54, 175] on icon "Dropdown" at bounding box center [56, 174] width 7 height 6
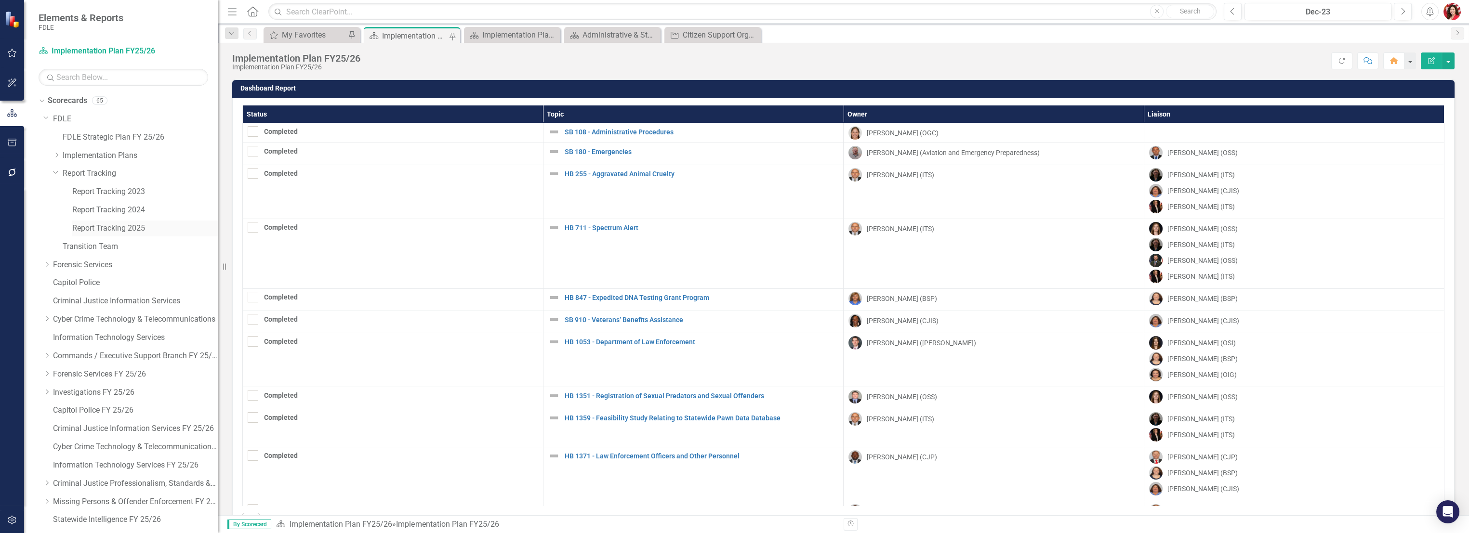
click at [138, 226] on link "Report Tracking 2025" at bounding box center [145, 228] width 146 height 11
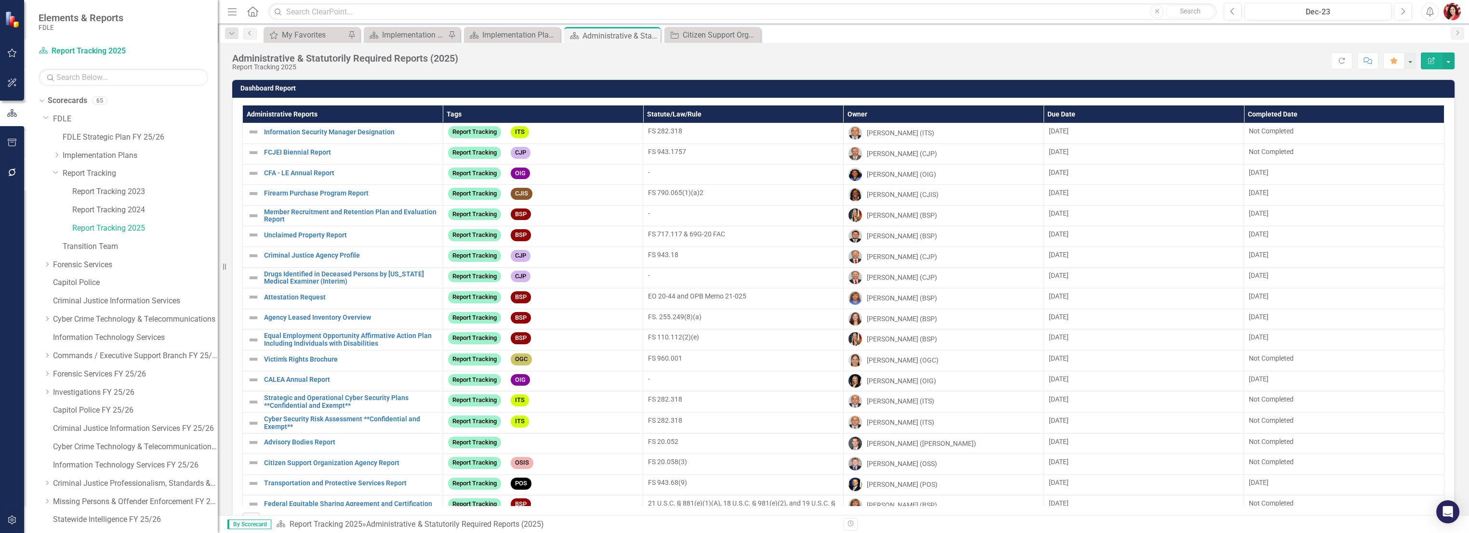
click at [1183, 115] on th "Due Date" at bounding box center [1144, 115] width 200 height 18
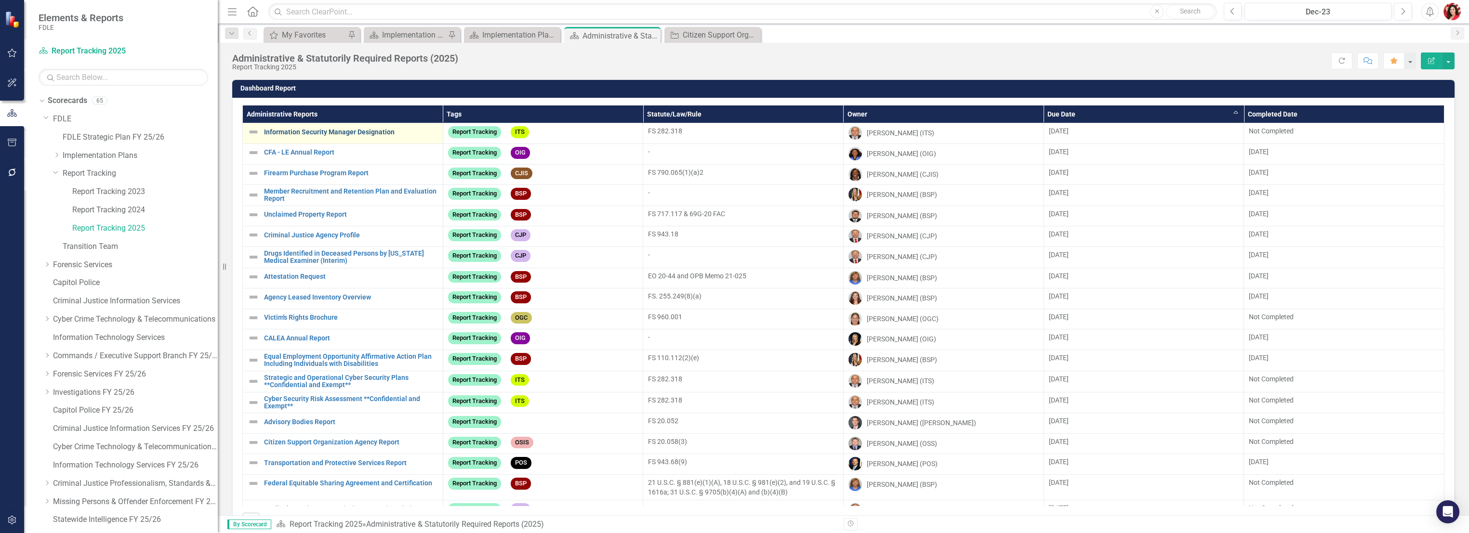
click at [348, 133] on link "Information Security Manager Designation" at bounding box center [351, 132] width 174 height 7
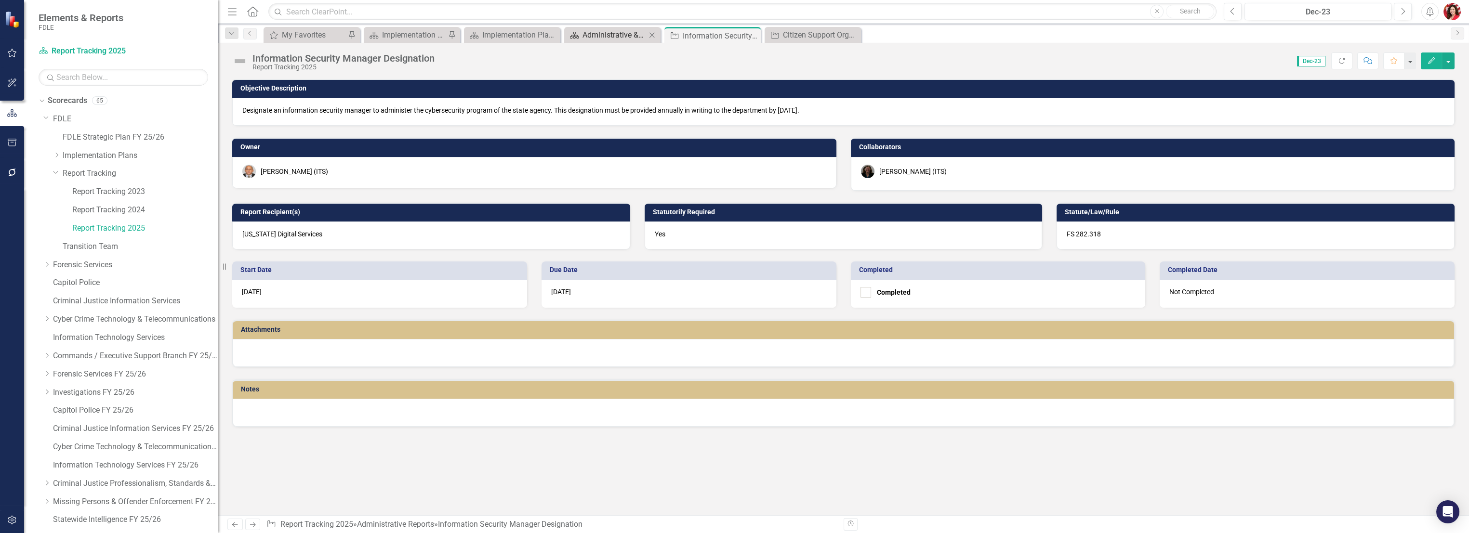
click at [580, 32] on link "Scorecard Administrative & Statutorily Required Reports (2025)" at bounding box center [607, 35] width 80 height 12
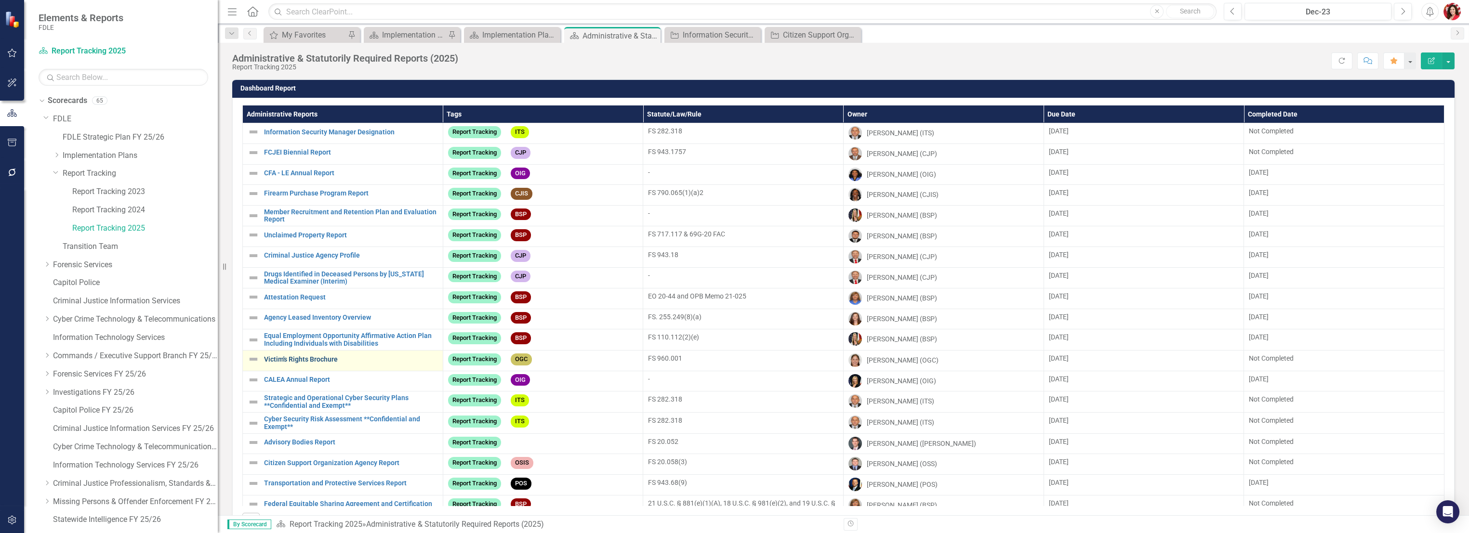
click at [315, 362] on link "Victim's Rights Brochure" at bounding box center [351, 359] width 174 height 7
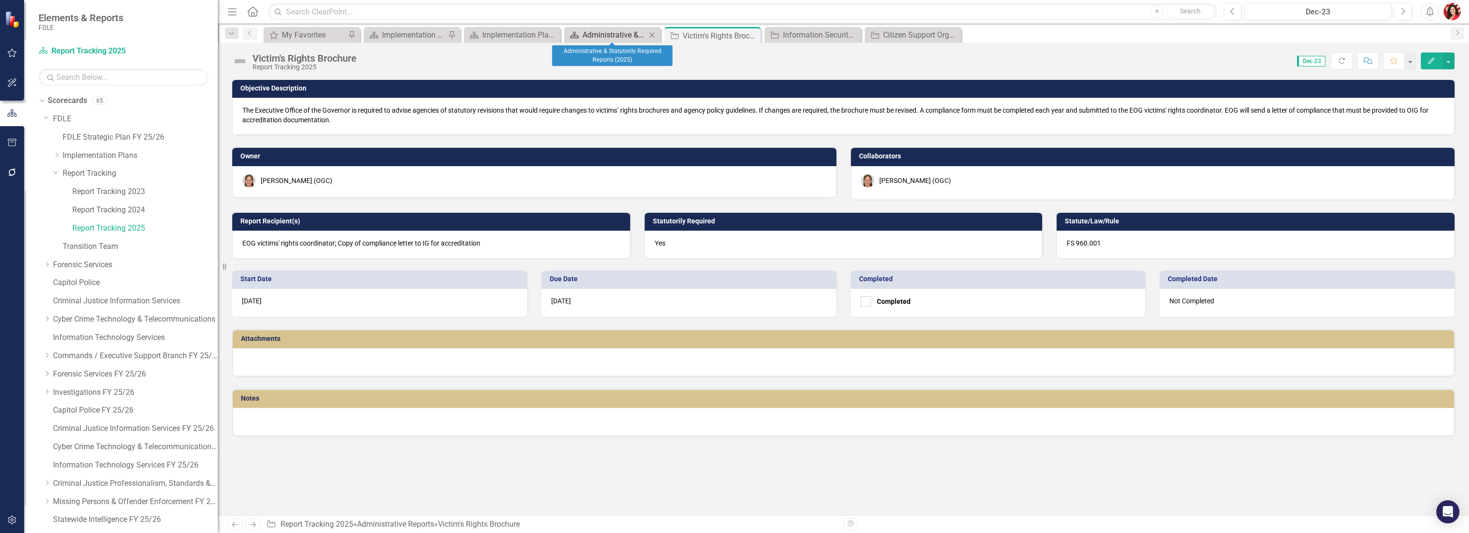
click at [580, 32] on link "Scorecard Administrative & Statutorily Required Reports (2025)" at bounding box center [607, 35] width 80 height 12
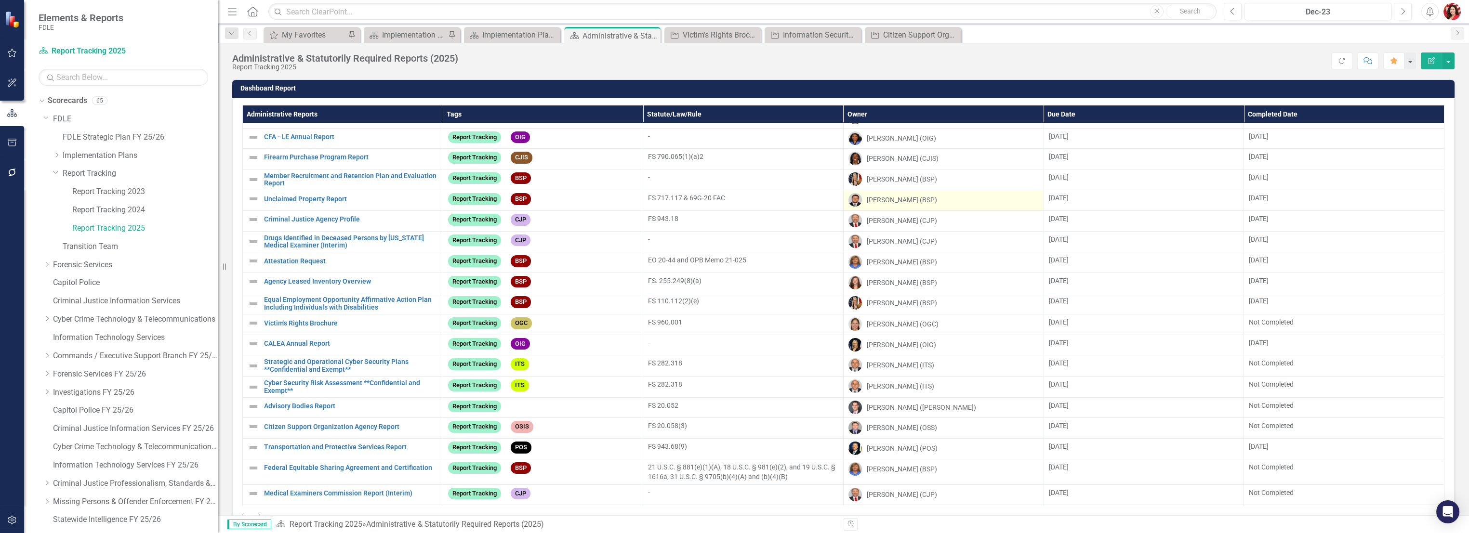
scroll to position [53, 0]
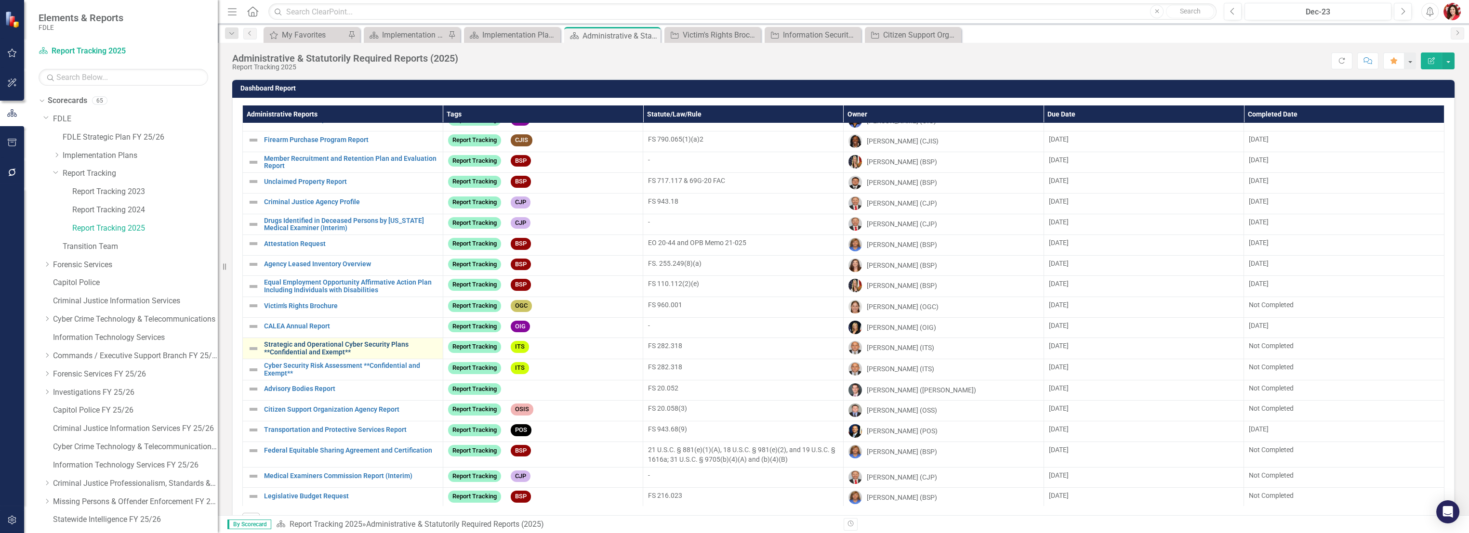
click at [412, 349] on link "Strategic and Operational Cyber Security Plans **Confidential and Exempt**" at bounding box center [351, 348] width 174 height 15
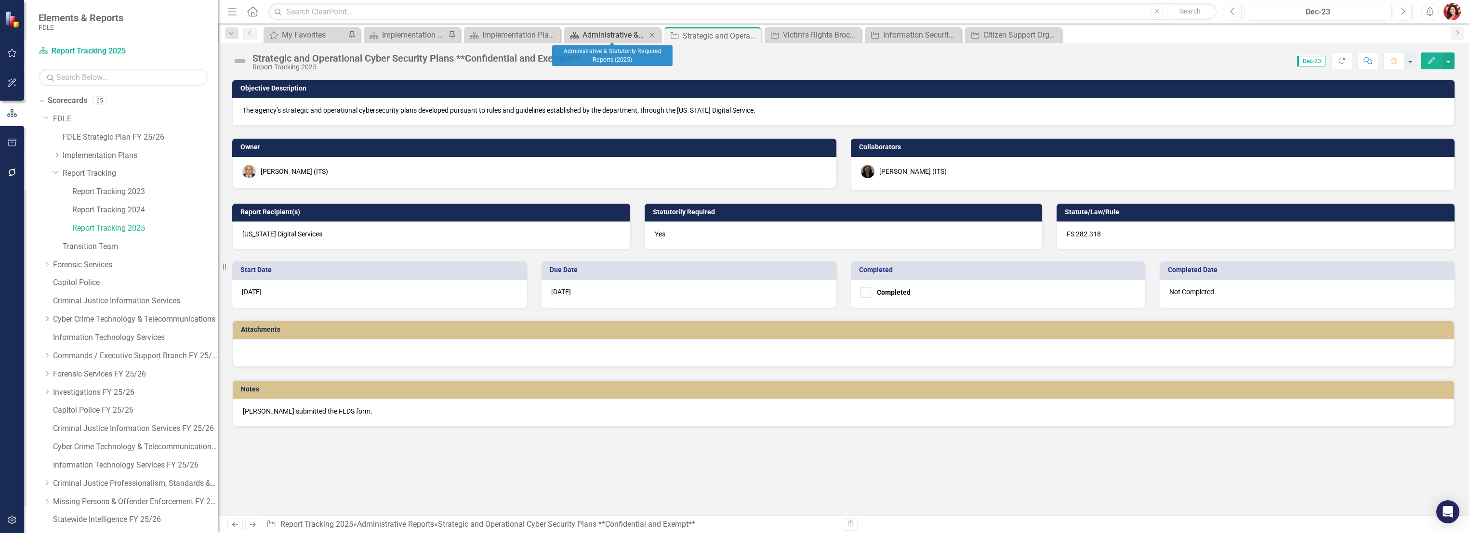
click at [610, 33] on div "Administrative & Statutorily Required Reports (2025)" at bounding box center [615, 35] width 64 height 12
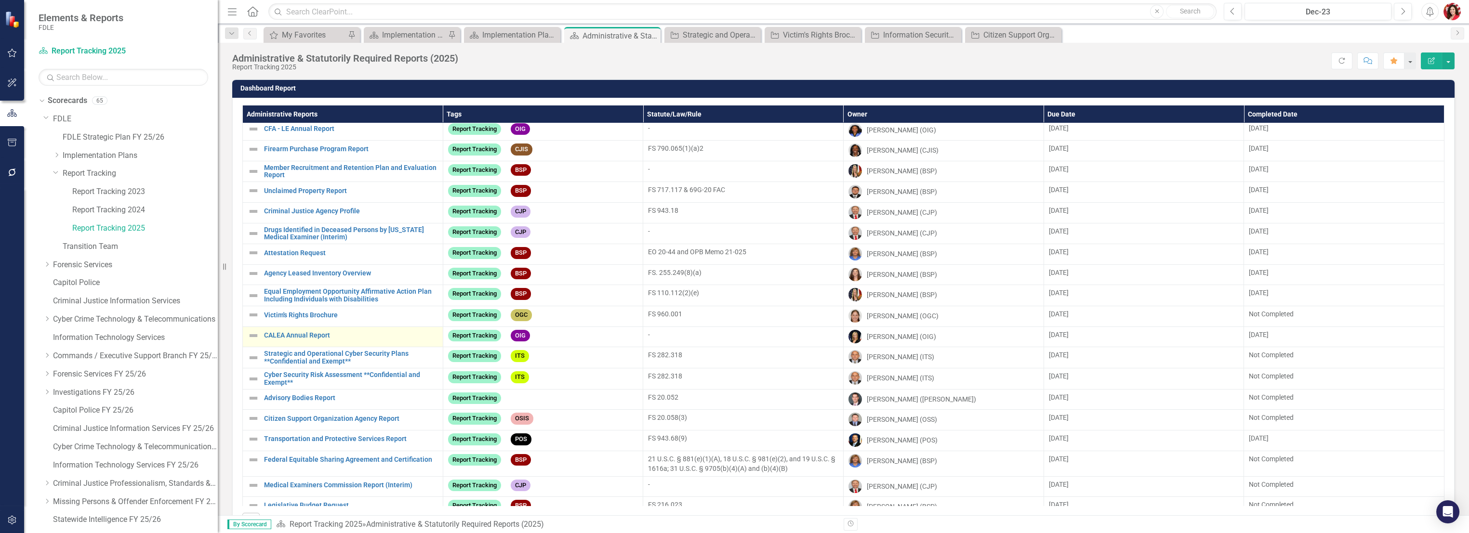
scroll to position [107, 0]
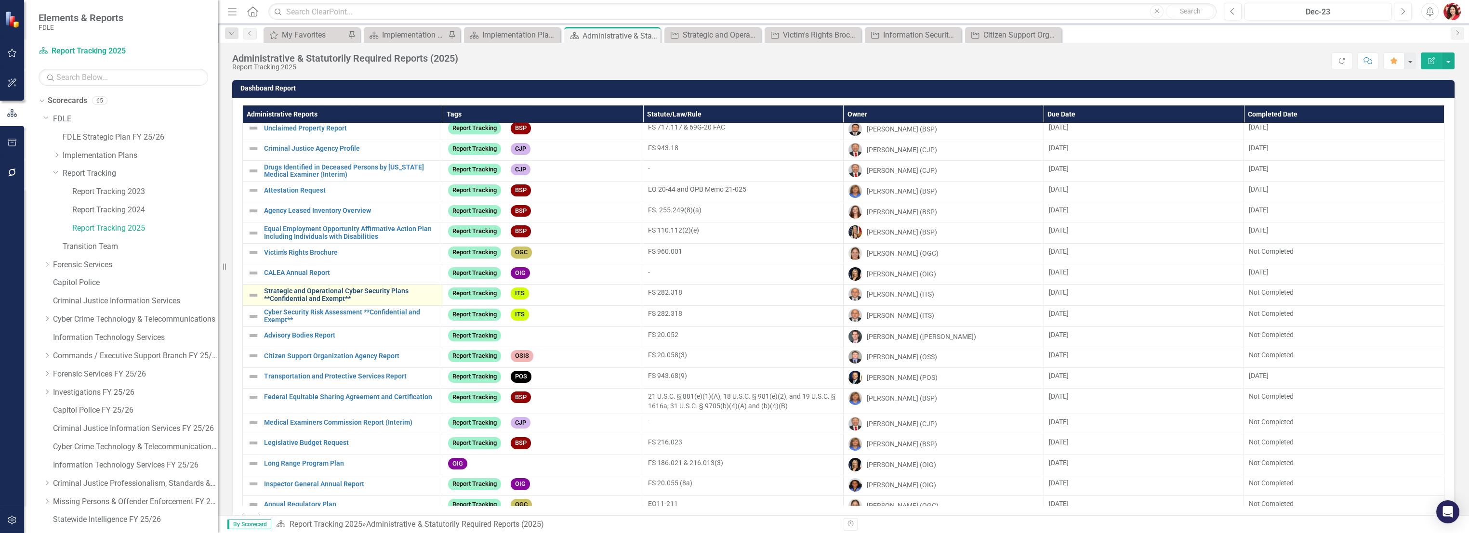
click at [412, 298] on link "Strategic and Operational Cyber Security Plans **Confidential and Exempt**" at bounding box center [351, 295] width 174 height 15
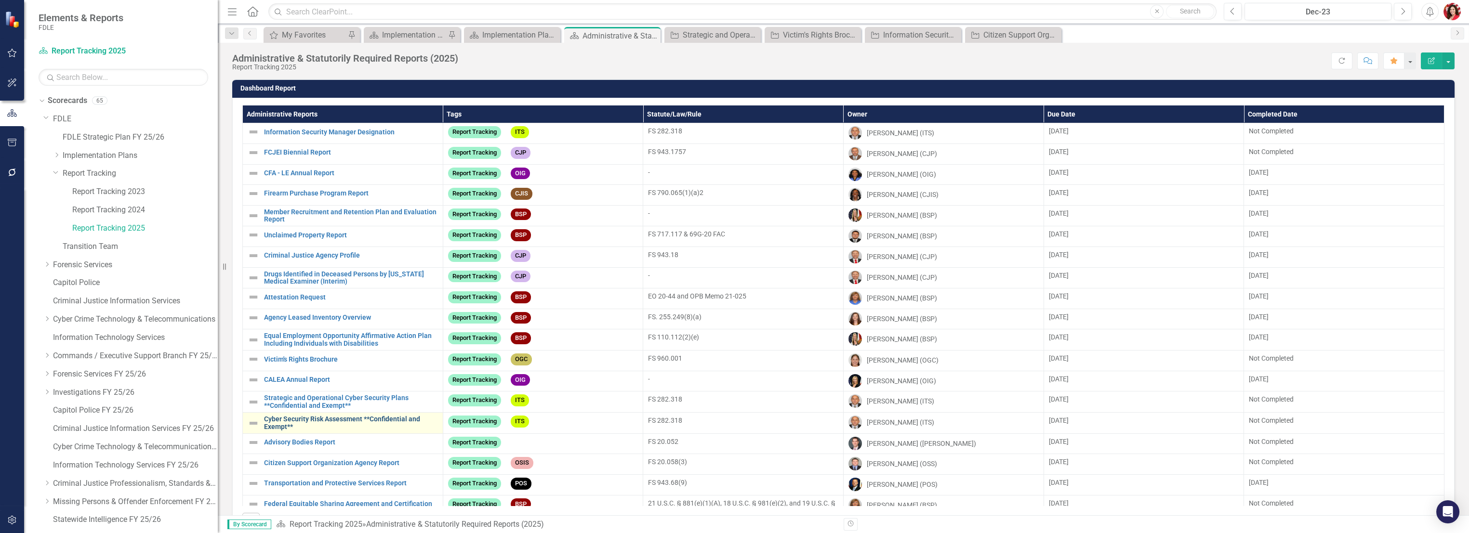
click at [358, 422] on link "Cyber Security Risk Assessment **Confidential and Exempt**" at bounding box center [351, 423] width 174 height 15
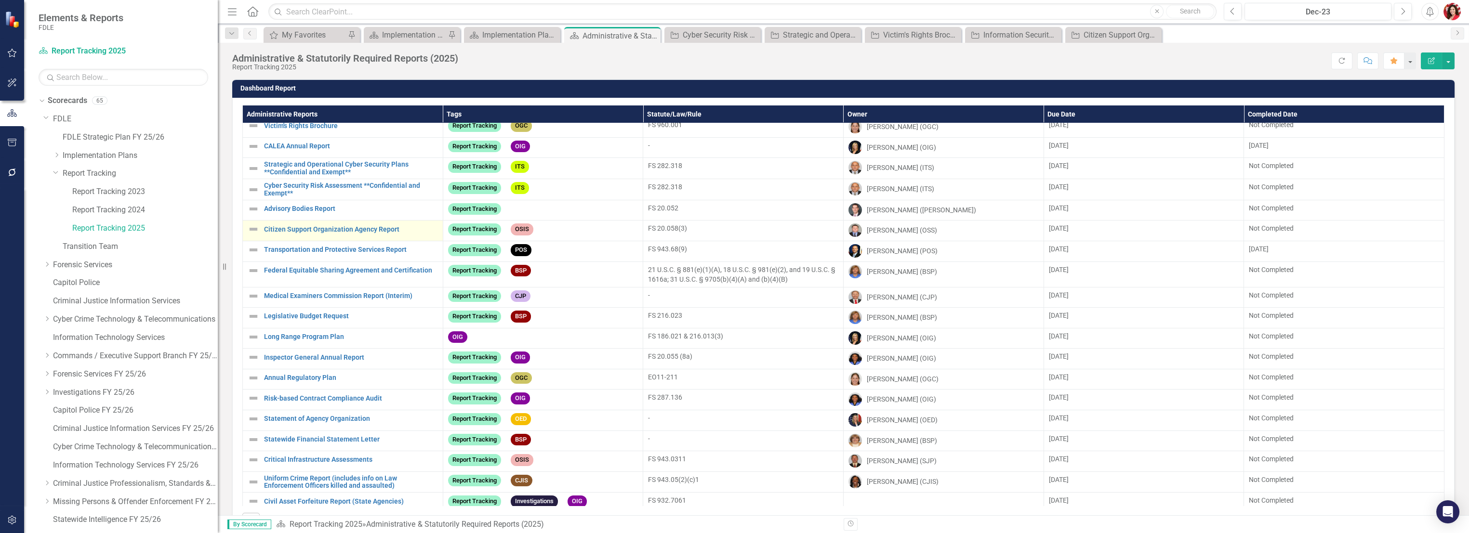
scroll to position [214, 0]
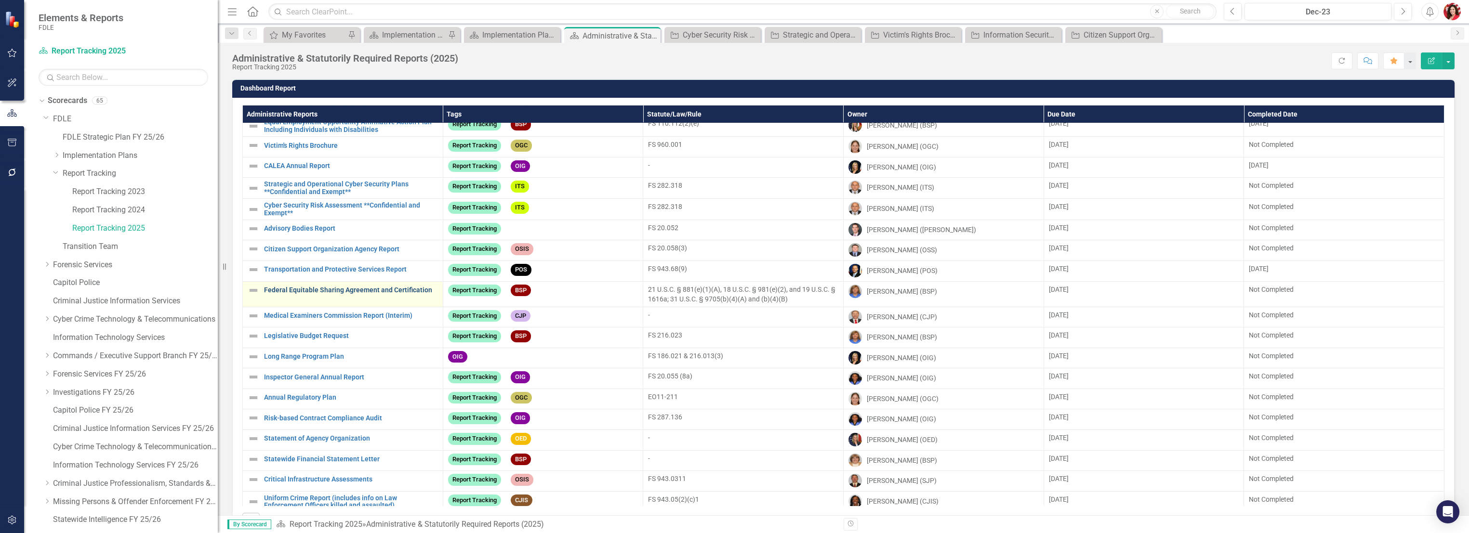
click at [368, 291] on link "Federal Equitable Sharing Agreement and Certification" at bounding box center [351, 290] width 174 height 7
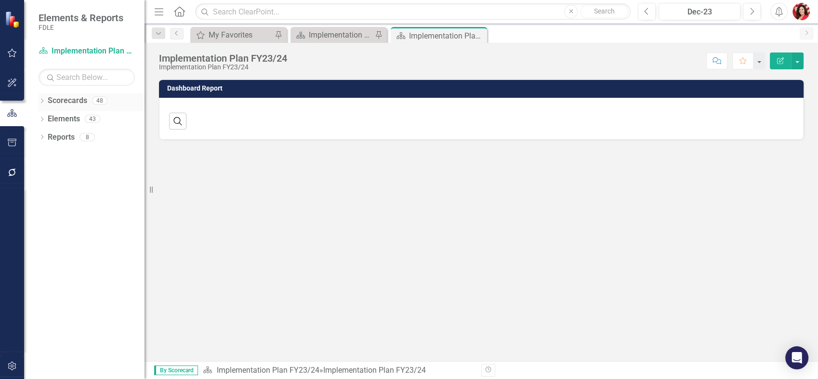
click at [45, 101] on icon "Dropdown" at bounding box center [42, 101] width 7 height 5
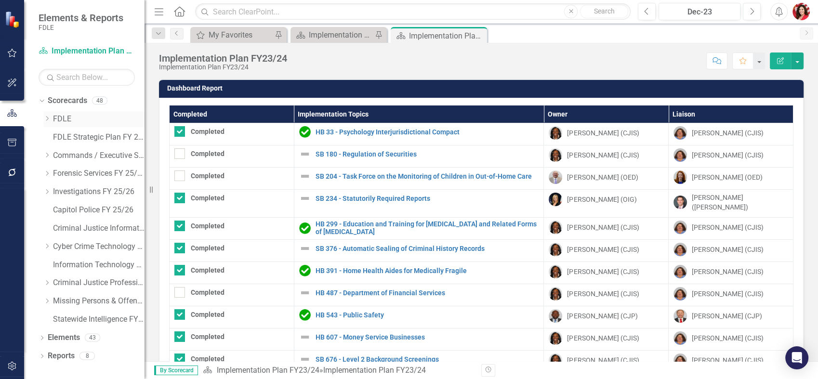
click at [44, 120] on icon "Dropdown" at bounding box center [46, 119] width 7 height 6
click at [56, 156] on icon "Dropdown" at bounding box center [56, 155] width 7 height 6
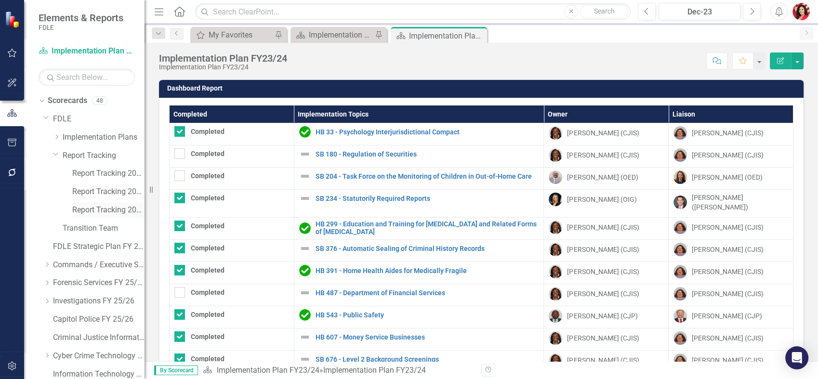
click at [87, 210] on link "Report Tracking 2025" at bounding box center [108, 210] width 72 height 11
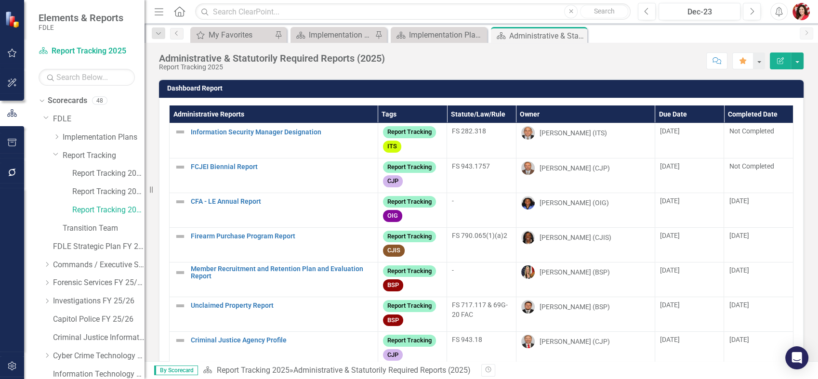
click at [665, 108] on th "Due Date" at bounding box center [689, 115] width 69 height 18
click at [668, 118] on th "Due Date Sort Ascending" at bounding box center [689, 115] width 69 height 18
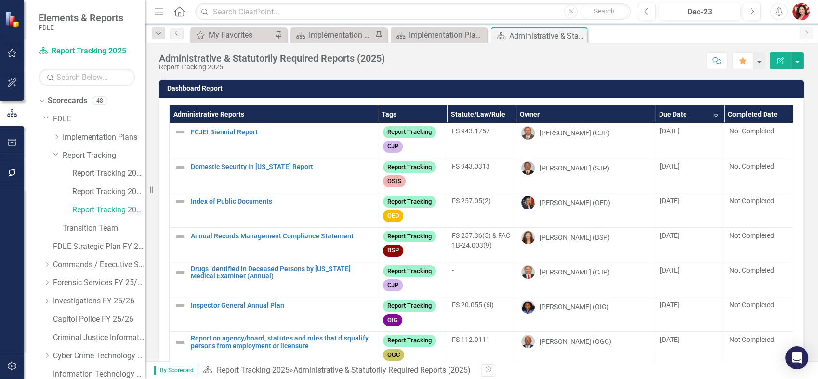
click at [668, 114] on th "Due Date Sort Descending" at bounding box center [689, 115] width 69 height 18
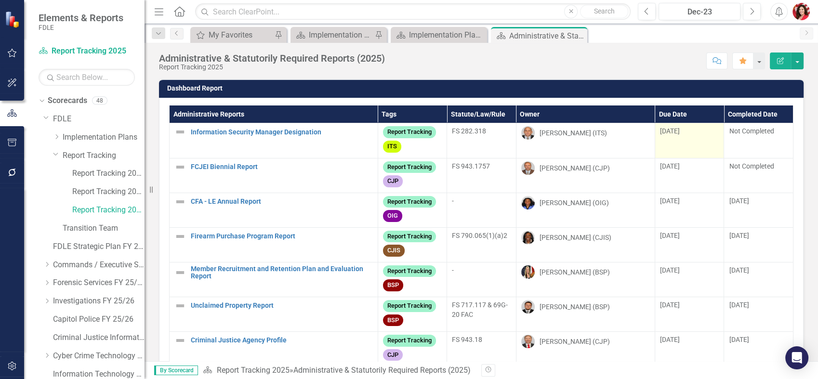
click at [662, 123] on td "[DATE]" at bounding box center [689, 140] width 69 height 35
click at [659, 116] on th "Due Date" at bounding box center [689, 115] width 69 height 18
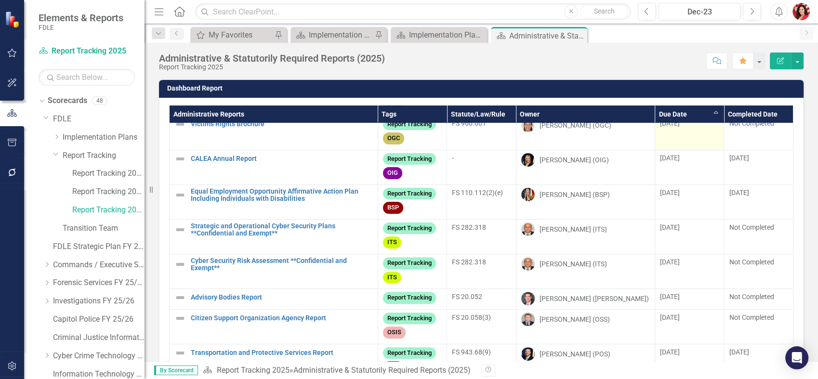
scroll to position [374, 0]
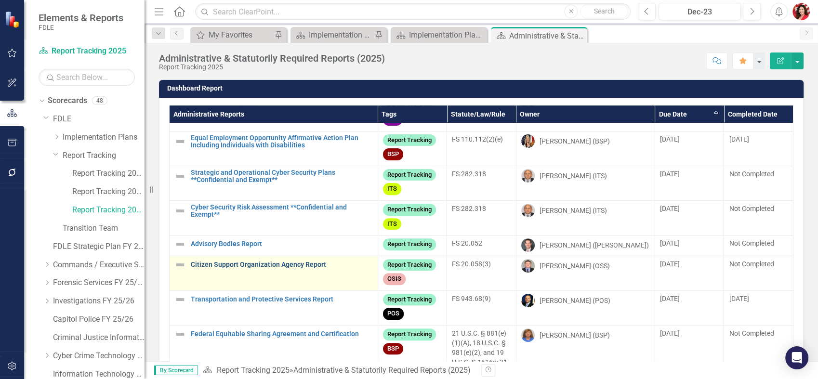
click at [264, 268] on link "Citizen Support Organization Agency Report" at bounding box center [282, 264] width 182 height 7
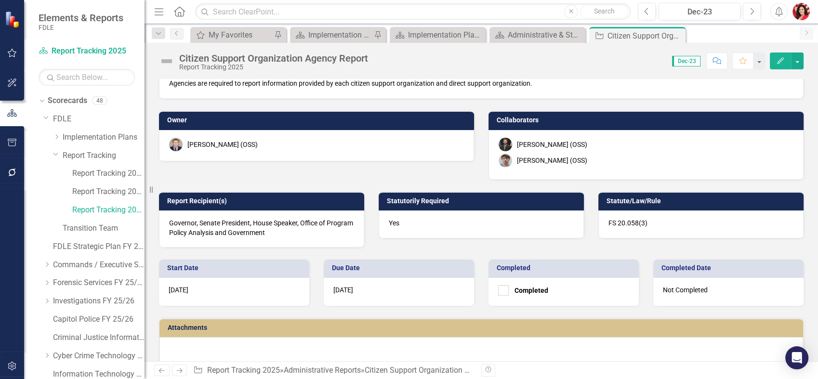
scroll to position [53, 0]
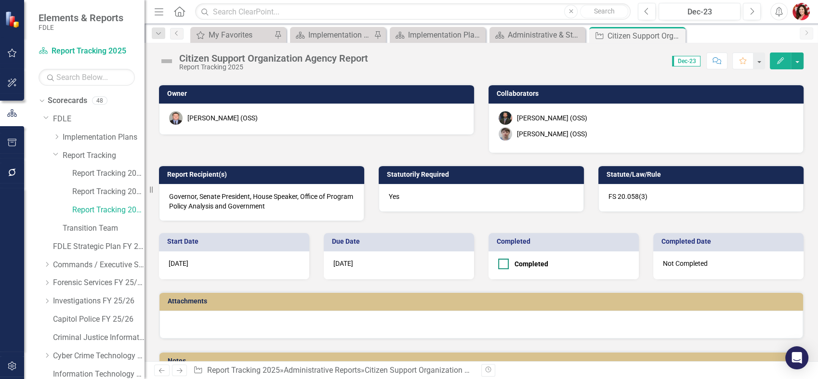
click at [509, 264] on div "Completed" at bounding box center [561, 264] width 126 height 11
click at [505, 264] on input "Completed" at bounding box center [501, 262] width 6 height 6
checkbox input "true"
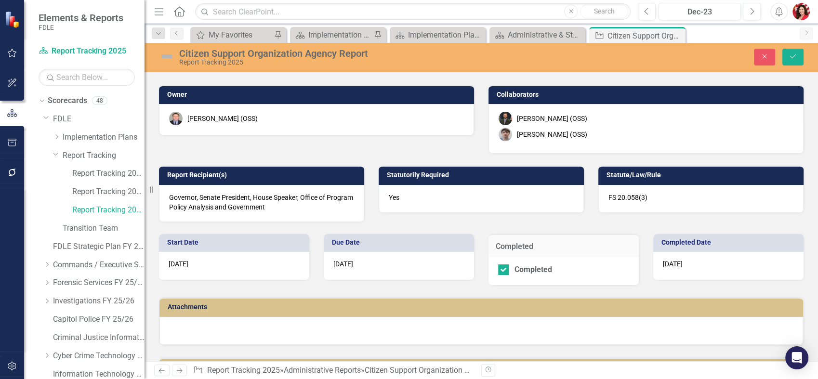
click at [744, 262] on div "[DATE]" at bounding box center [728, 266] width 150 height 28
click at [674, 263] on span "[DATE]" at bounding box center [673, 264] width 20 height 8
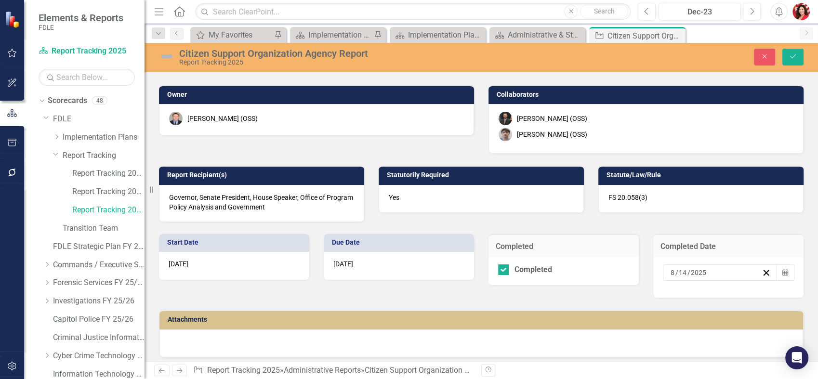
click at [719, 211] on div "FS 20.058(3)" at bounding box center [700, 199] width 205 height 28
click at [785, 271] on button "Calendar" at bounding box center [785, 273] width 18 height 16
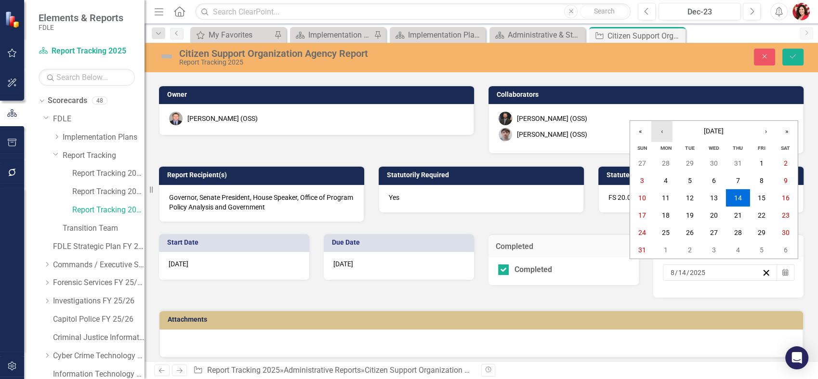
click at [659, 132] on button "‹" at bounding box center [661, 131] width 21 height 21
click at [659, 133] on button "‹" at bounding box center [661, 131] width 21 height 21
click at [675, 179] on button "9" at bounding box center [666, 180] width 24 height 17
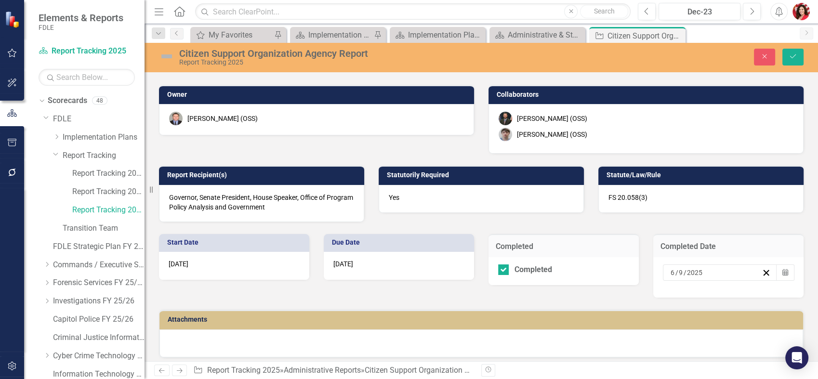
scroll to position [118, 0]
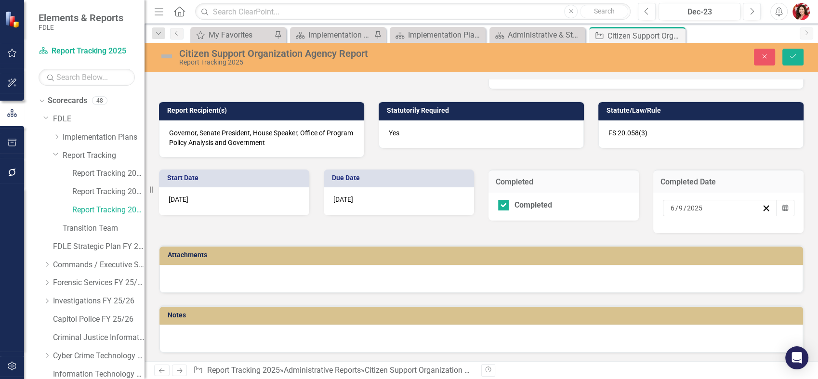
click at [265, 334] on div at bounding box center [482, 339] width 644 height 28
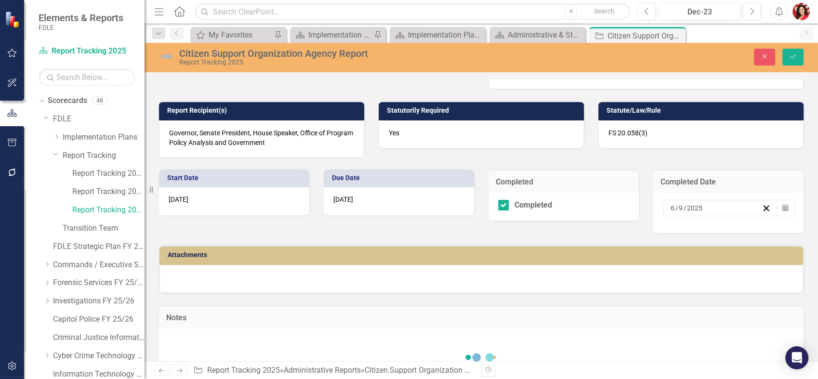
click at [251, 340] on div "Loading... One Moment Please" at bounding box center [481, 365] width 625 height 58
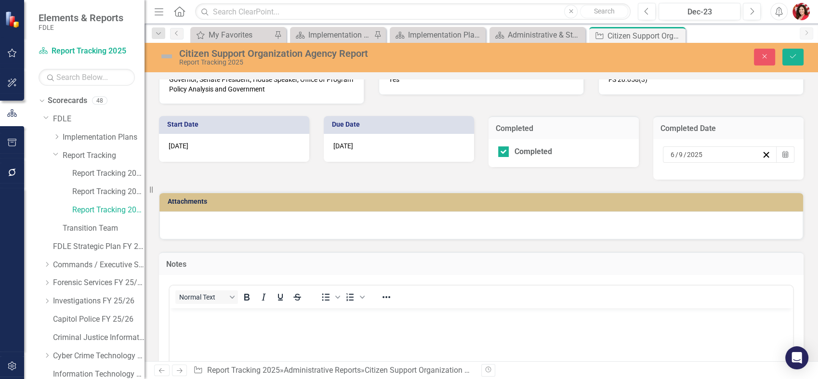
scroll to position [370, 0]
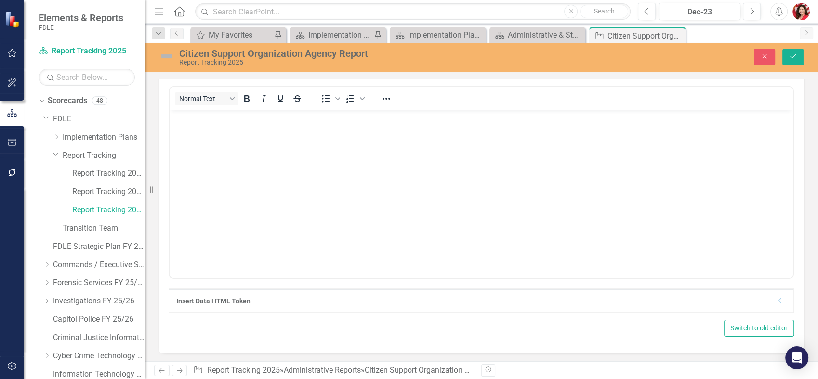
click at [232, 167] on body "Rich Text Area. Press ALT-0 for help." at bounding box center [482, 182] width 624 height 145
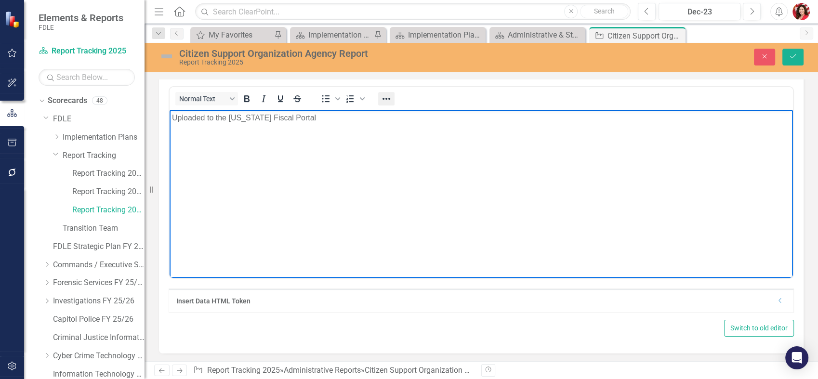
click at [380, 96] on button "Reveal or hide additional toolbar items" at bounding box center [386, 98] width 16 height 13
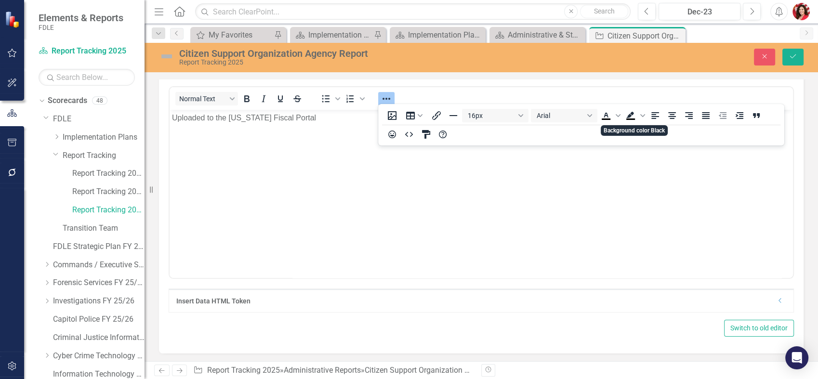
click at [538, 182] on body "Uploaded to the Florida Fiscal Portal" at bounding box center [482, 182] width 624 height 145
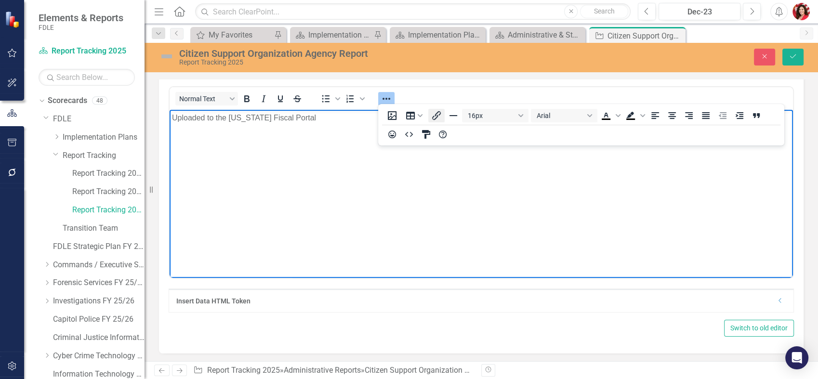
click at [438, 117] on icon "Insert/edit link" at bounding box center [437, 116] width 12 height 12
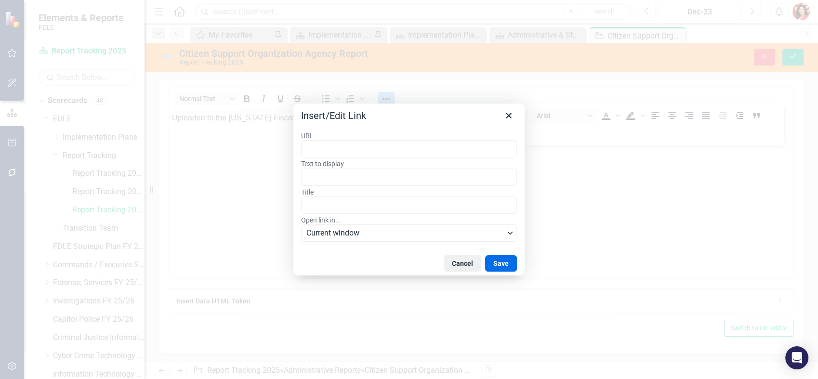
type input "http://floridafiscalportal.state.fl.us/Document.aspx?ID=33027&DocType=PDF"
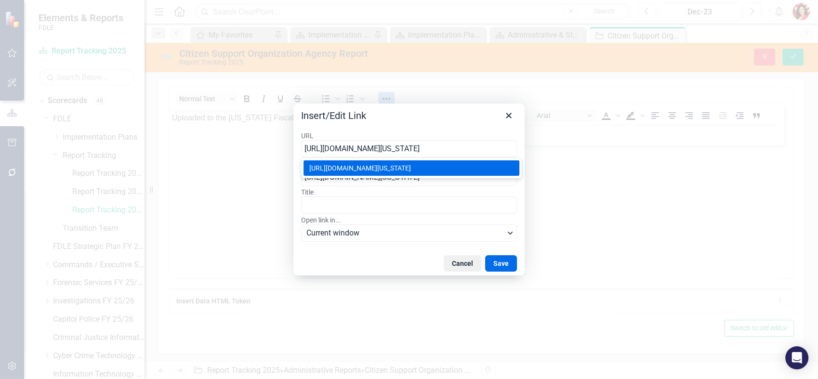
click at [481, 172] on div "http://floridafiscalportal.state.fl.us/Document.aspx?ID=33027&DocType=PDF" at bounding box center [412, 168] width 206 height 12
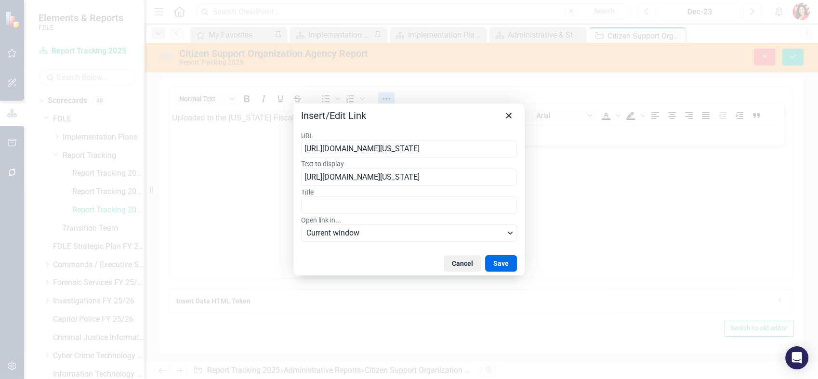
type input "http://floridafiscalportal.state.fl.us/Document.aspx?ID=33027&DocType=PDF"
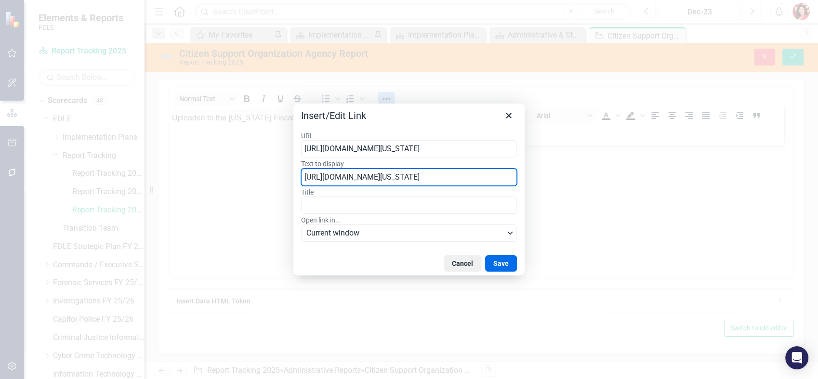
drag, startPoint x: 305, startPoint y: 176, endPoint x: 569, endPoint y: 185, distance: 264.7
click at [569, 185] on div "Insert/Edit Link URL http://floridafiscalportal.state.fl.us/Document.aspx?ID=33…" at bounding box center [409, 189] width 818 height 379
type input "[US_STATE] Fiscal Portal"
drag, startPoint x: 513, startPoint y: 259, endPoint x: 343, endPoint y: 154, distance: 200.6
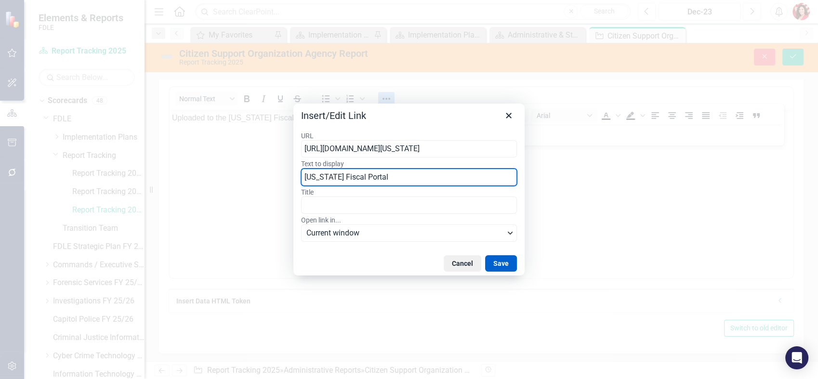
click at [513, 259] on button "Save" at bounding box center [501, 263] width 32 height 16
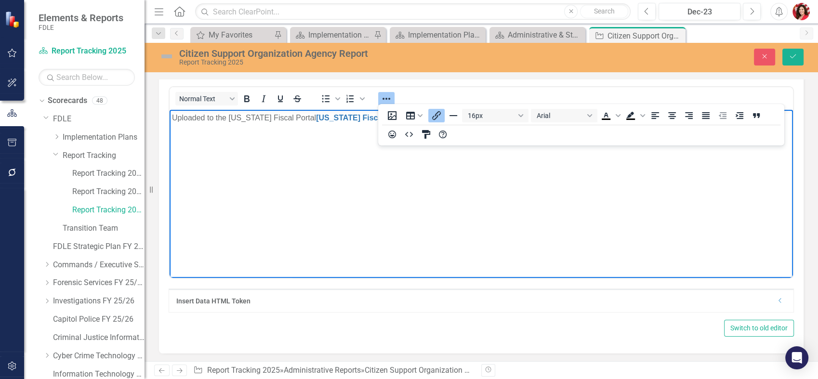
click at [336, 150] on body "Uploaded to the Florida Fiscal Portal Florida Fiscal Portal" at bounding box center [482, 182] width 624 height 145
click at [286, 115] on p "Uploaded to the Florida Fiscal Portal Florida Fiscal Portal" at bounding box center [481, 118] width 619 height 12
drag, startPoint x: 263, startPoint y: 118, endPoint x: 289, endPoint y: 119, distance: 26.0
click at [289, 119] on p "Uploaded to the Florida Fiscal Portal Florida Fiscal Portal" at bounding box center [481, 118] width 619 height 12
click at [796, 51] on button "Save" at bounding box center [793, 57] width 21 height 17
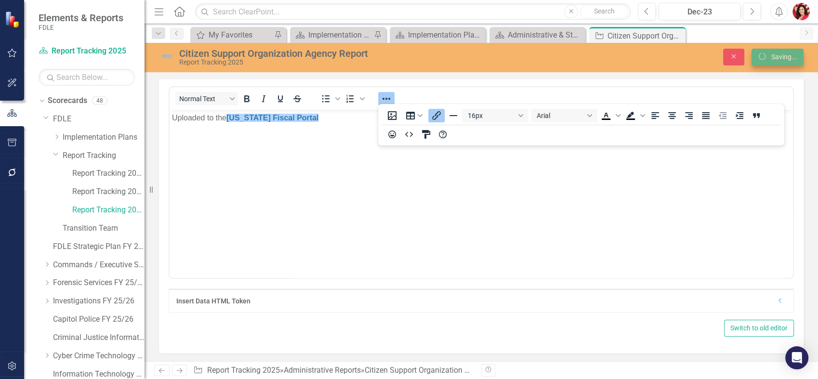
scroll to position [100, 0]
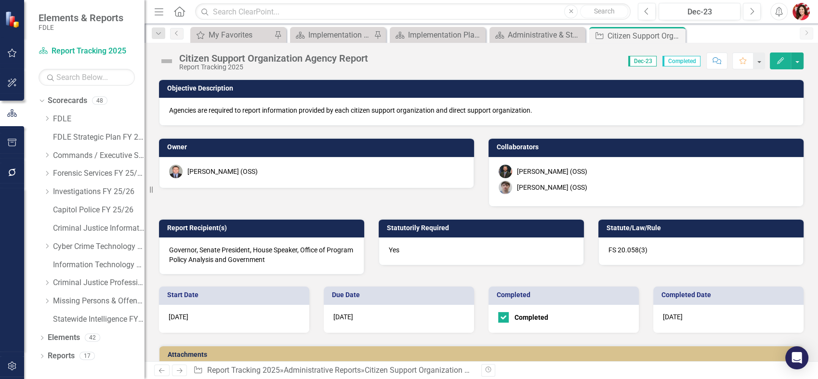
click at [166, 58] on img at bounding box center [166, 60] width 15 height 15
click at [166, 62] on img at bounding box center [166, 60] width 15 height 15
click at [164, 60] on img at bounding box center [166, 60] width 15 height 15
click at [166, 60] on img at bounding box center [166, 60] width 15 height 15
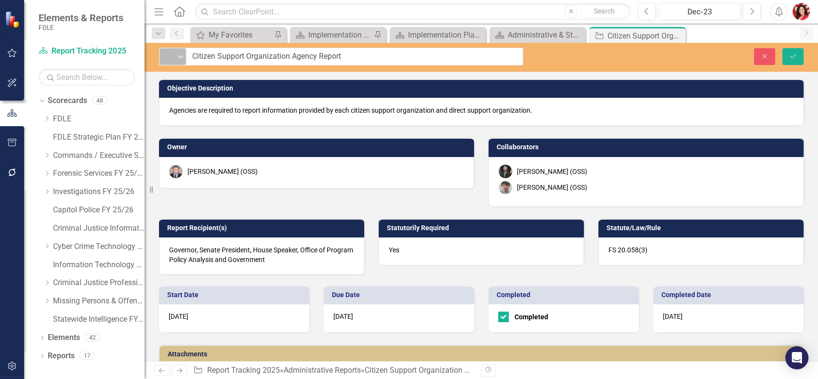
click at [166, 58] on img at bounding box center [168, 57] width 12 height 12
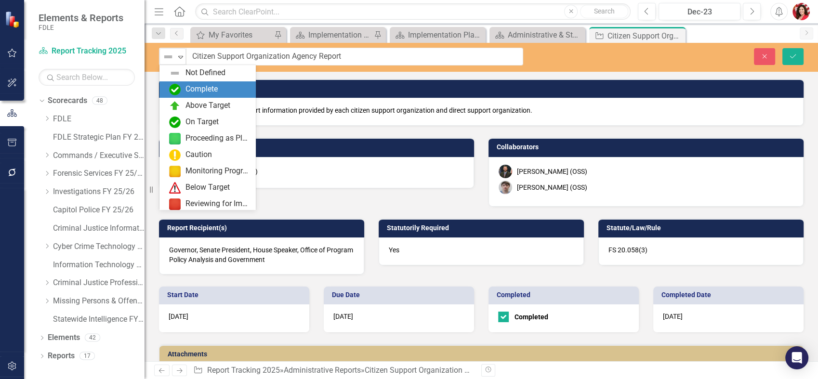
click at [182, 89] on div "Complete" at bounding box center [209, 90] width 81 height 12
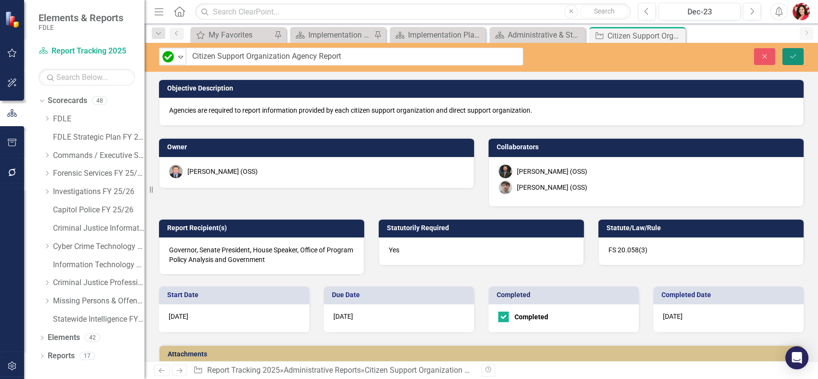
click at [795, 59] on button "Save" at bounding box center [793, 56] width 21 height 17
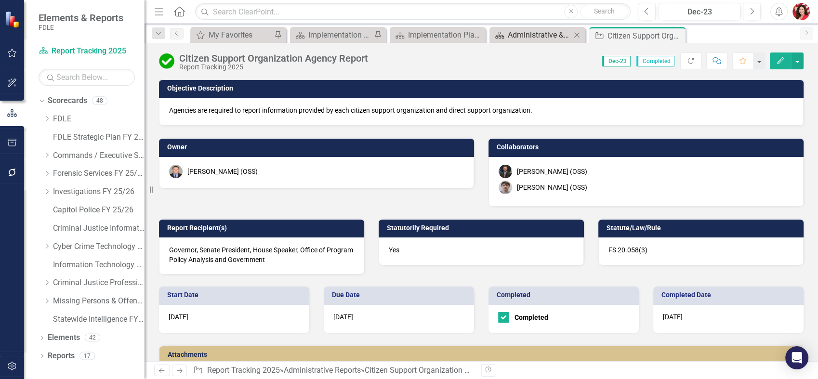
click at [543, 31] on div "Administrative & Statutorily Required Reports (2025)" at bounding box center [539, 35] width 63 height 12
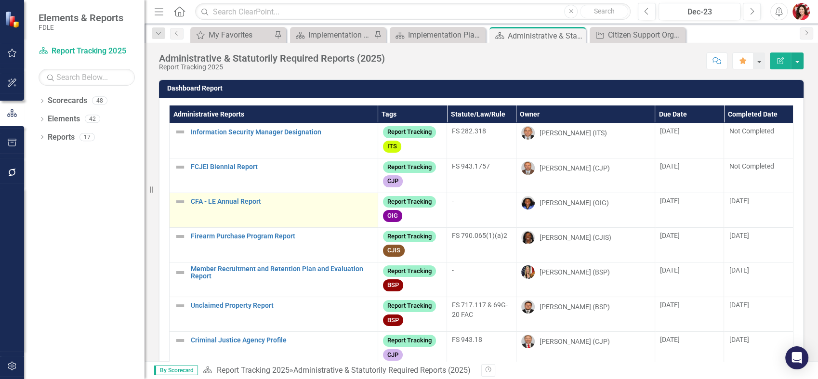
click at [182, 202] on img at bounding box center [180, 202] width 12 height 12
click at [181, 202] on img at bounding box center [180, 202] width 12 height 12
click at [182, 204] on img at bounding box center [180, 202] width 12 height 12
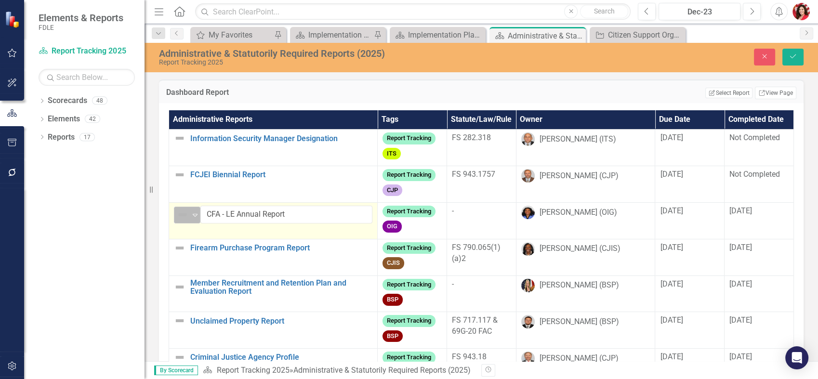
click at [186, 213] on img at bounding box center [183, 215] width 12 height 12
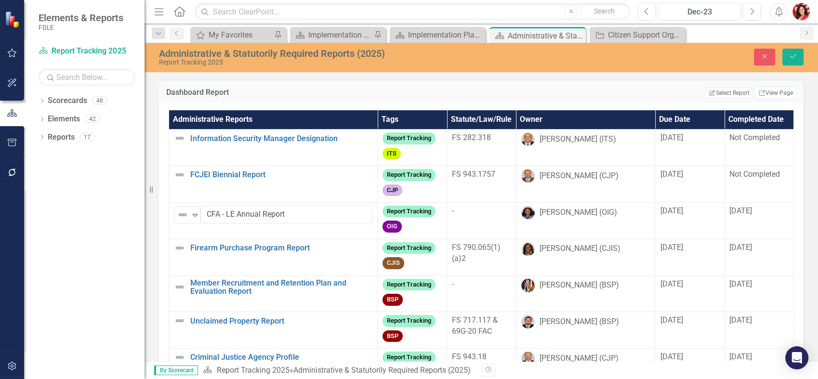
click at [784, 36] on div "My Favorites My Favorites Pin Scorecard Implementation Plan FY25/26 Pin Scoreca…" at bounding box center [491, 34] width 607 height 15
click at [771, 53] on button "Close" at bounding box center [764, 57] width 21 height 17
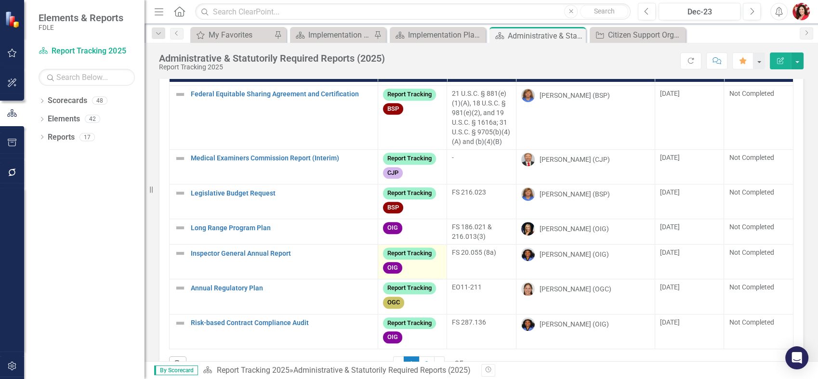
scroll to position [71, 0]
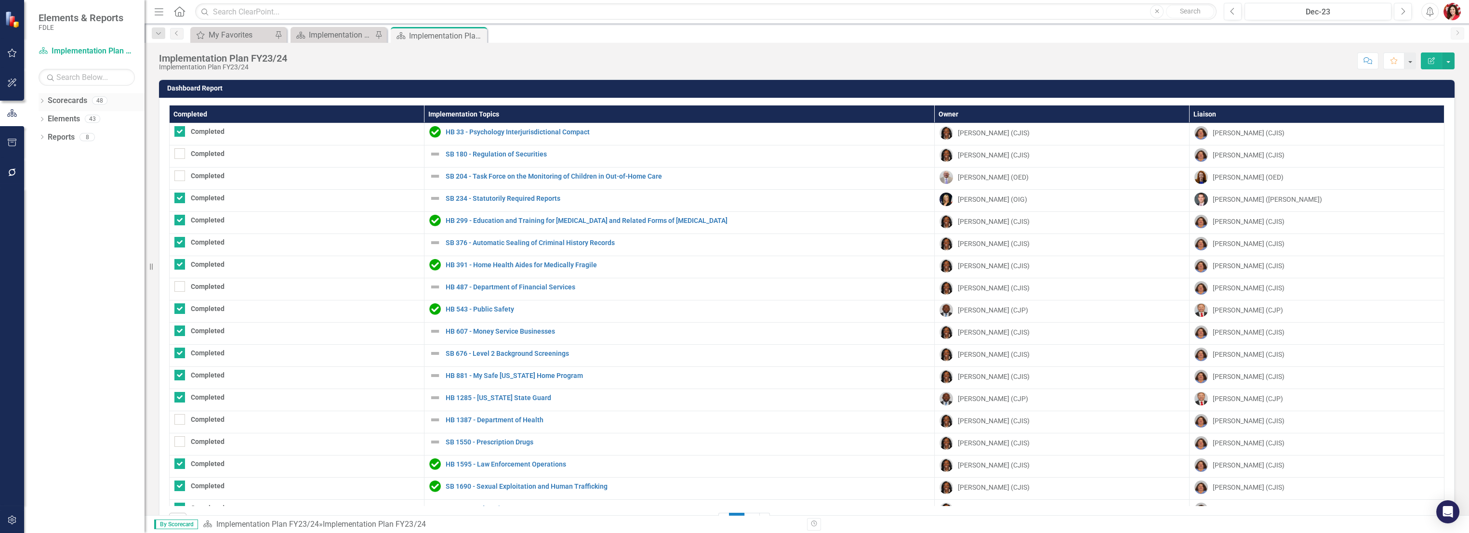
click at [42, 102] on icon "Dropdown" at bounding box center [42, 101] width 7 height 5
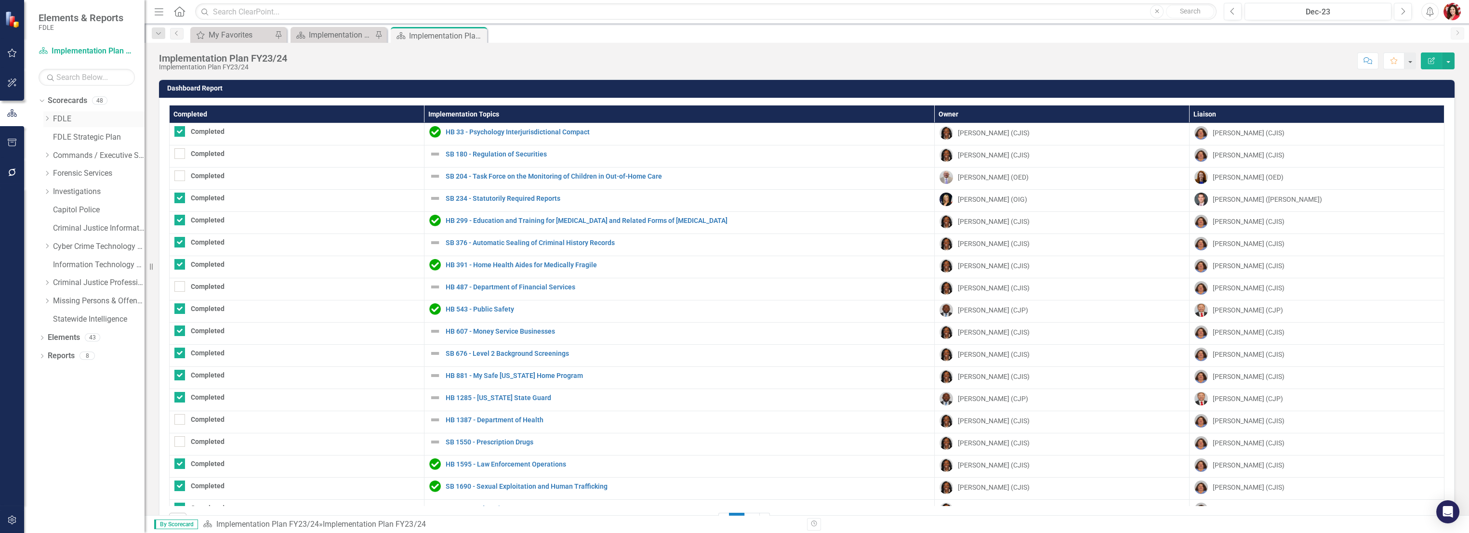
click at [46, 113] on div "Dropdown FDLE" at bounding box center [93, 119] width 101 height 16
click at [46, 117] on icon at bounding box center [47, 118] width 2 height 5
click at [54, 154] on icon "Dropdown" at bounding box center [56, 155] width 7 height 6
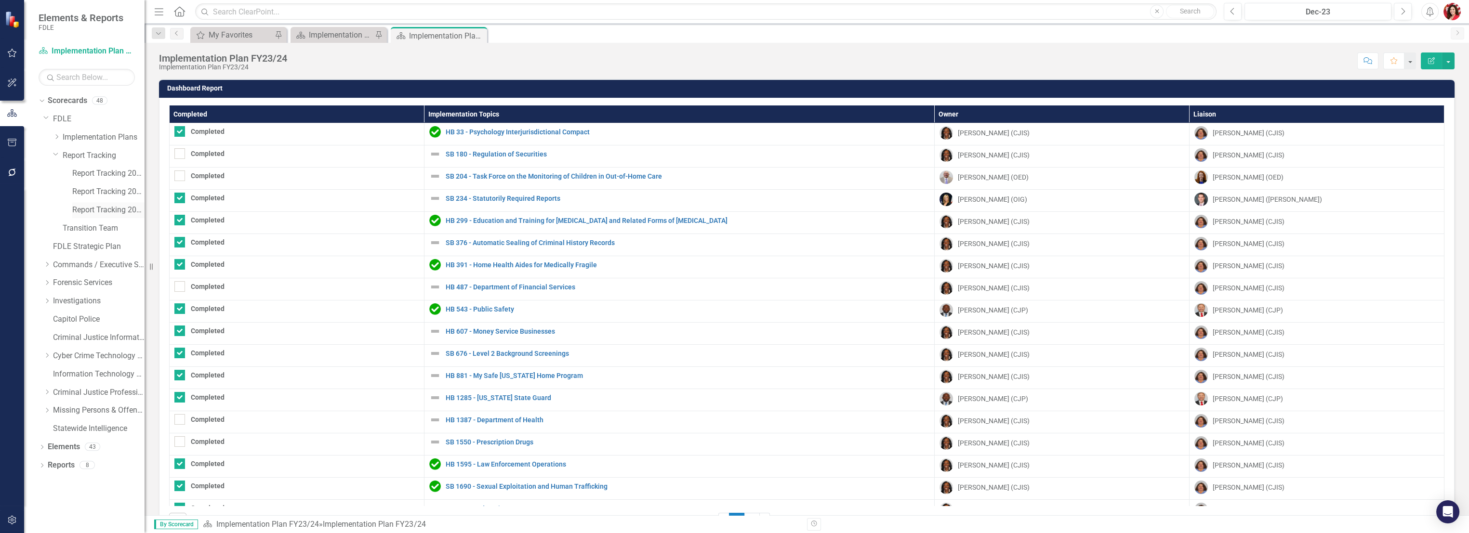
click at [92, 210] on link "Report Tracking 2025" at bounding box center [108, 210] width 72 height 11
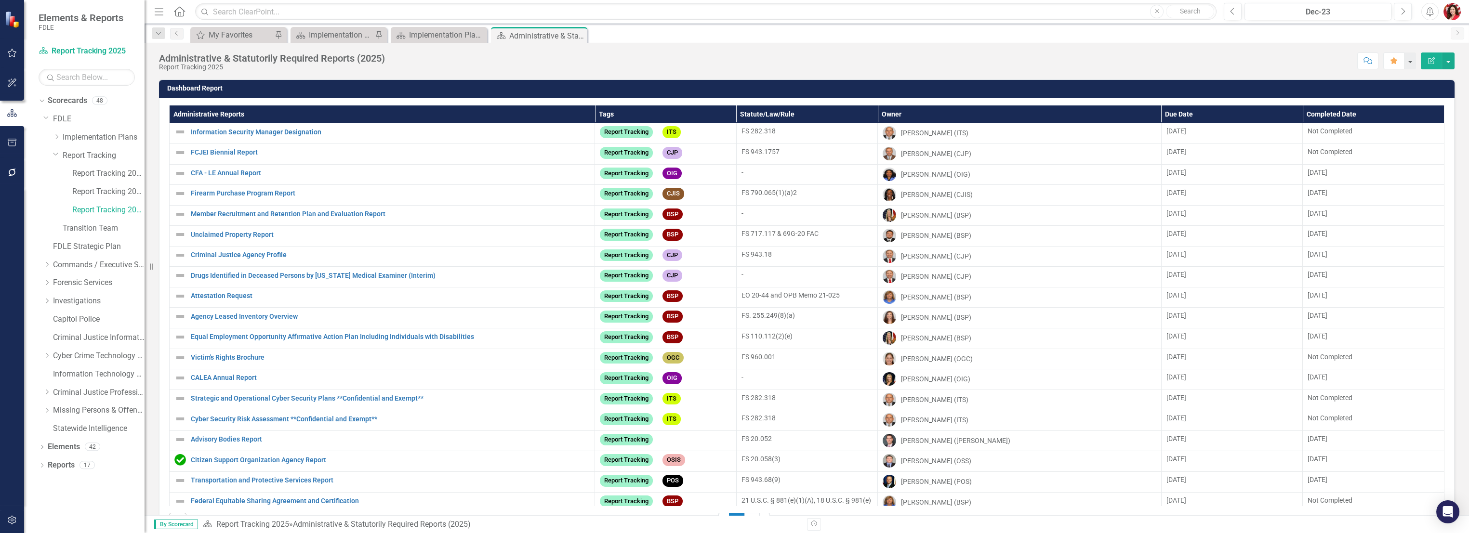
click at [1175, 114] on th "Due Date" at bounding box center [1232, 115] width 142 height 18
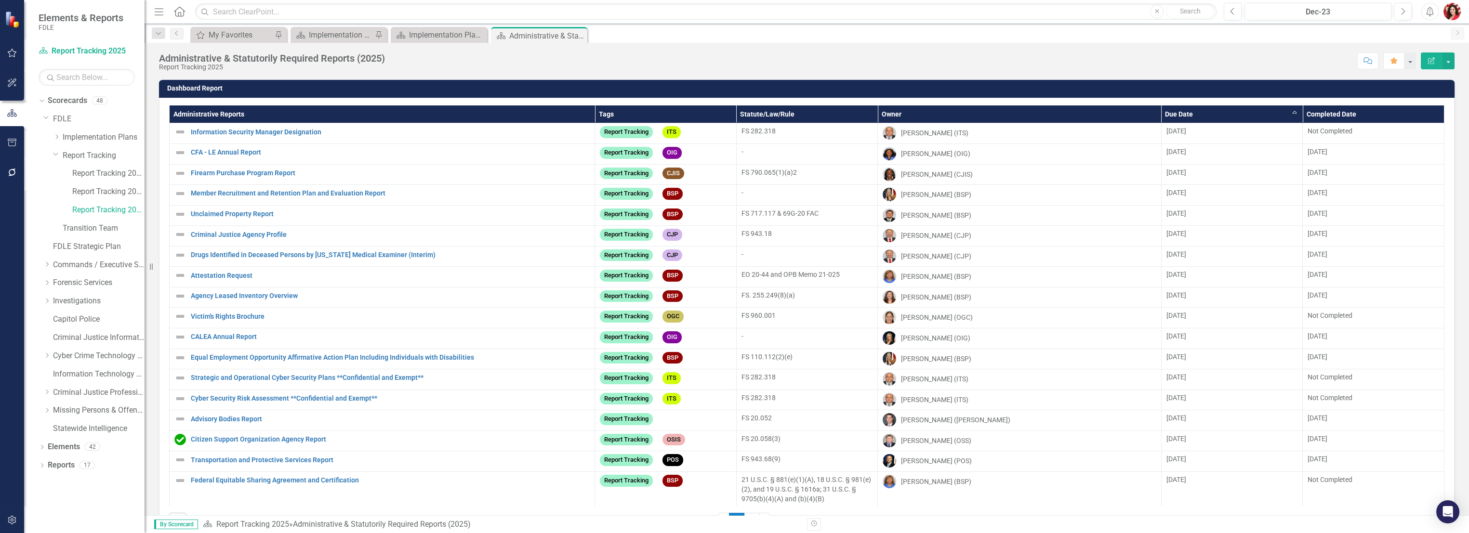
click at [1175, 114] on th "Due Date Sort Ascending" at bounding box center [1232, 115] width 142 height 18
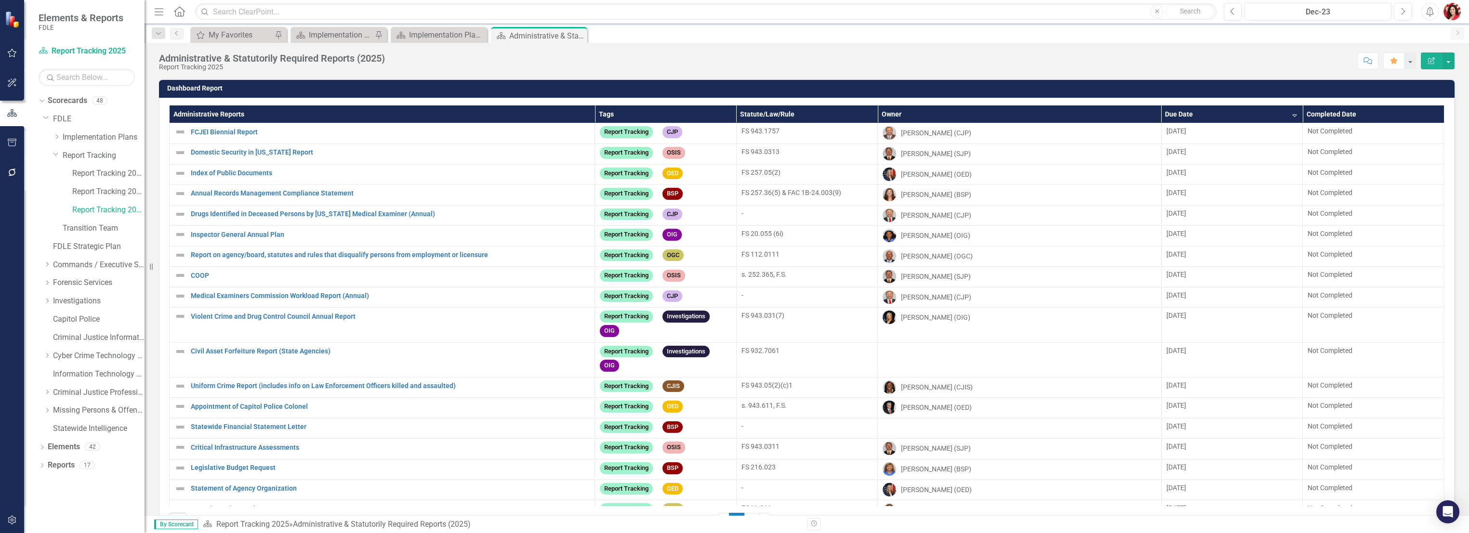
click at [1175, 114] on th "Due Date Sort Descending" at bounding box center [1232, 115] width 142 height 18
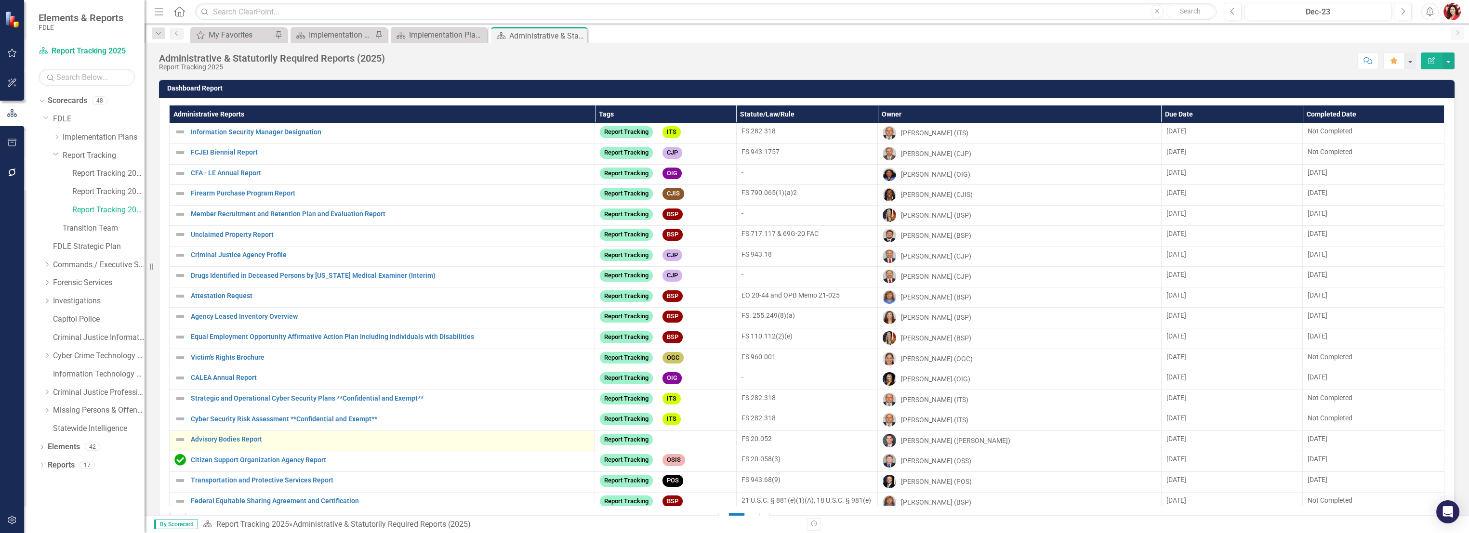
click at [184, 446] on img at bounding box center [180, 440] width 12 height 12
click at [195, 443] on link "Advisory Bodies Report" at bounding box center [390, 439] width 399 height 7
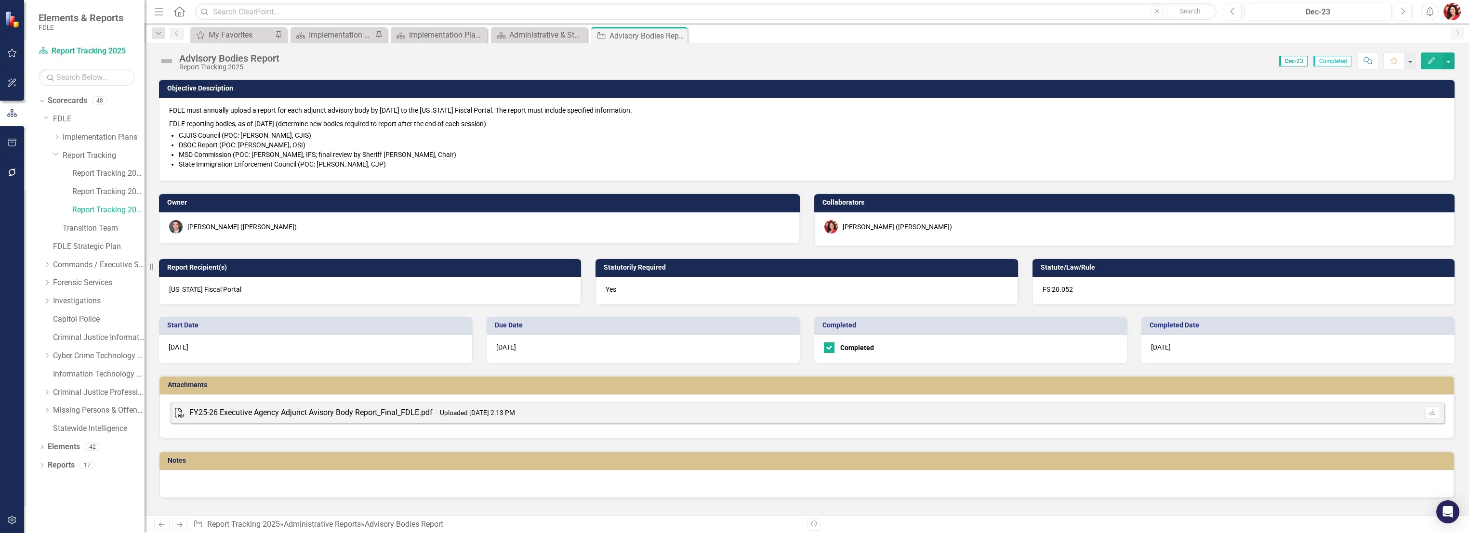
click at [172, 61] on img at bounding box center [166, 60] width 15 height 15
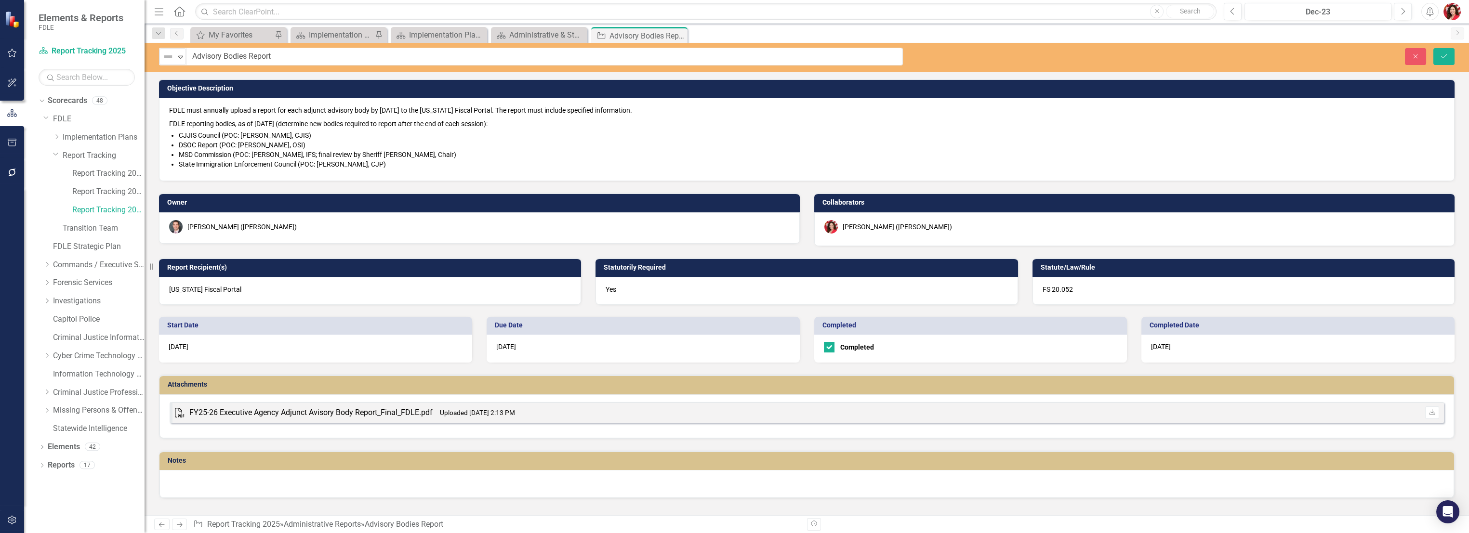
click at [172, 61] on img at bounding box center [168, 57] width 12 height 12
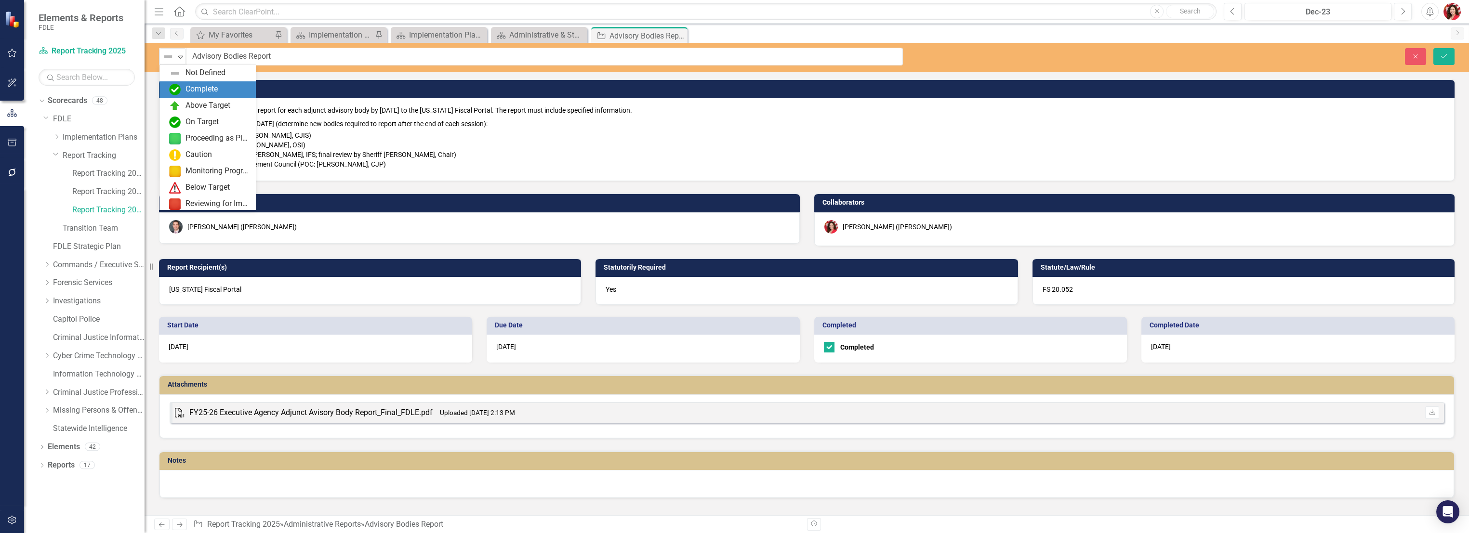
click at [177, 91] on img at bounding box center [175, 90] width 12 height 12
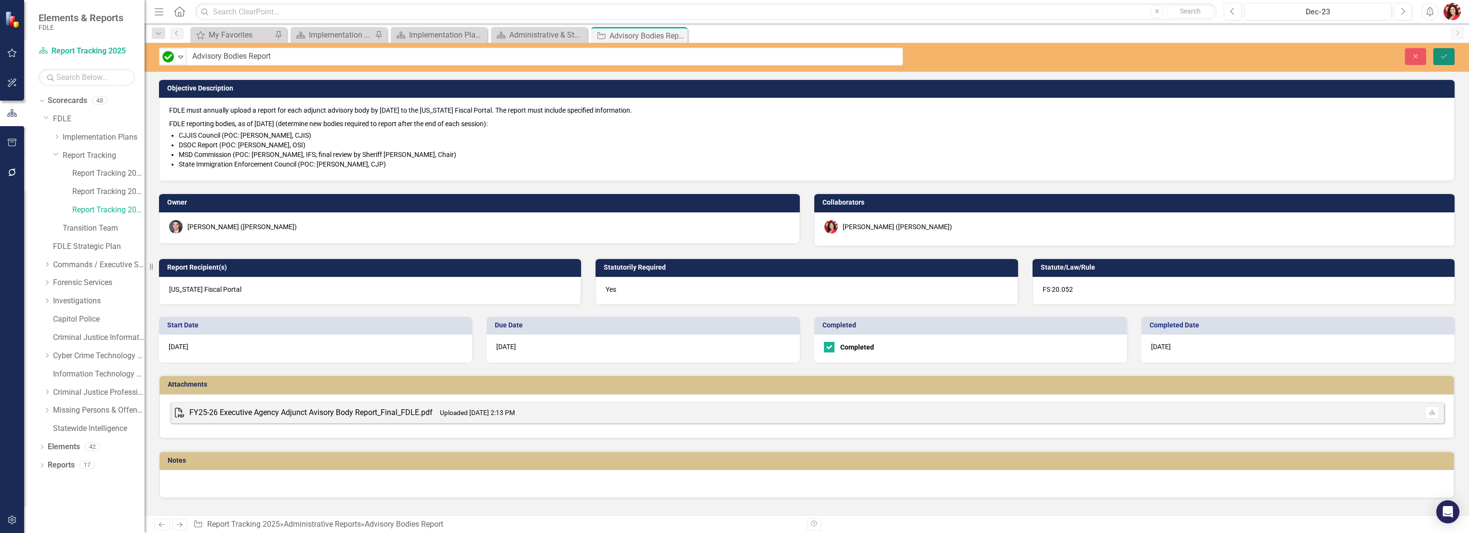
click at [1450, 61] on button "Save" at bounding box center [1444, 56] width 21 height 17
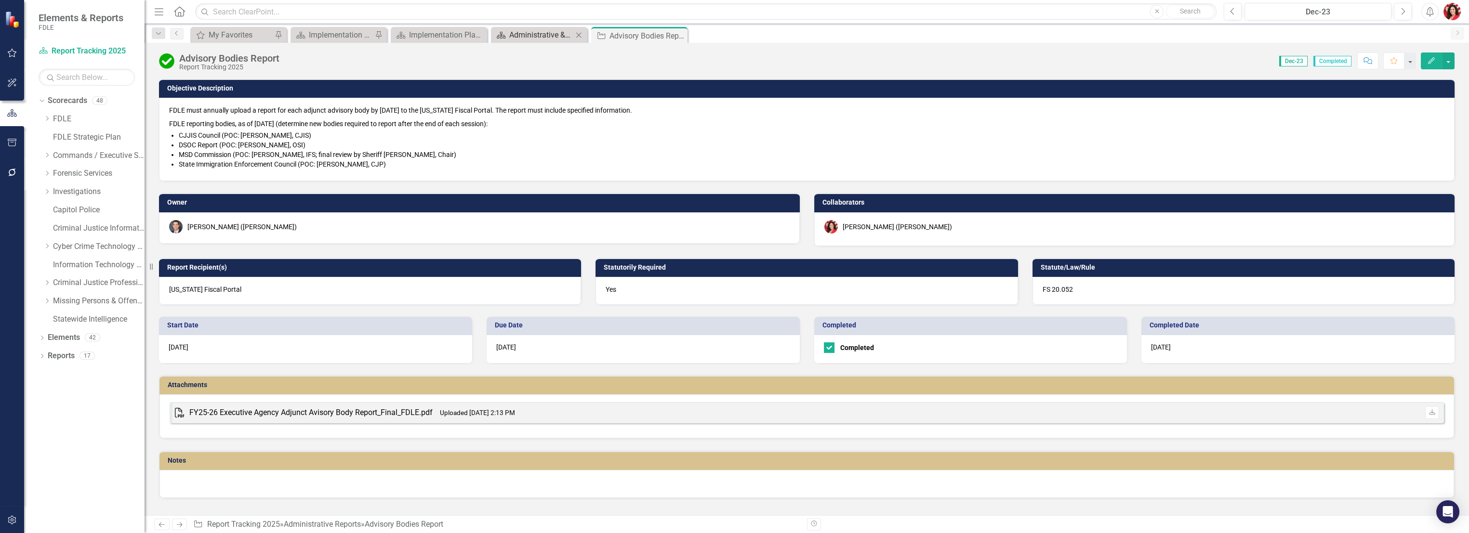
click at [522, 31] on div "Administrative & Statutorily Required Reports (2025)" at bounding box center [541, 35] width 64 height 12
